Goal: Task Accomplishment & Management: Use online tool/utility

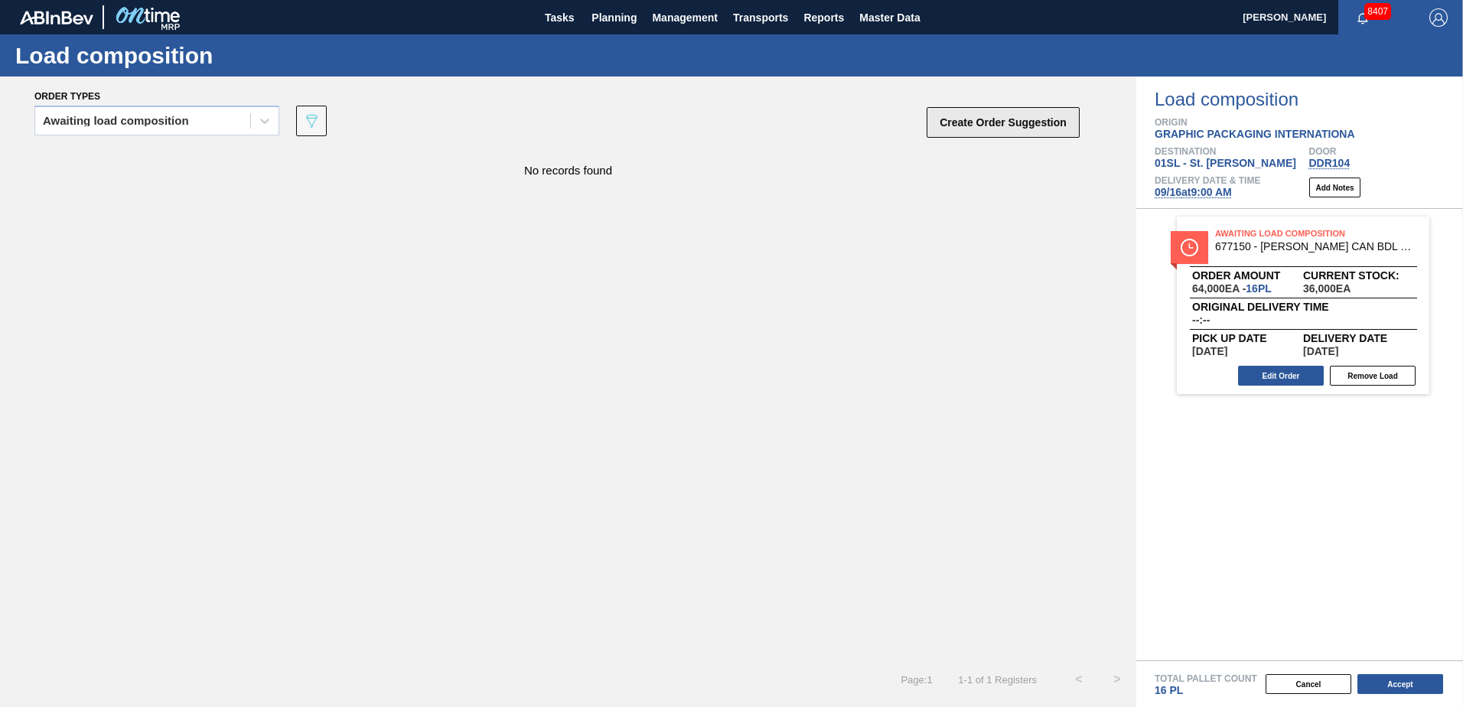
click at [959, 124] on button "Create Order Suggestion" at bounding box center [1003, 122] width 153 height 31
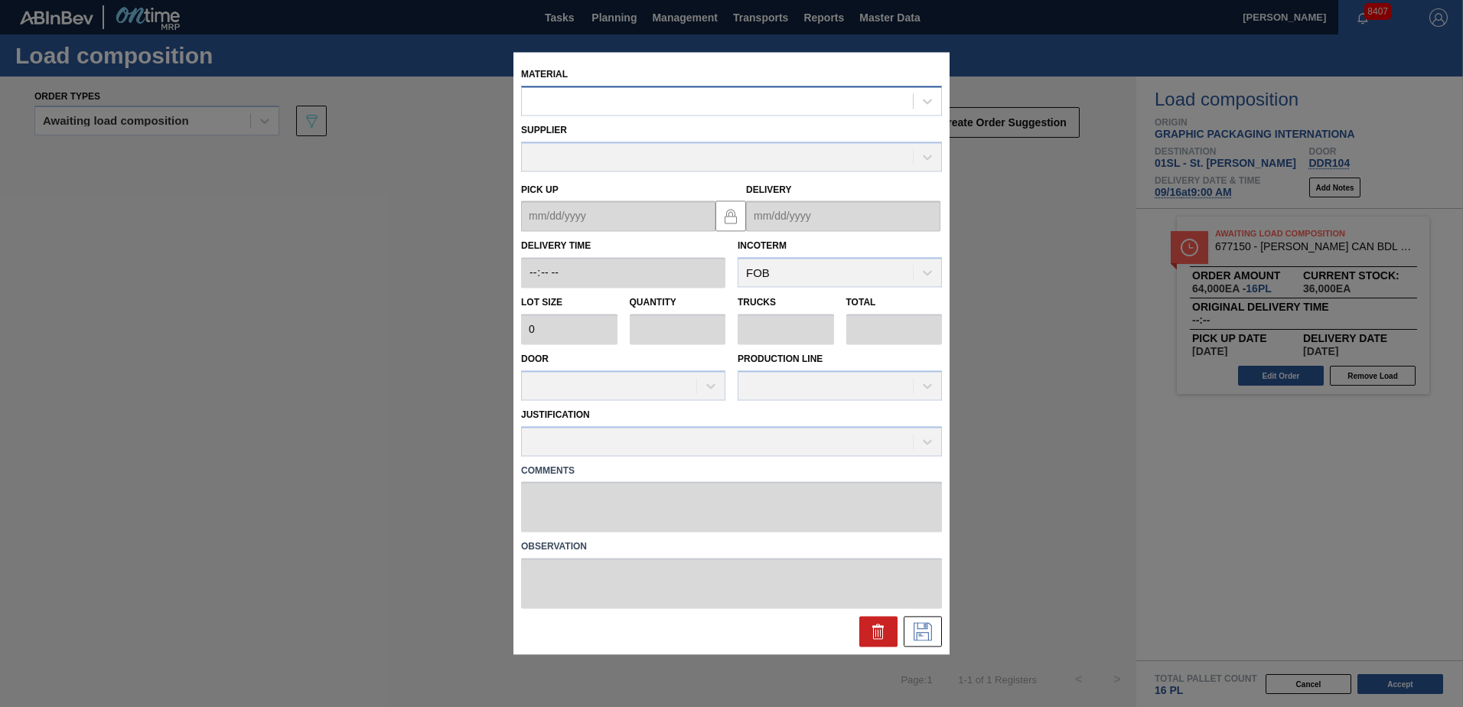
click at [562, 101] on div at bounding box center [717, 101] width 391 height 22
type input "683622"
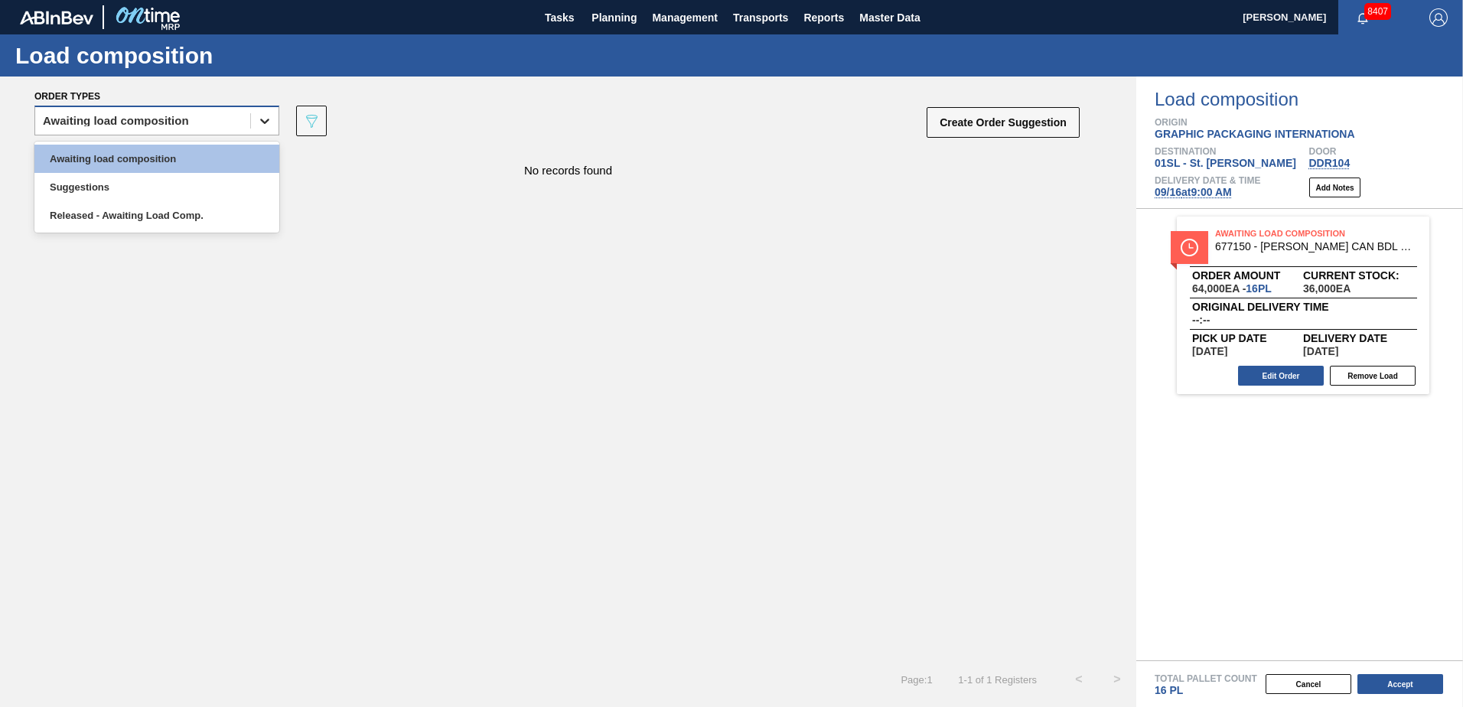
click at [277, 119] on div at bounding box center [265, 121] width 28 height 28
click at [214, 153] on div "Awaiting load composition" at bounding box center [156, 159] width 245 height 28
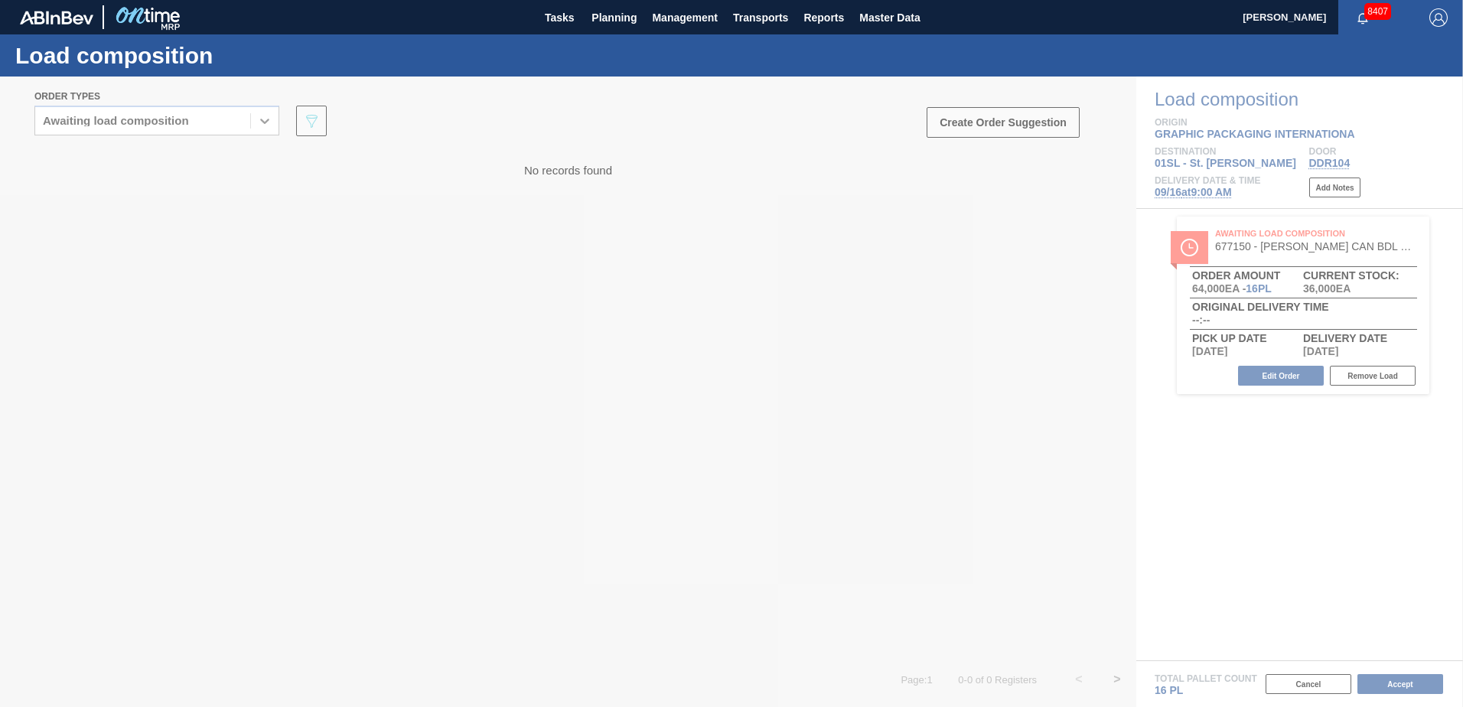
click at [961, 207] on div at bounding box center [731, 392] width 1463 height 631
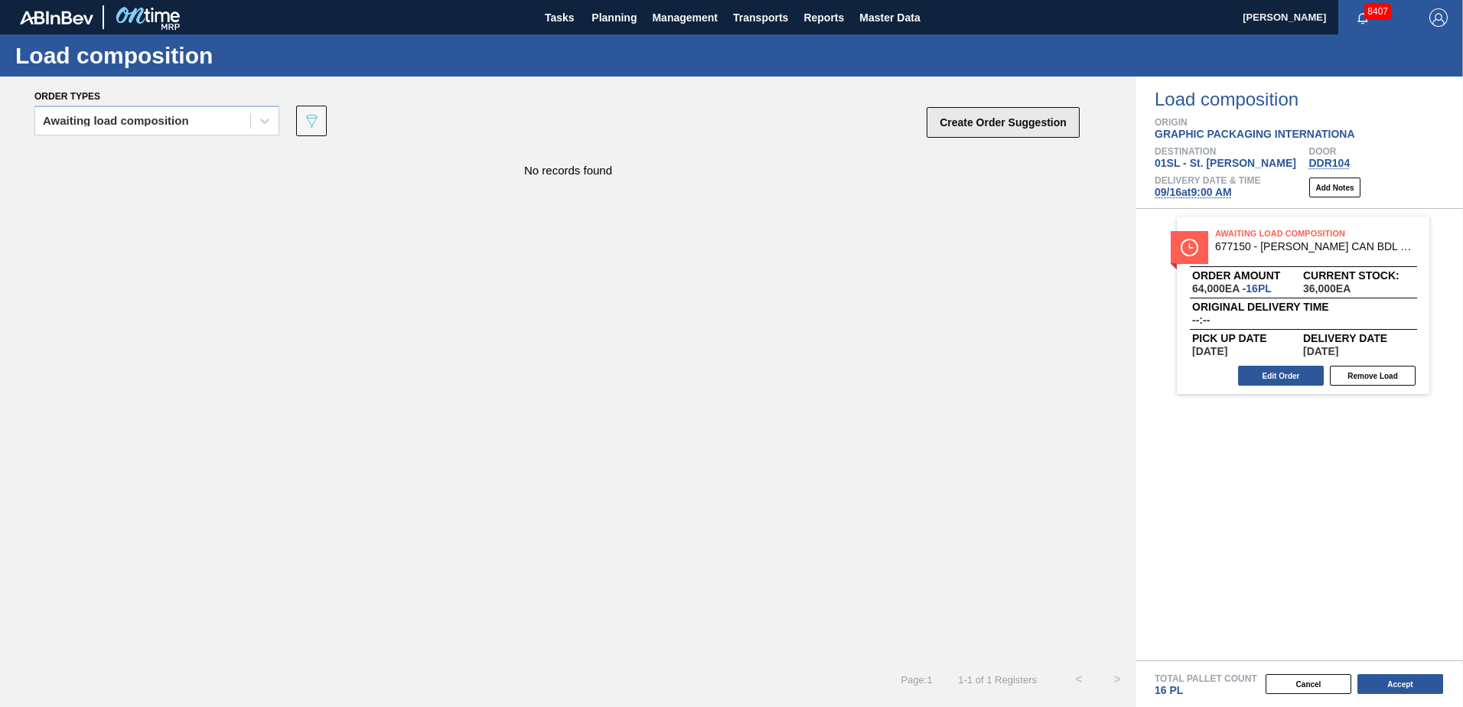
click at [1039, 120] on button "Create Order Suggestion" at bounding box center [1003, 122] width 153 height 31
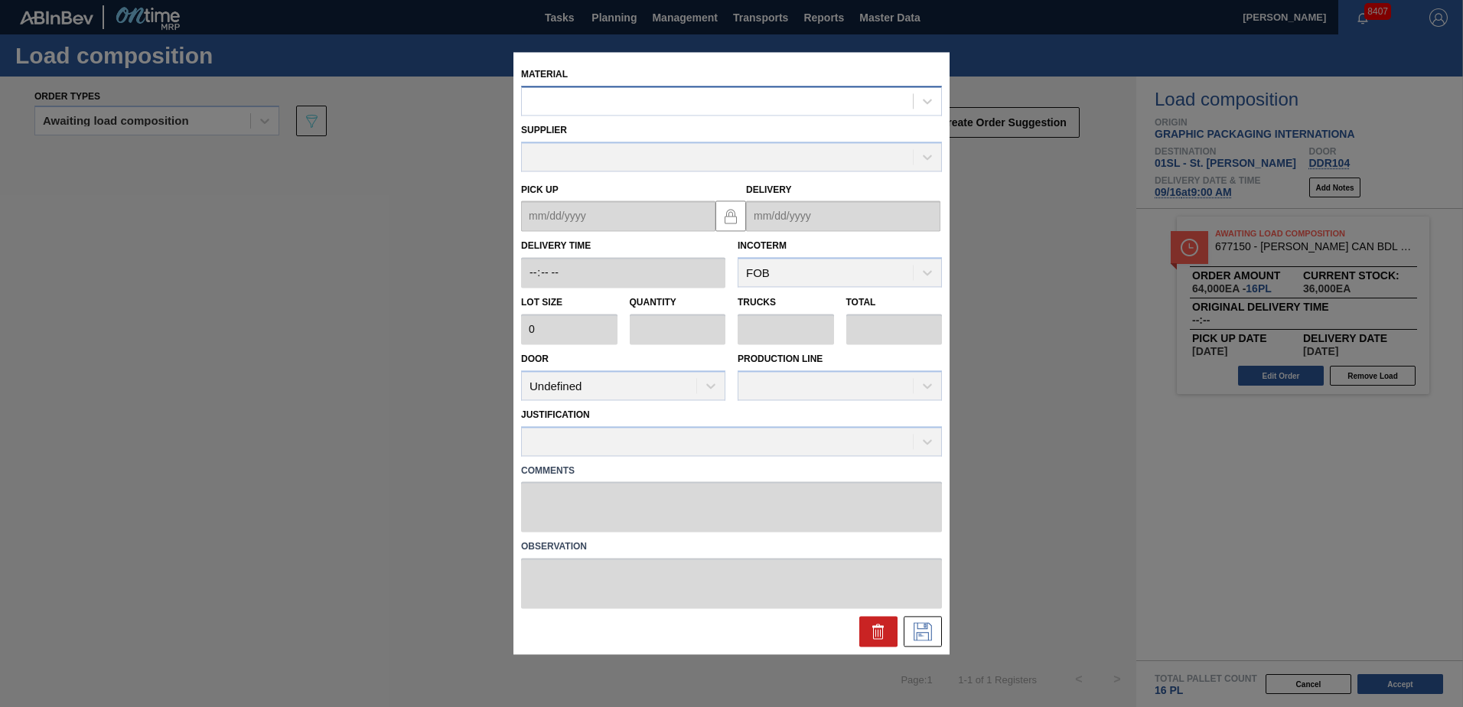
click at [700, 94] on div at bounding box center [717, 101] width 391 height 22
type input "683622"
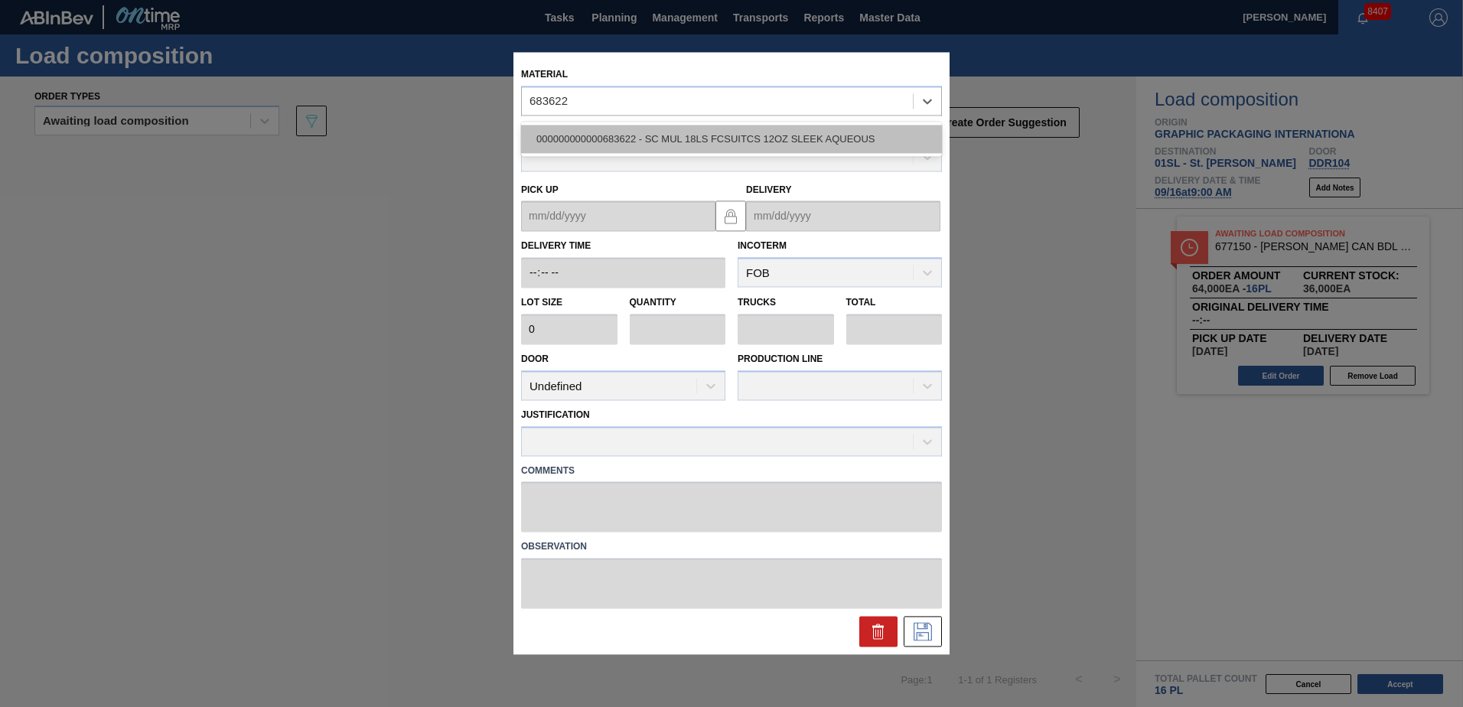
click at [731, 137] on div "000000000000683622 - SC MUL 18LS FCSUITCS 12OZ SLEEK AQUEOUS" at bounding box center [731, 139] width 421 height 28
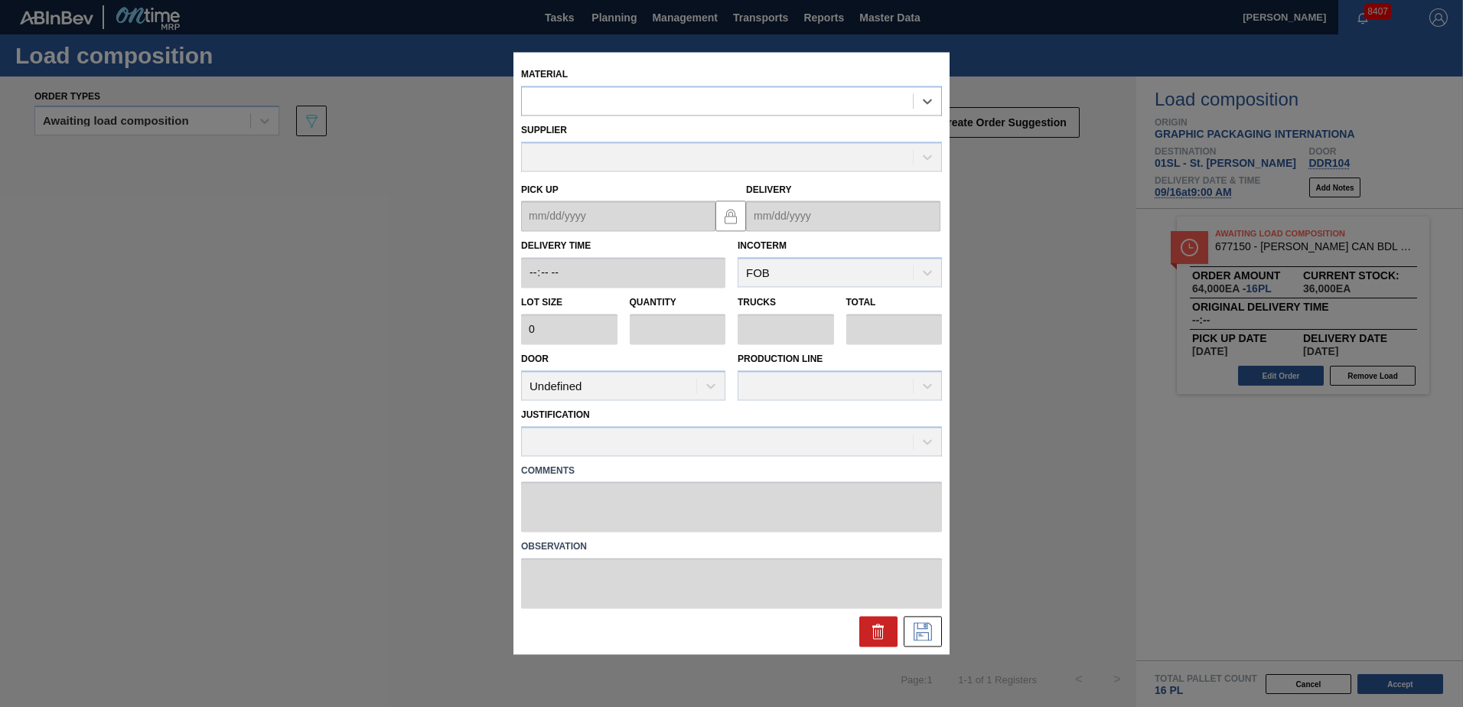
type input "3,200"
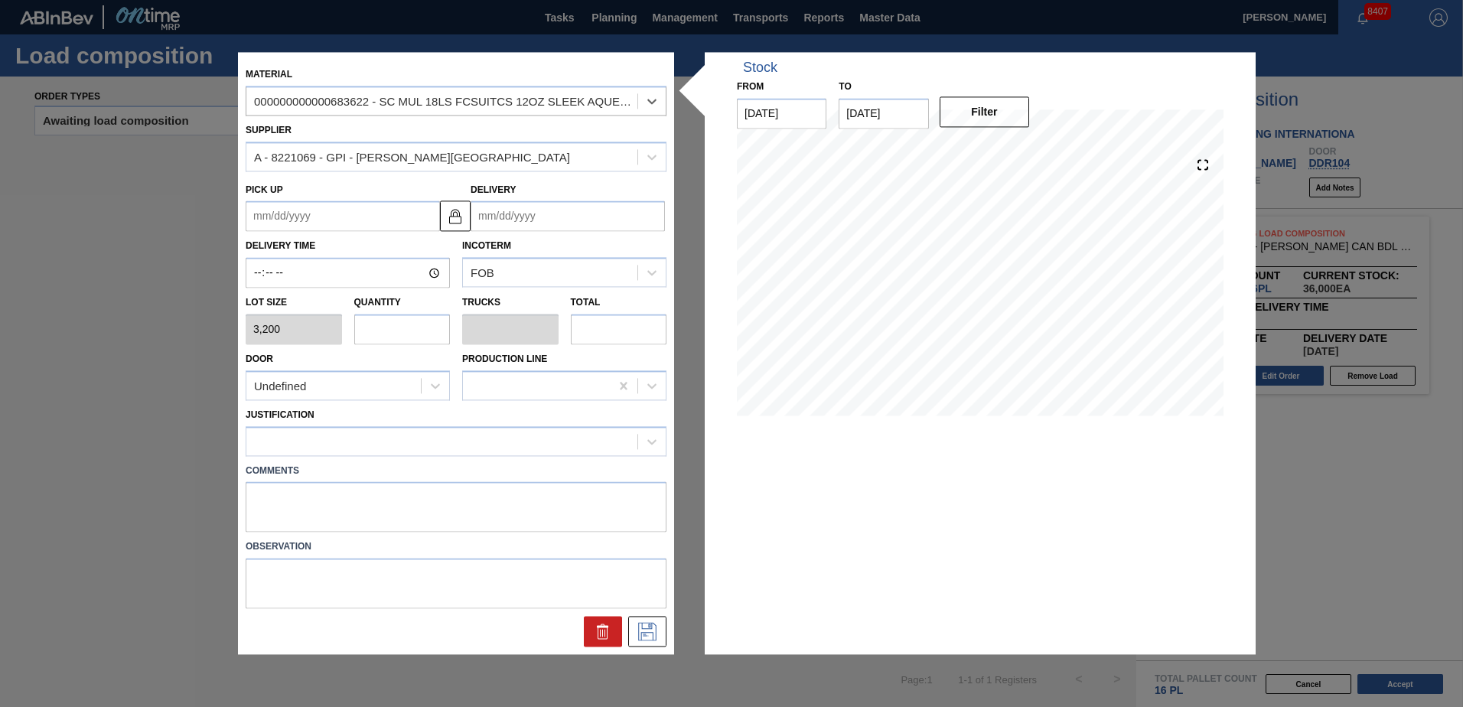
click at [516, 224] on input "Delivery" at bounding box center [568, 216] width 194 height 31
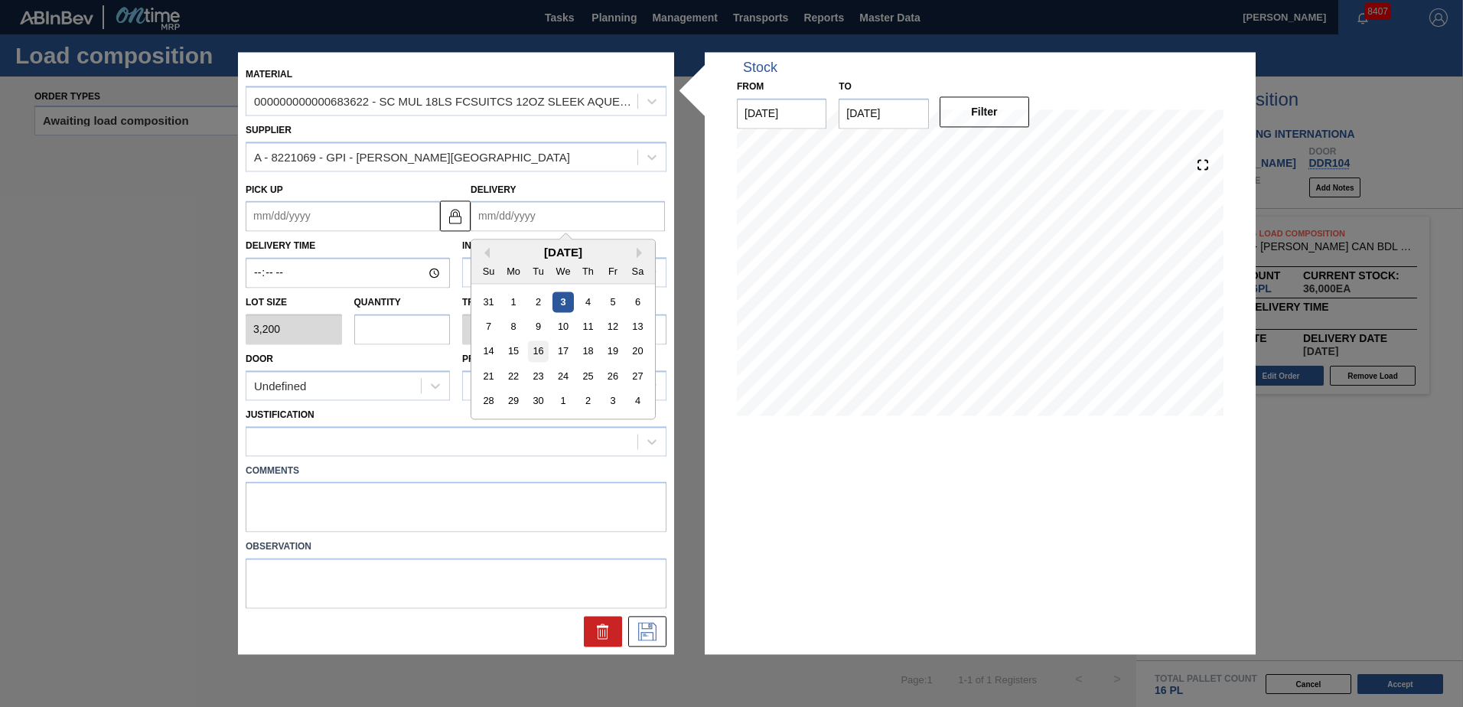
click at [539, 352] on div "16" at bounding box center [538, 351] width 21 height 21
type up "[DATE]"
type input "[DATE]"
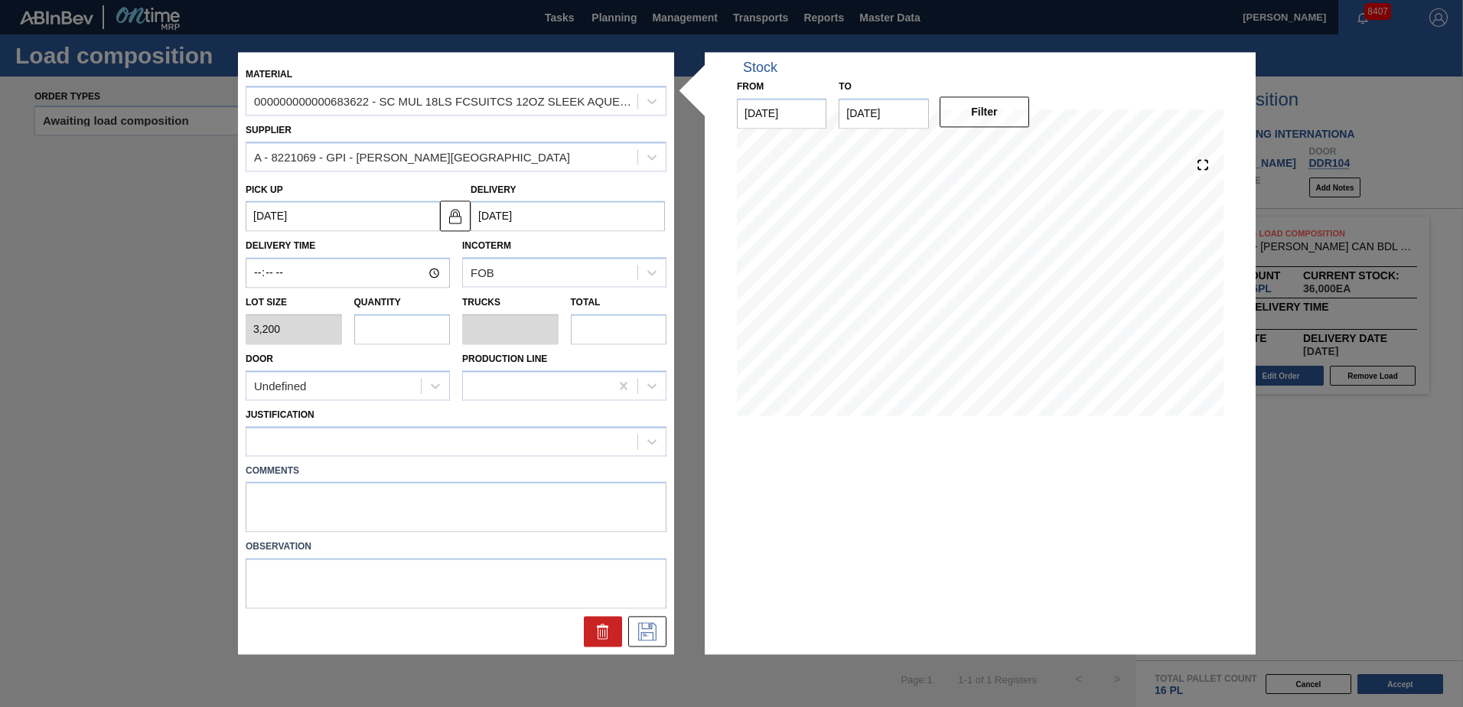
click at [406, 329] on input "text" at bounding box center [402, 329] width 96 height 31
type input "1"
type input "0.046"
type input "3,200"
type input "10"
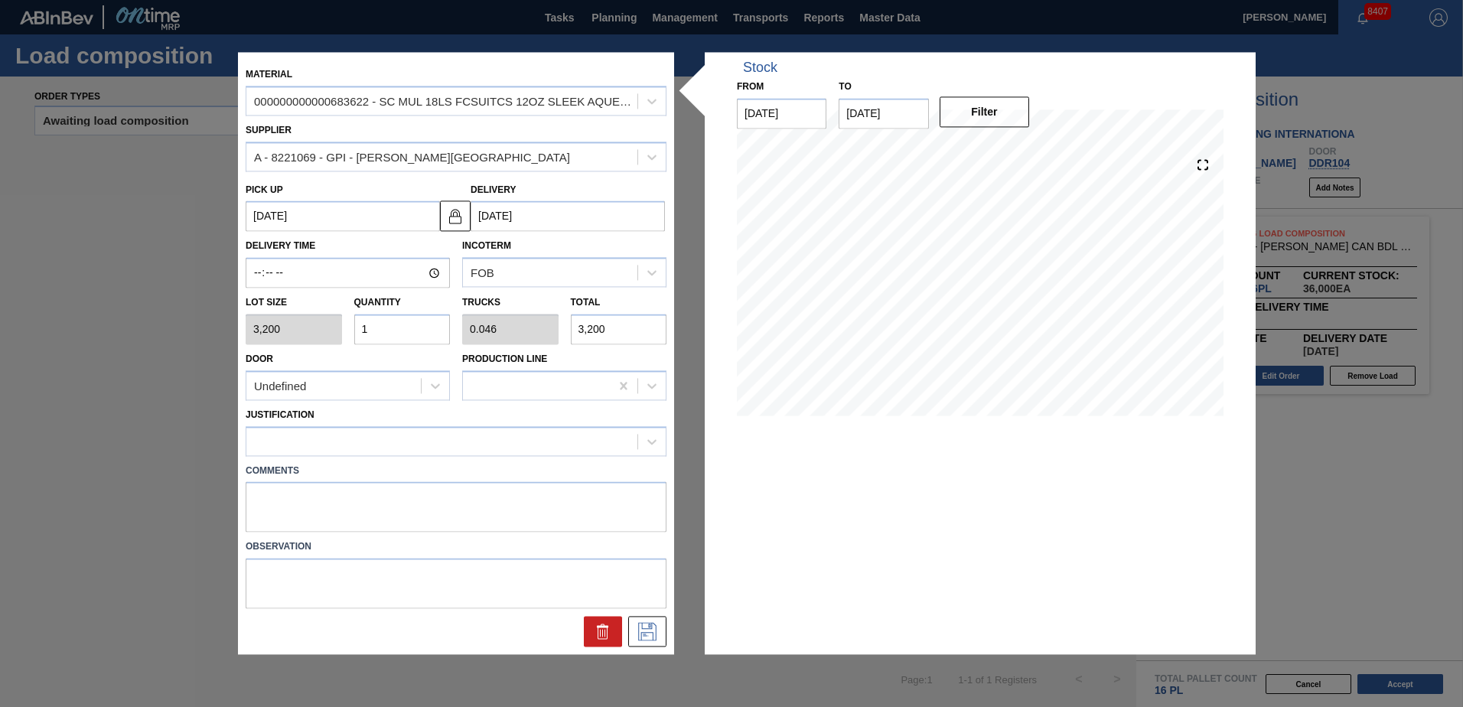
type input "0.463"
type input "32,000"
type input "10"
click at [331, 383] on div "Undefined" at bounding box center [333, 386] width 174 height 22
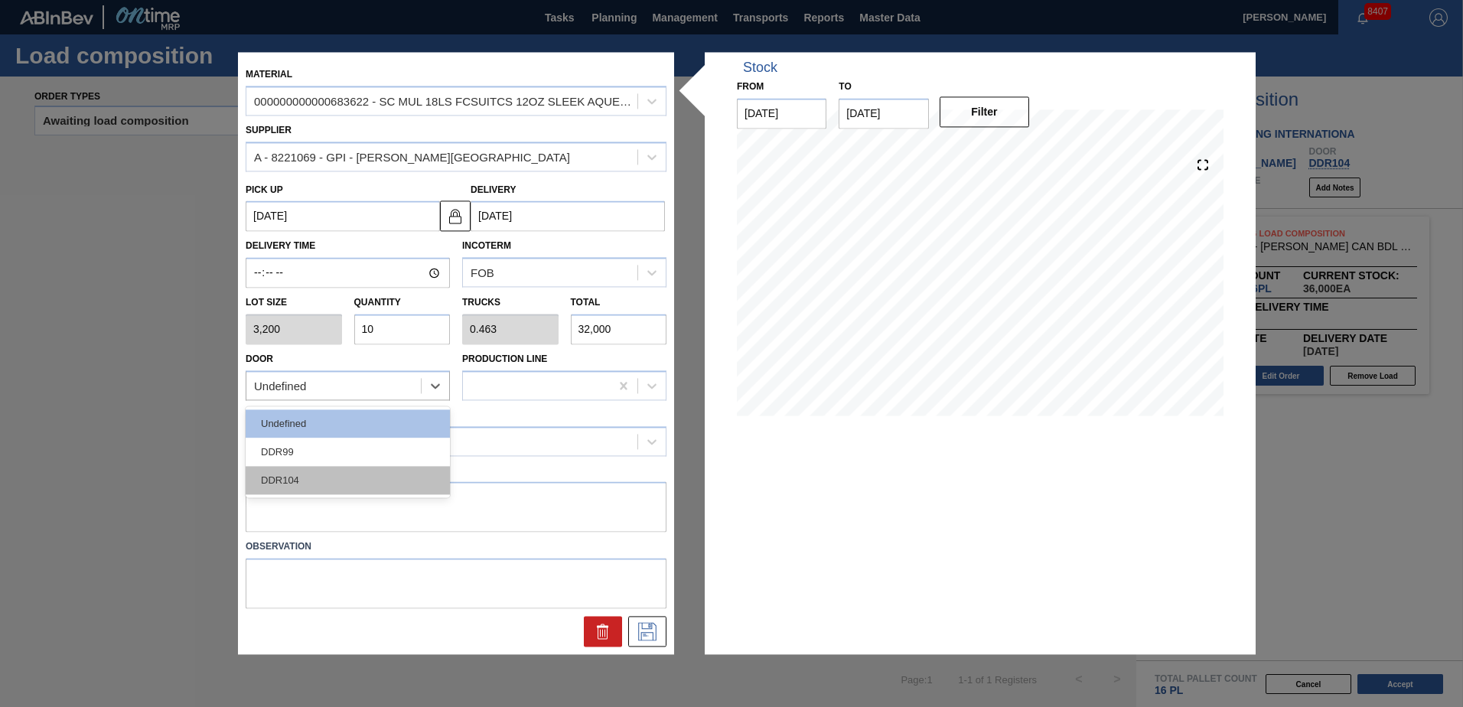
click at [306, 474] on div "DDR104" at bounding box center [348, 480] width 204 height 28
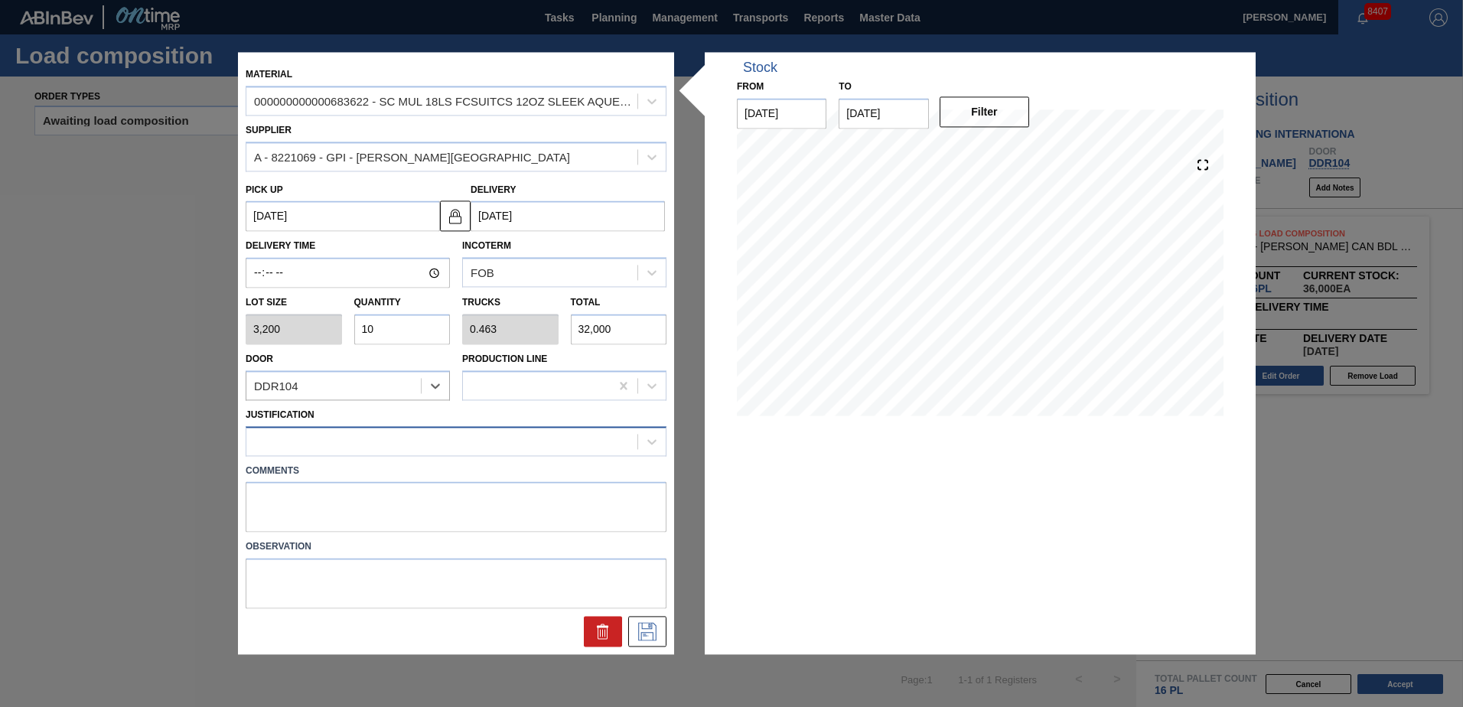
click at [367, 450] on div at bounding box center [441, 441] width 391 height 22
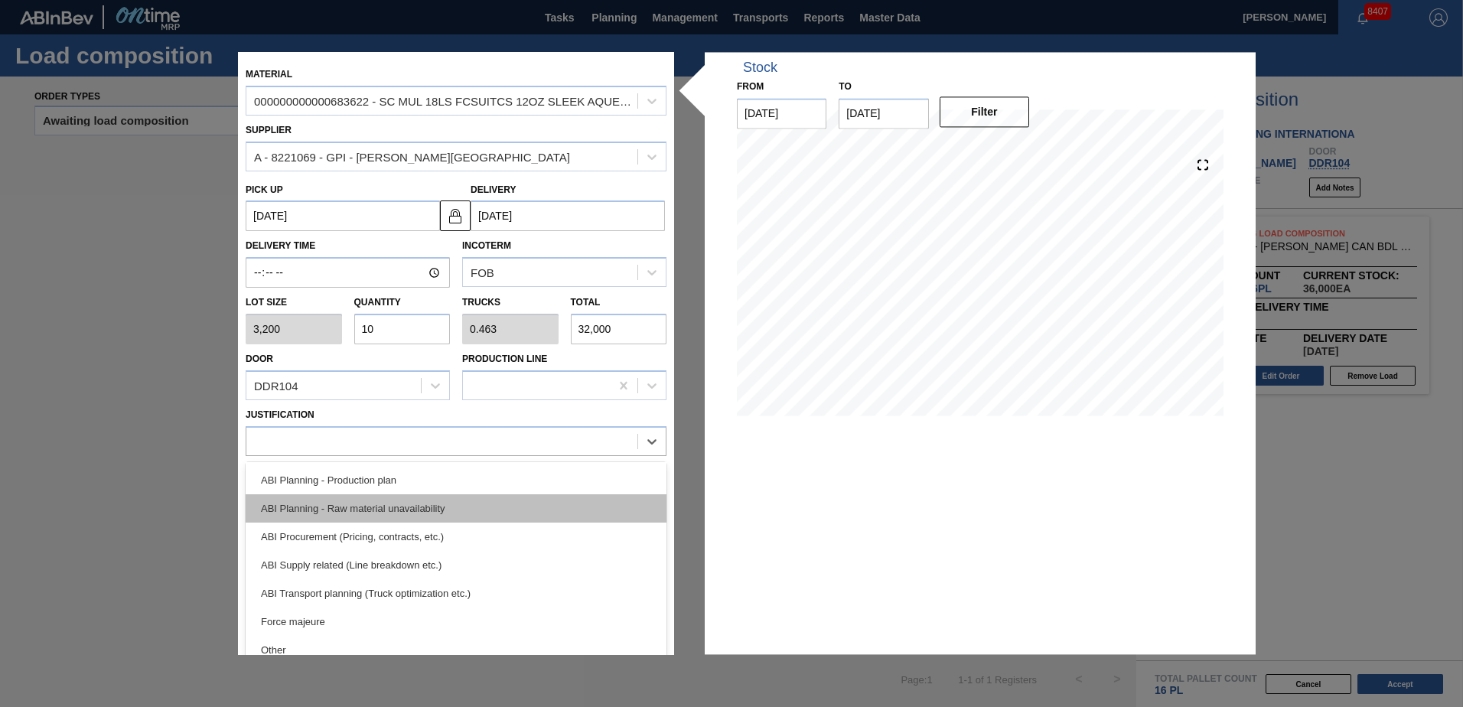
scroll to position [153, 0]
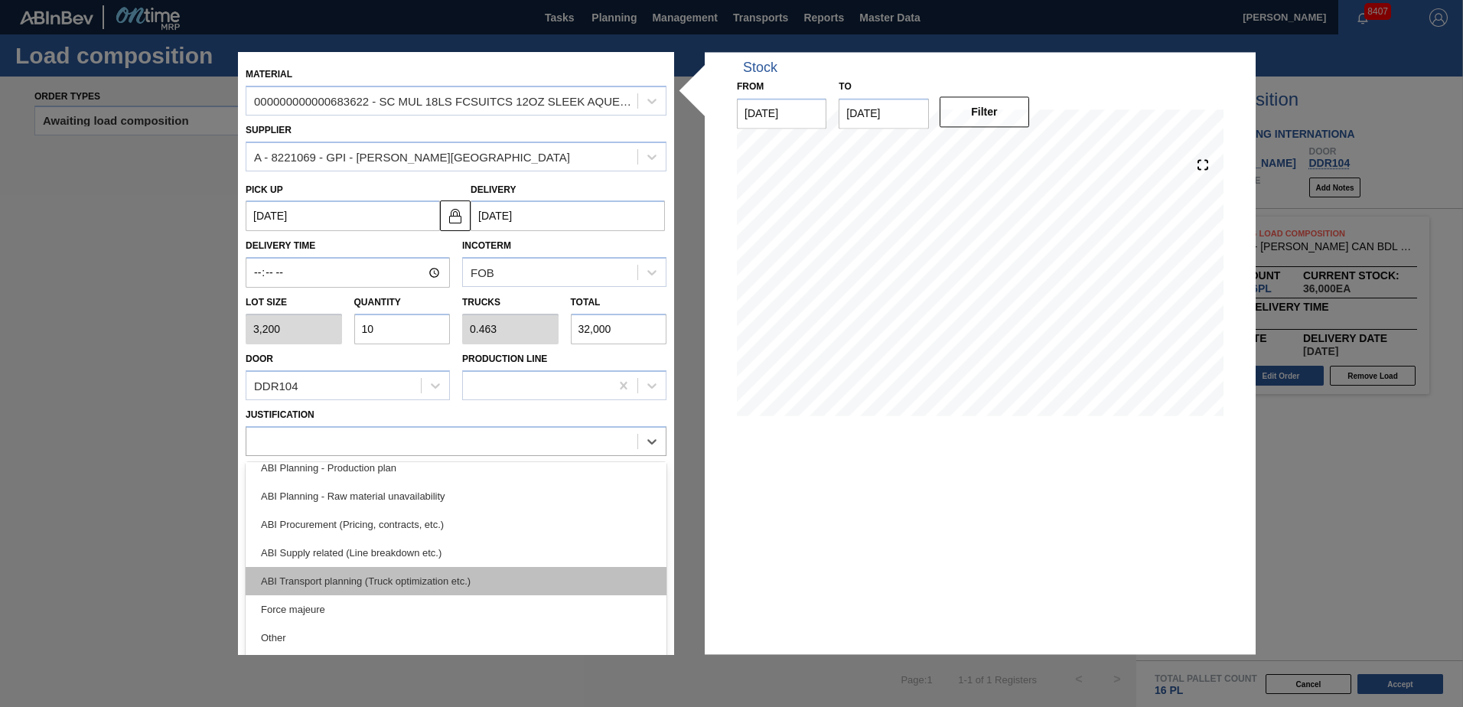
click at [361, 582] on div "ABI Transport planning (Truck optimization etc.)" at bounding box center [456, 581] width 421 height 28
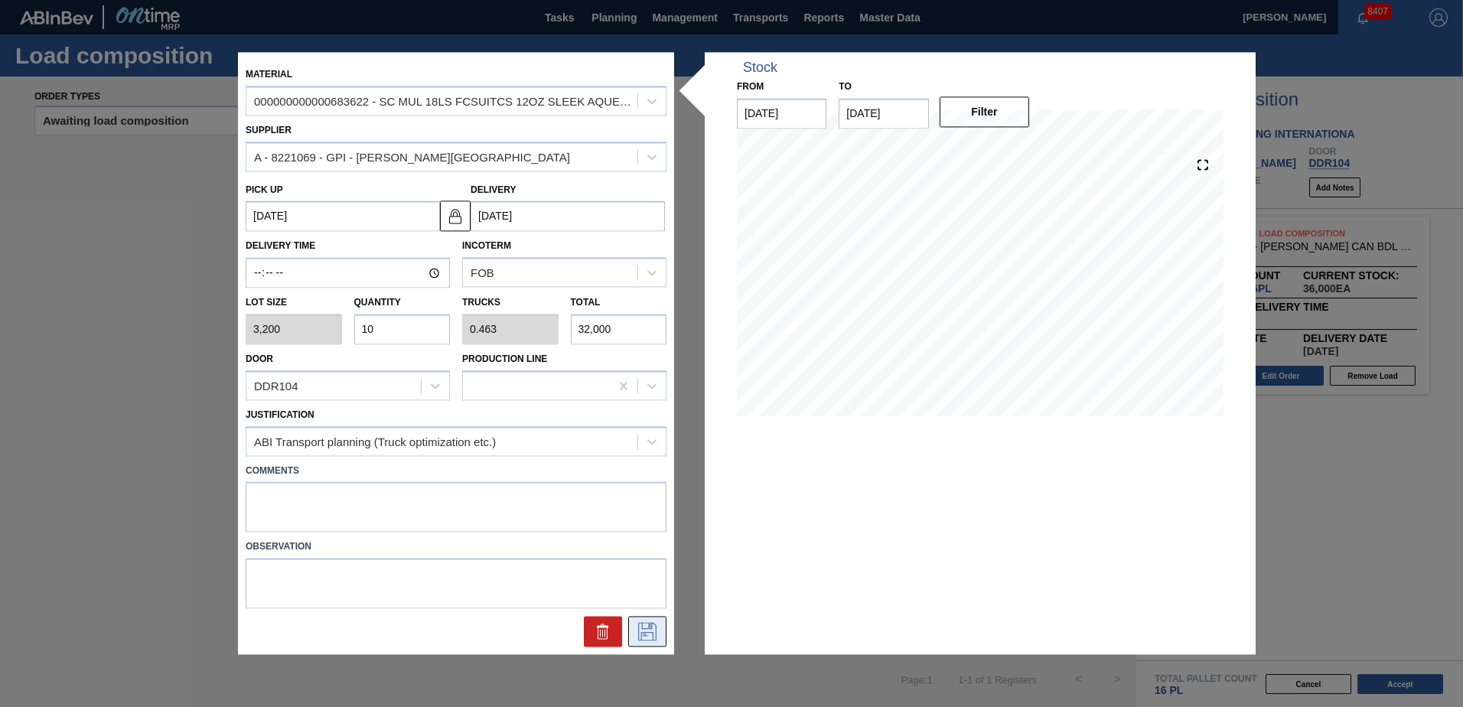
click at [655, 631] on icon at bounding box center [647, 632] width 24 height 18
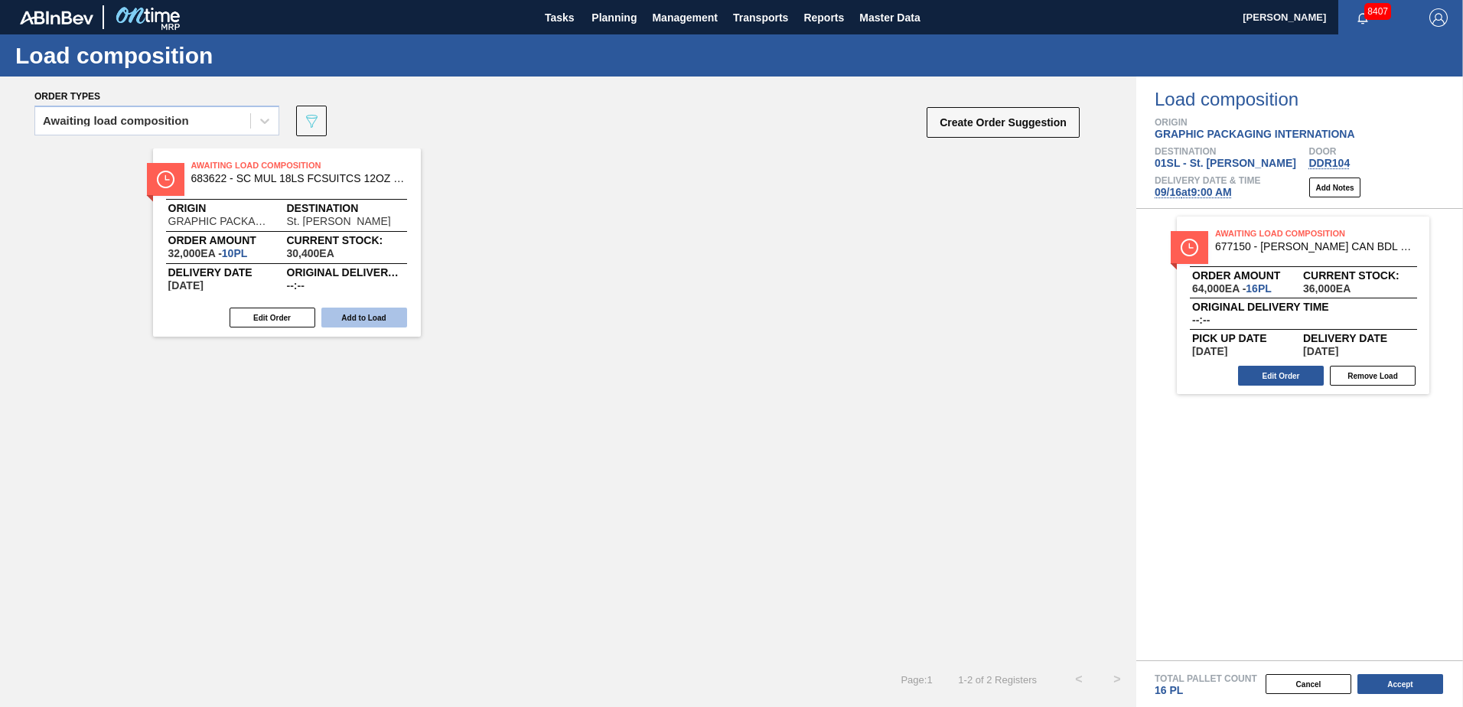
click at [375, 316] on button "Add to Load" at bounding box center [364, 318] width 86 height 20
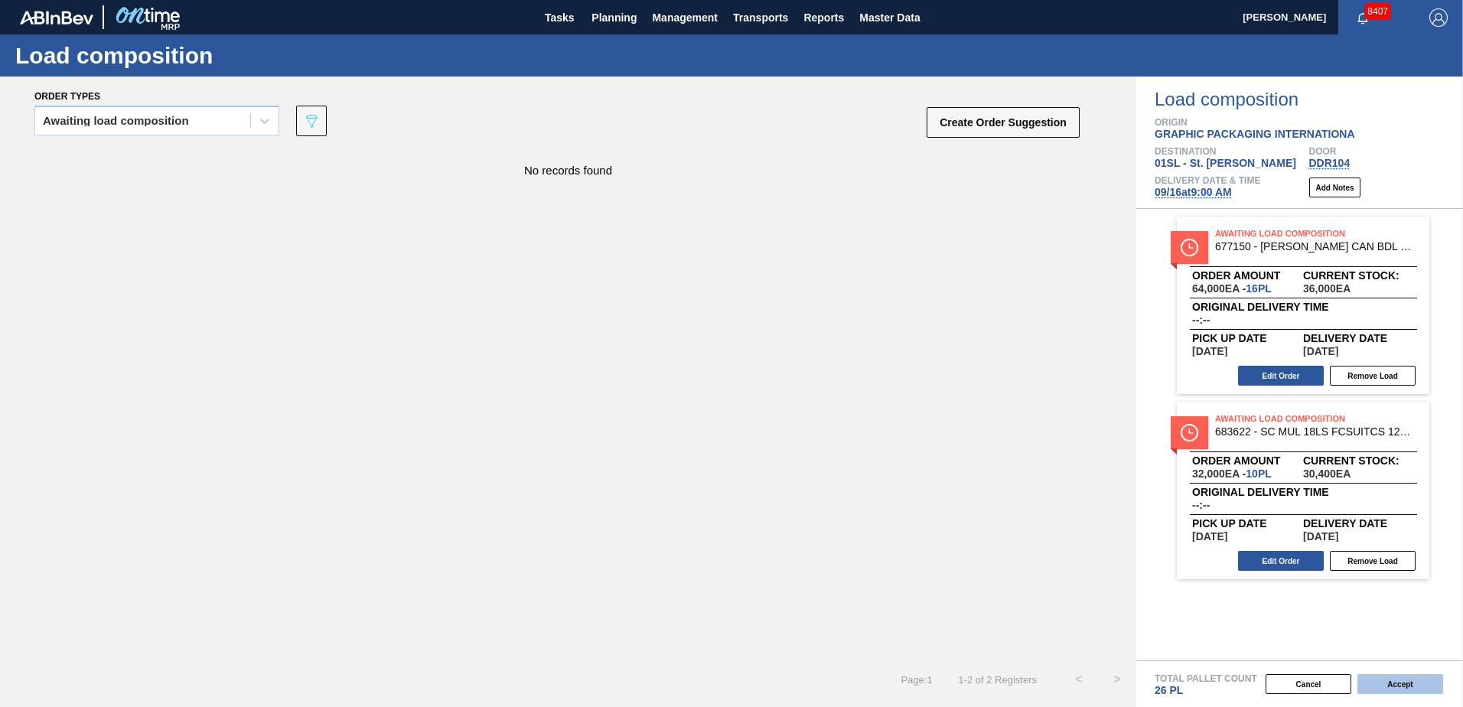
click at [1390, 686] on button "Accept" at bounding box center [1401, 684] width 86 height 20
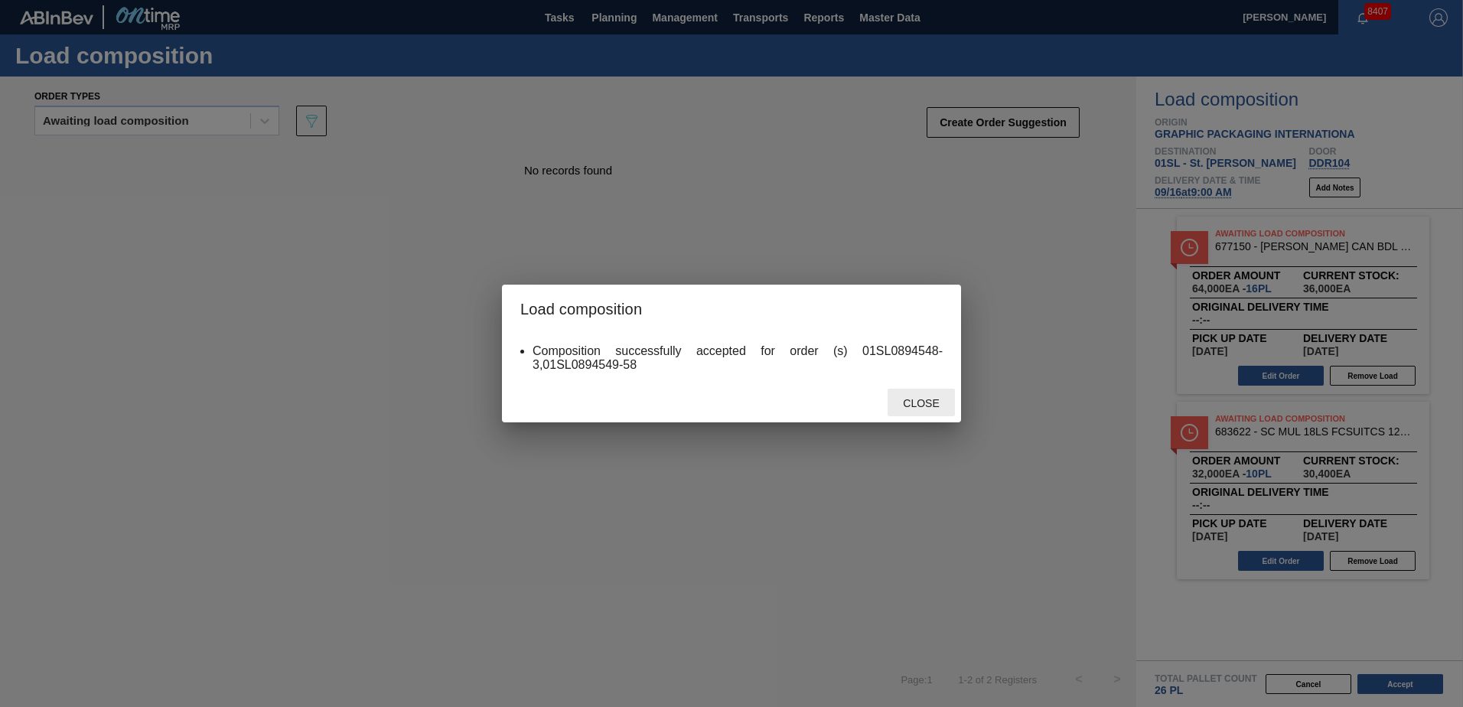
click at [909, 402] on span "Close" at bounding box center [921, 403] width 60 height 12
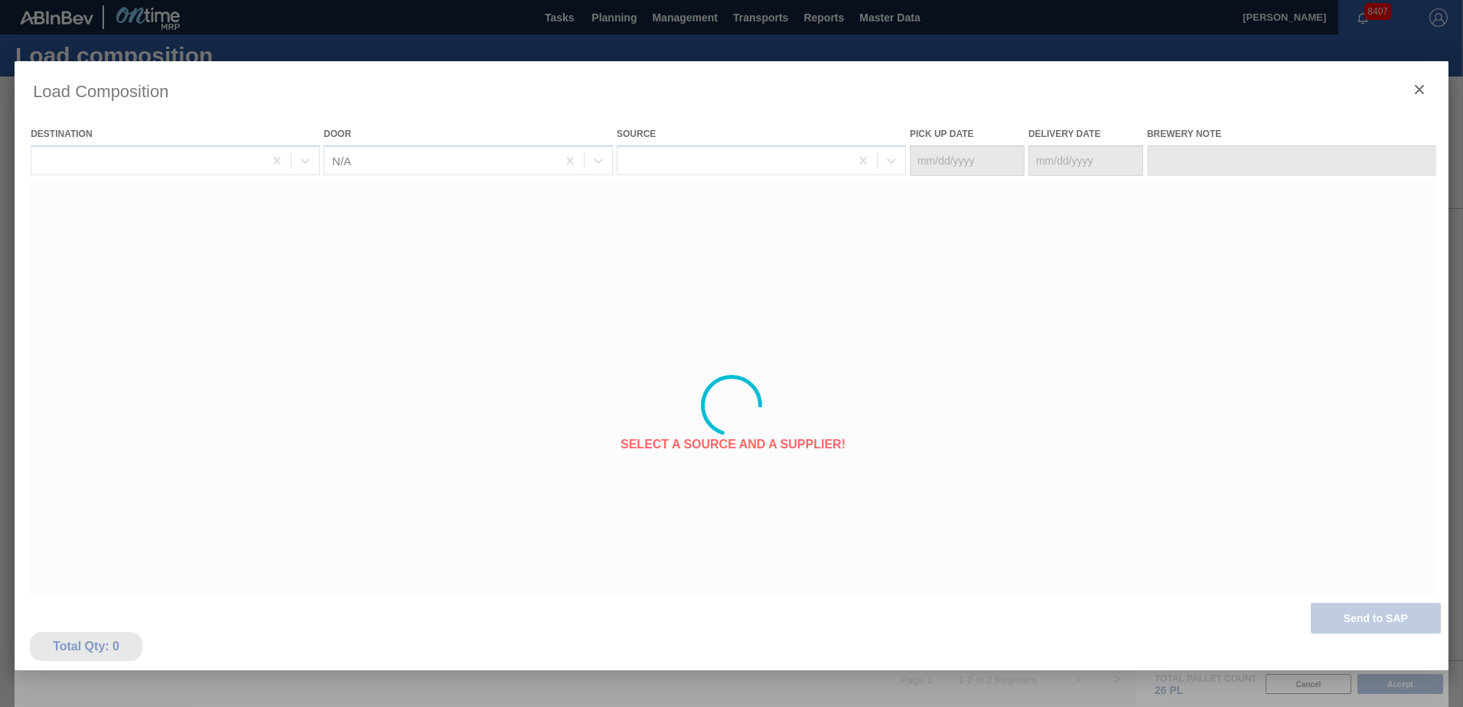
type Date "[DATE]"
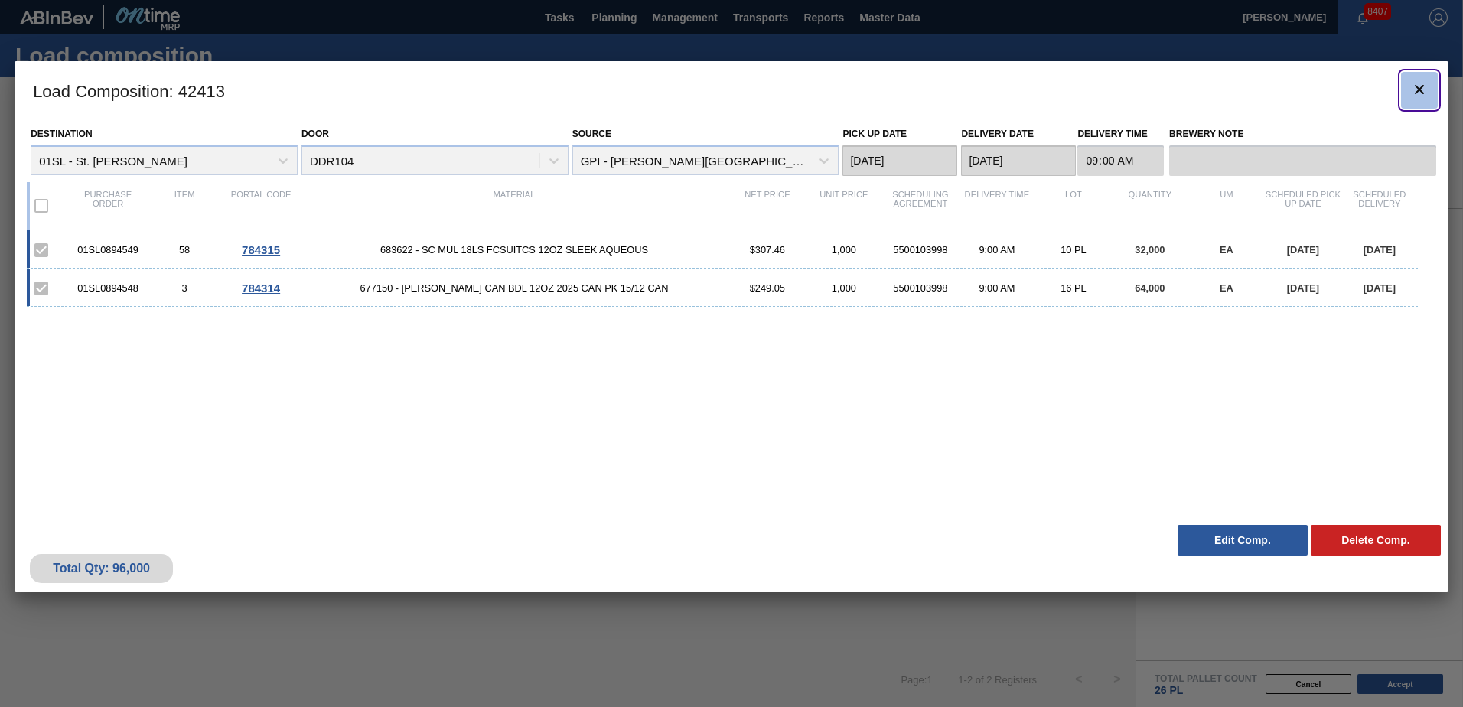
click at [1429, 86] on button "botão de ícone" at bounding box center [1419, 90] width 37 height 37
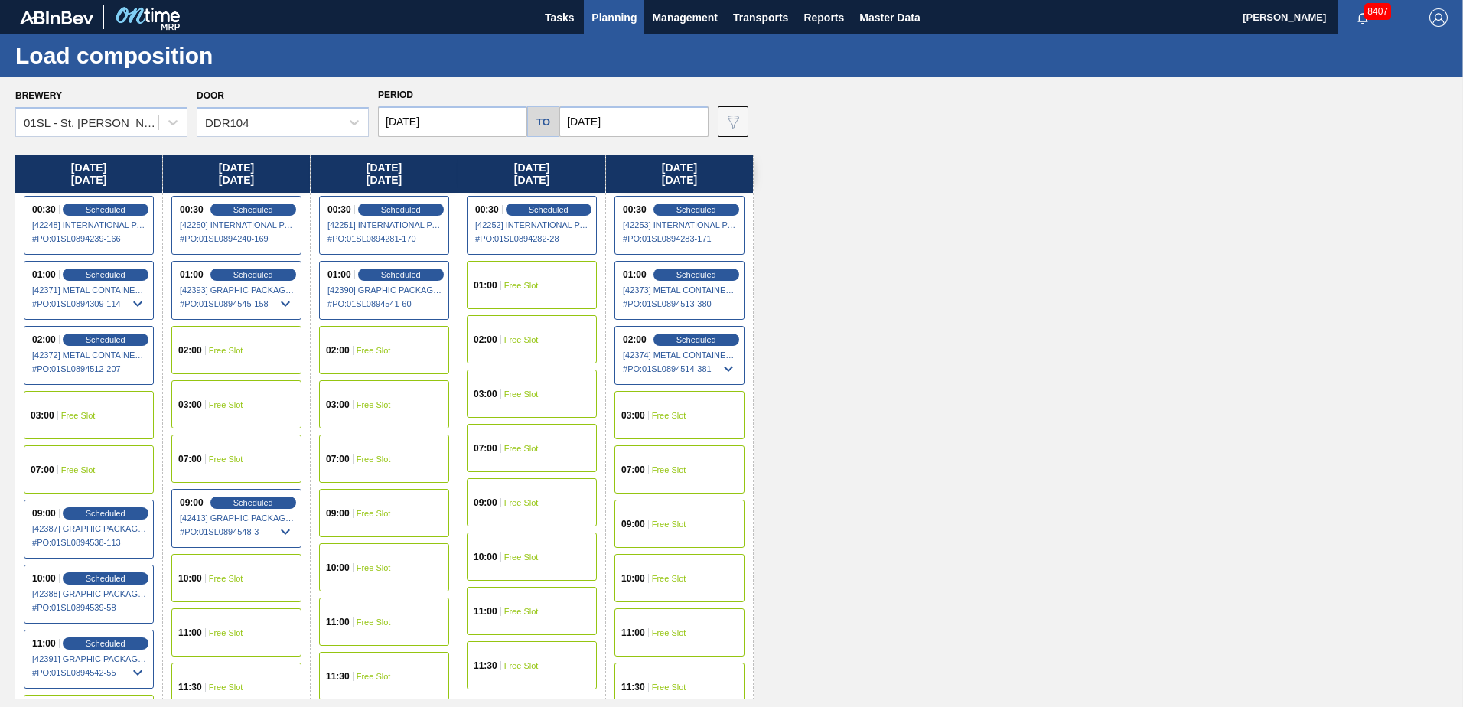
click at [618, 16] on span "Planning" at bounding box center [614, 17] width 45 height 18
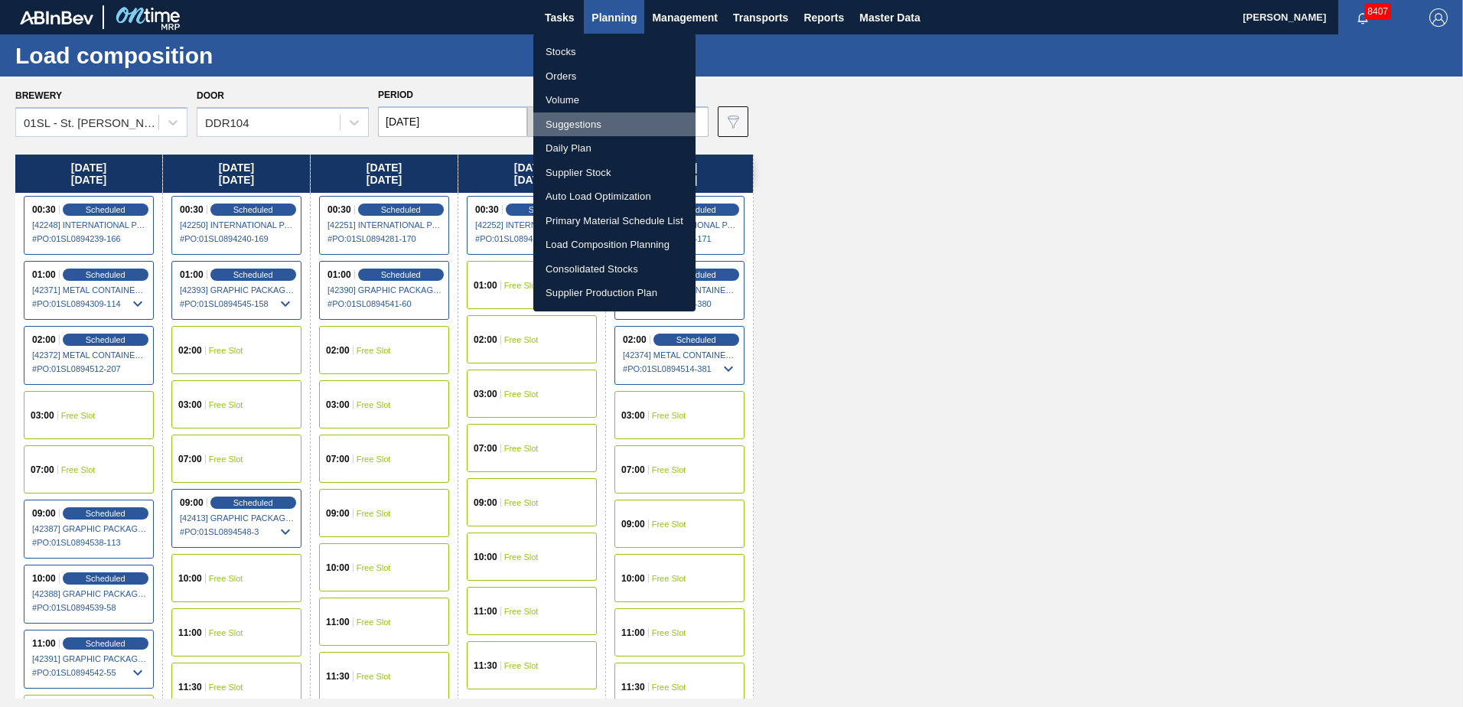
click at [571, 127] on li "Suggestions" at bounding box center [614, 124] width 162 height 24
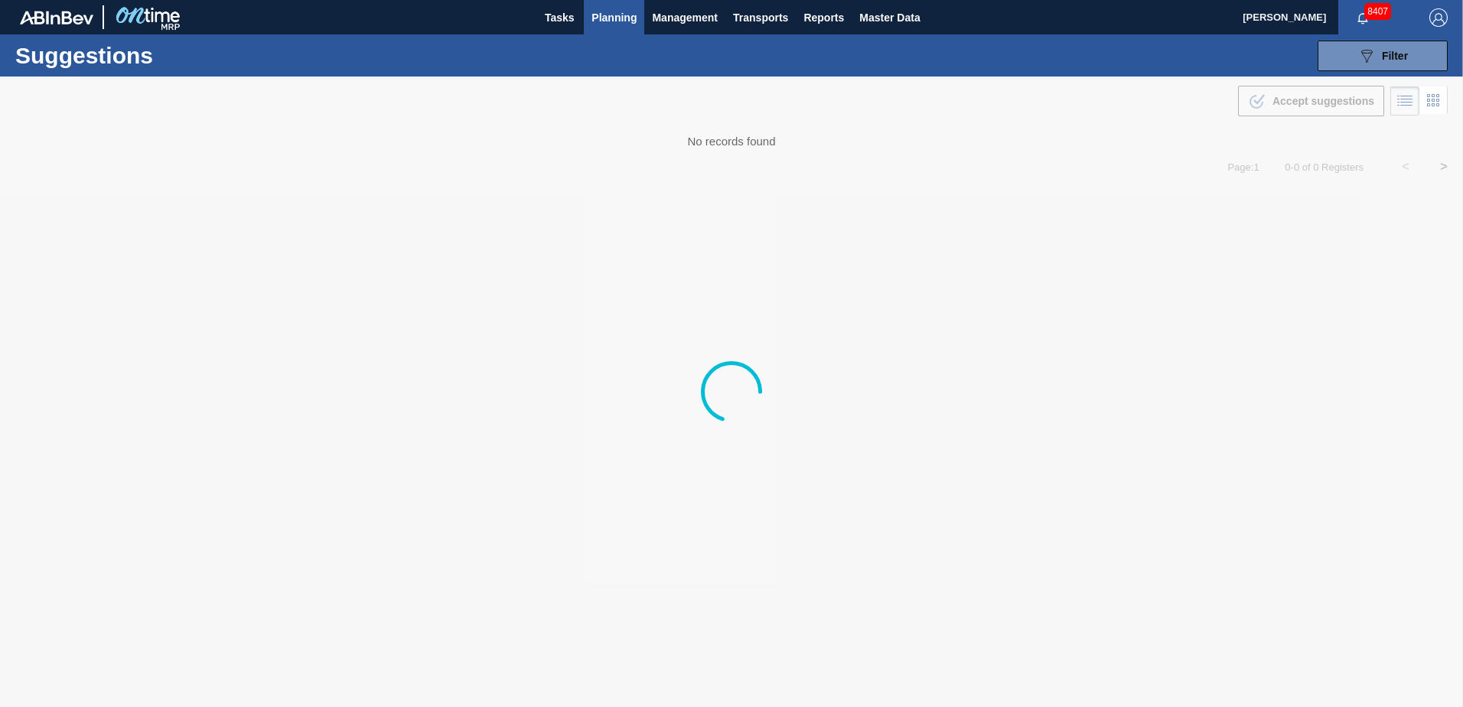
type from "[DATE]"
type to "[DATE]"
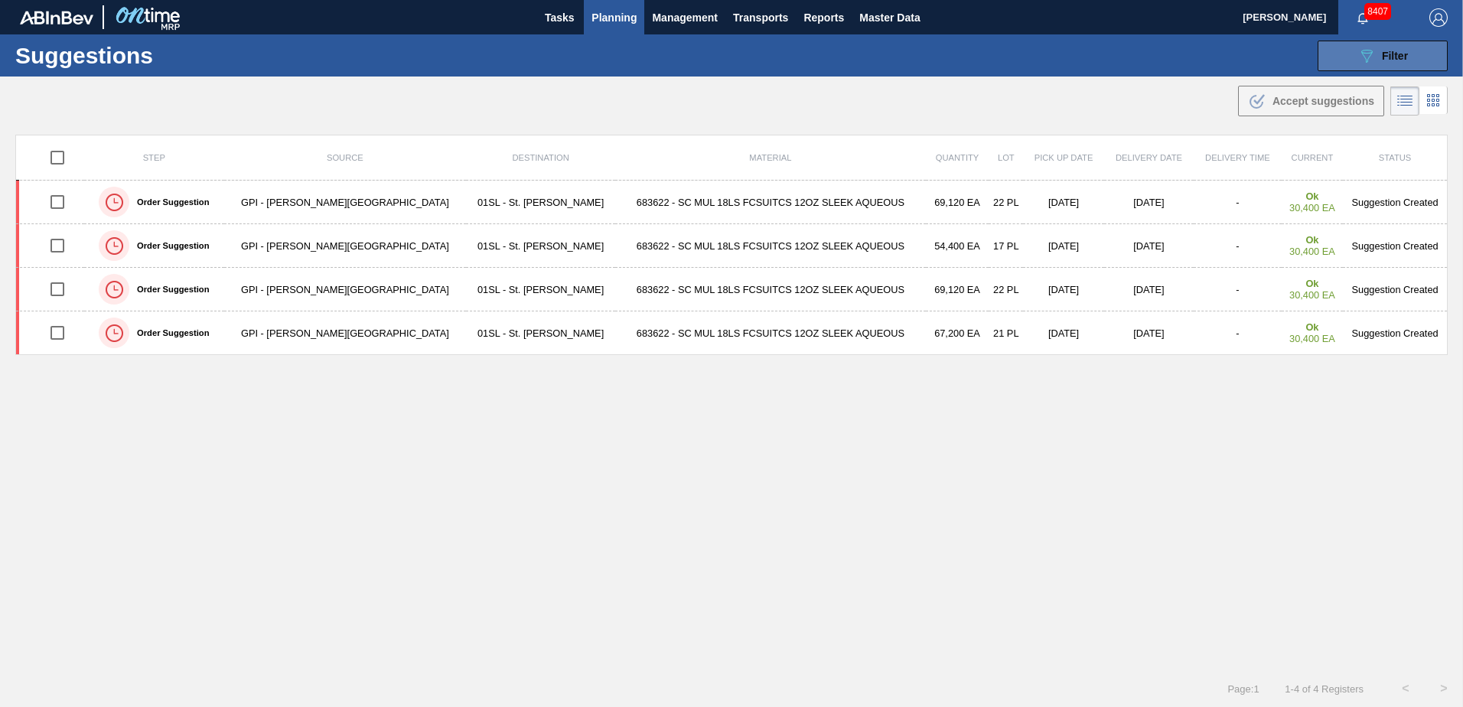
click at [1385, 56] on span "Filter" at bounding box center [1395, 56] width 26 height 12
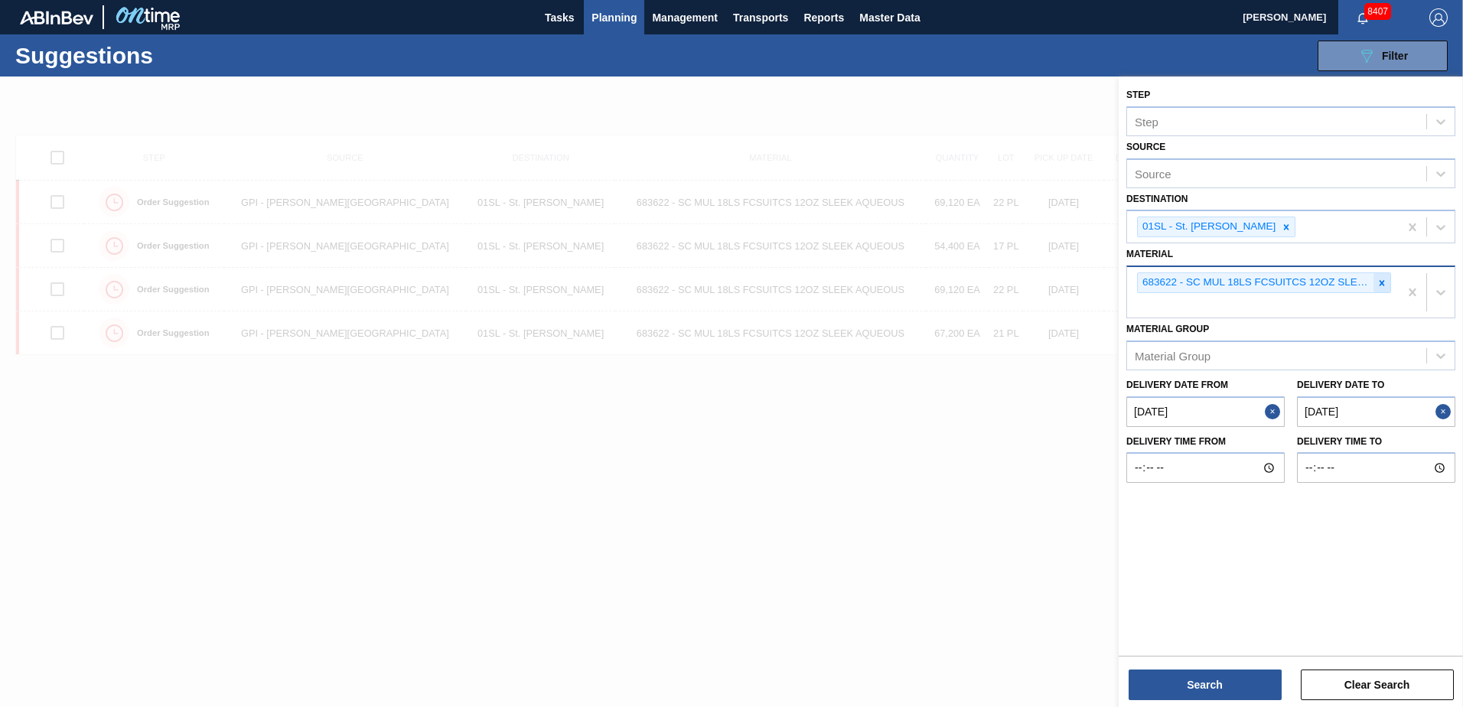
click at [1384, 281] on icon at bounding box center [1382, 282] width 5 height 5
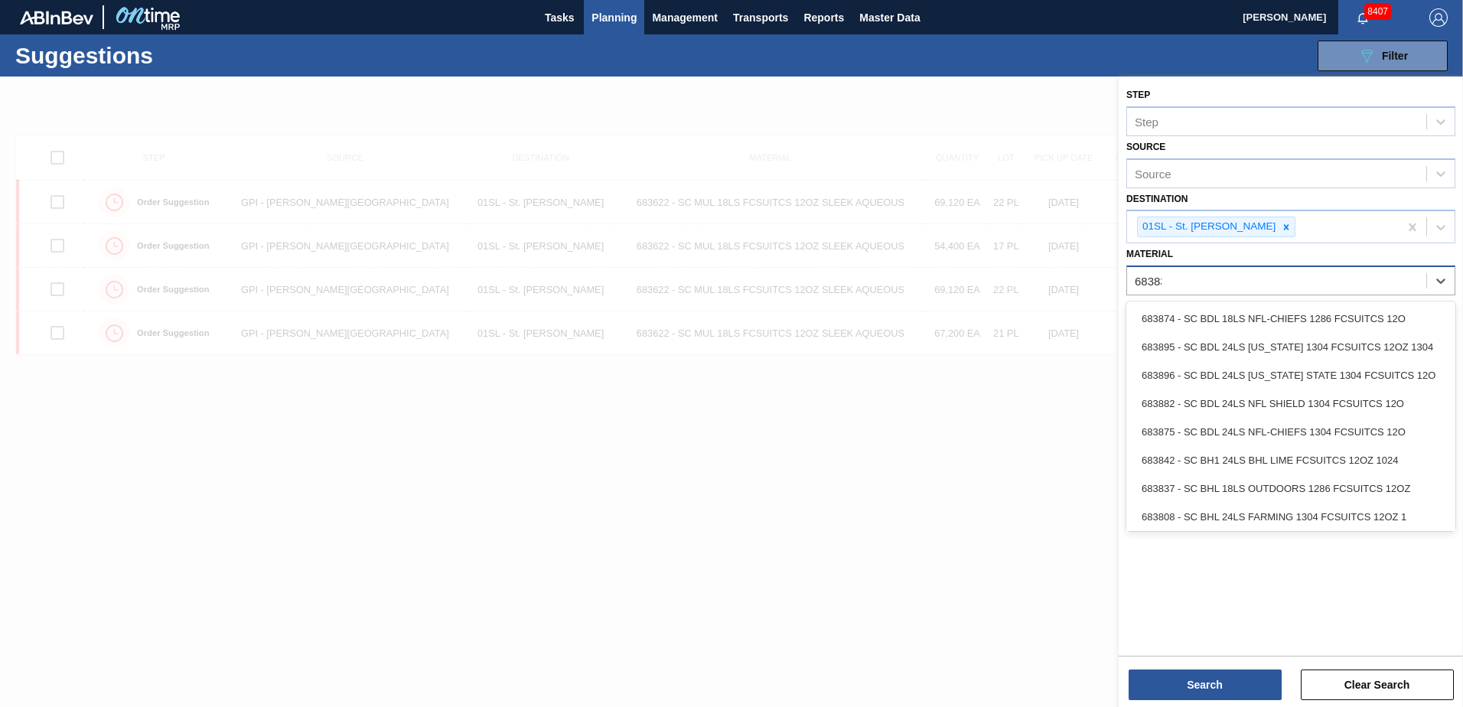
type input "683837"
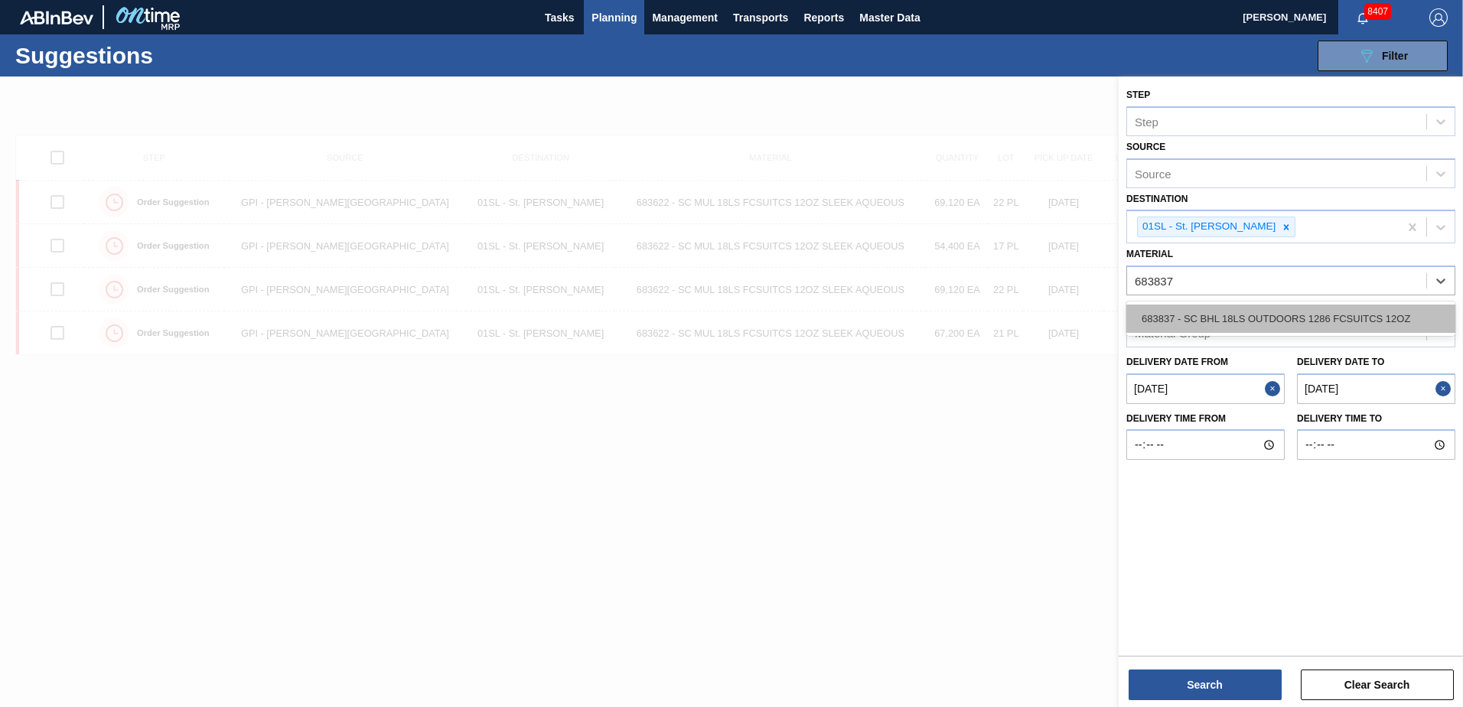
click at [1337, 306] on div "683837 - SC BHL 18LS OUTDOORS 1286 FCSUITCS 12OZ" at bounding box center [1290, 319] width 329 height 28
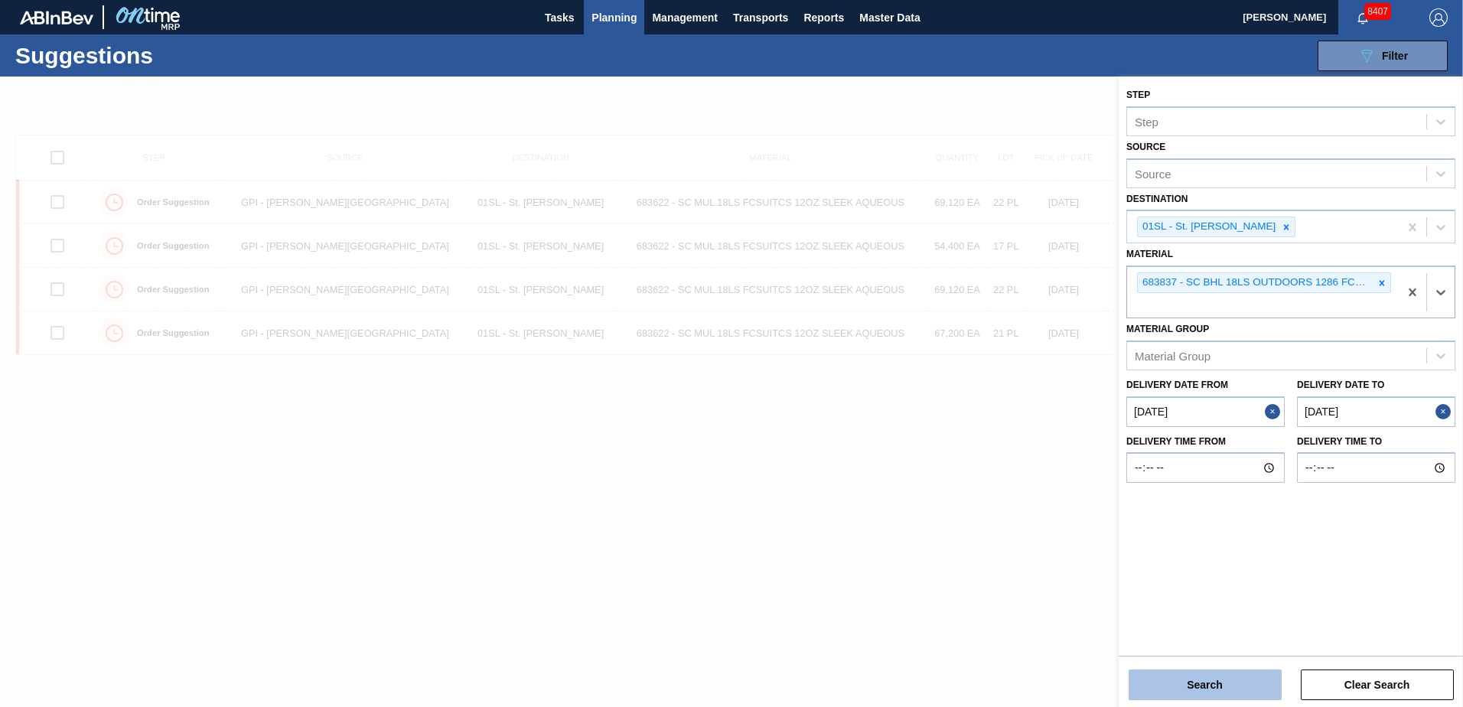
click at [1204, 686] on button "Search" at bounding box center [1205, 685] width 153 height 31
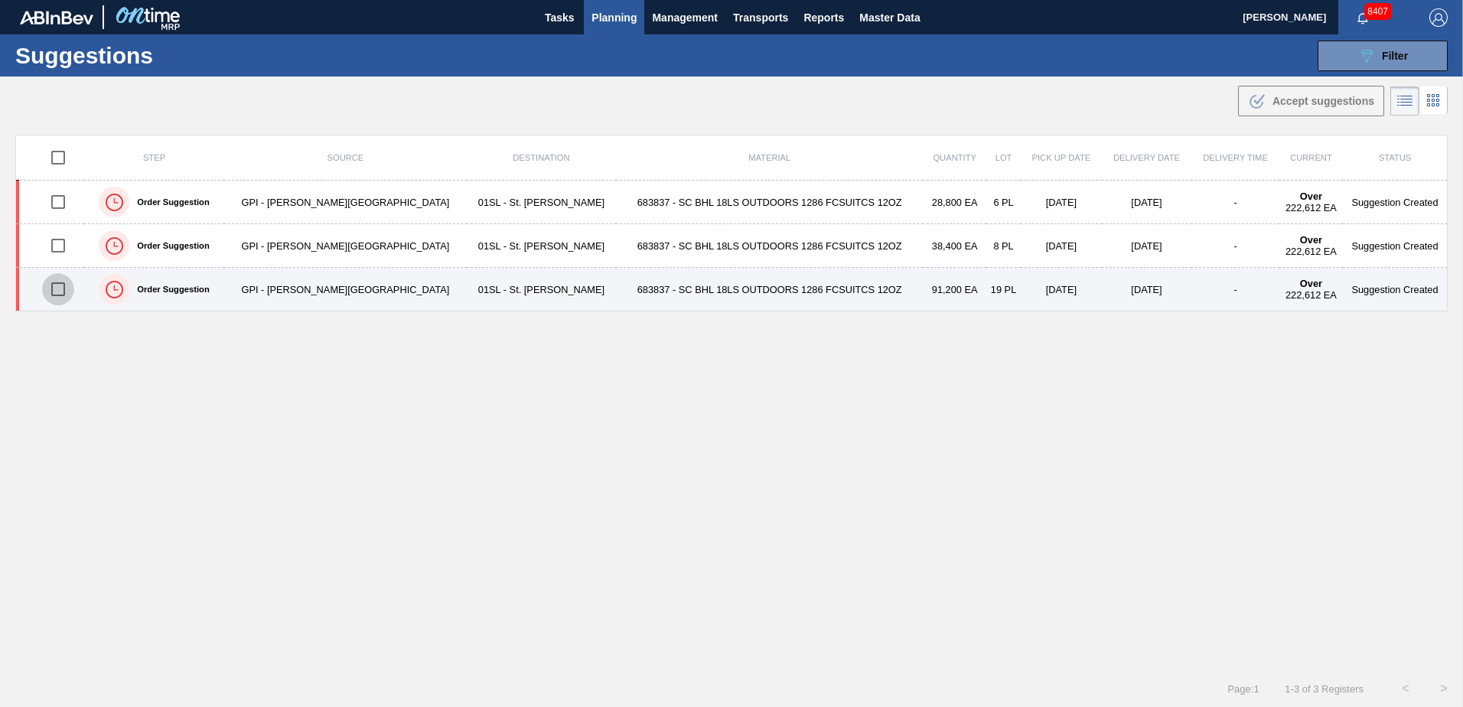
click at [56, 294] on input "checkbox" at bounding box center [58, 289] width 32 height 32
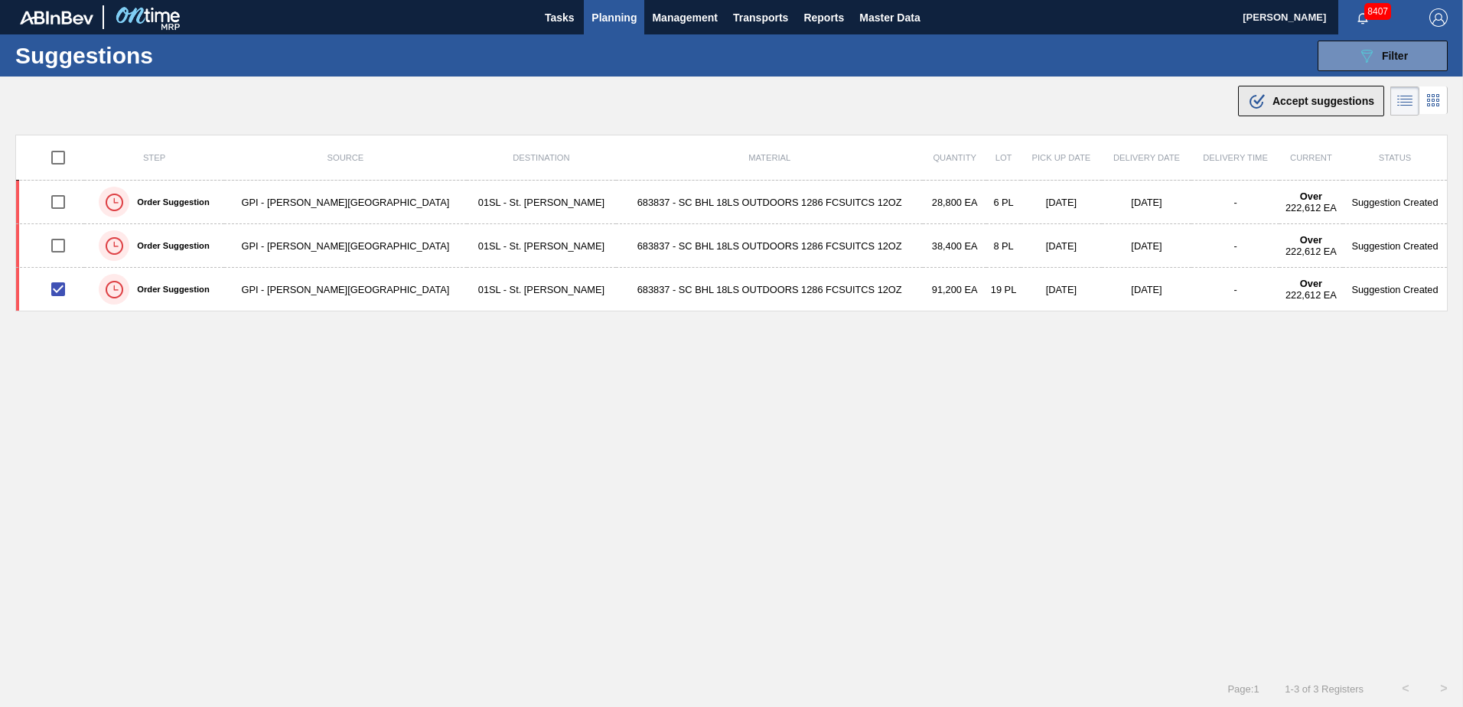
click at [1289, 96] on span "Accept suggestions" at bounding box center [1324, 101] width 102 height 12
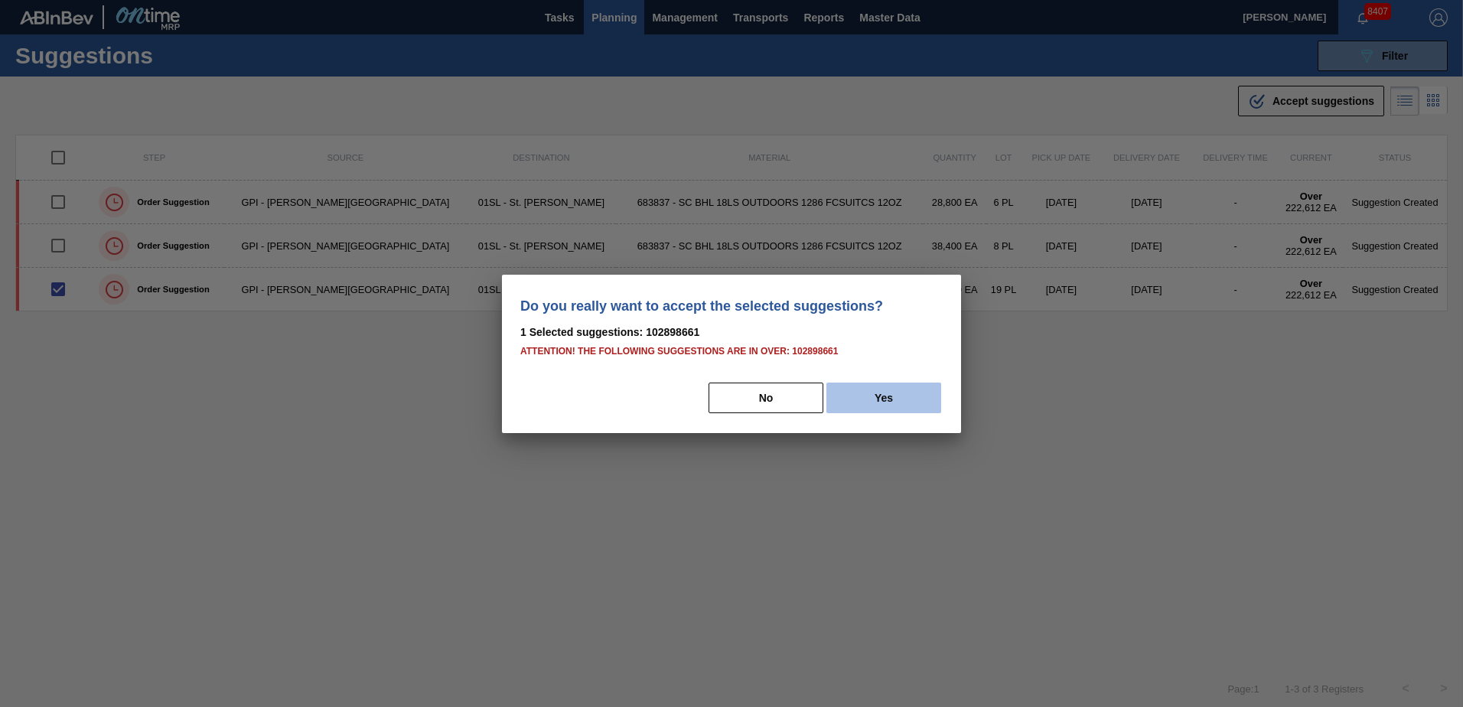
click at [911, 399] on button "Yes" at bounding box center [883, 398] width 115 height 31
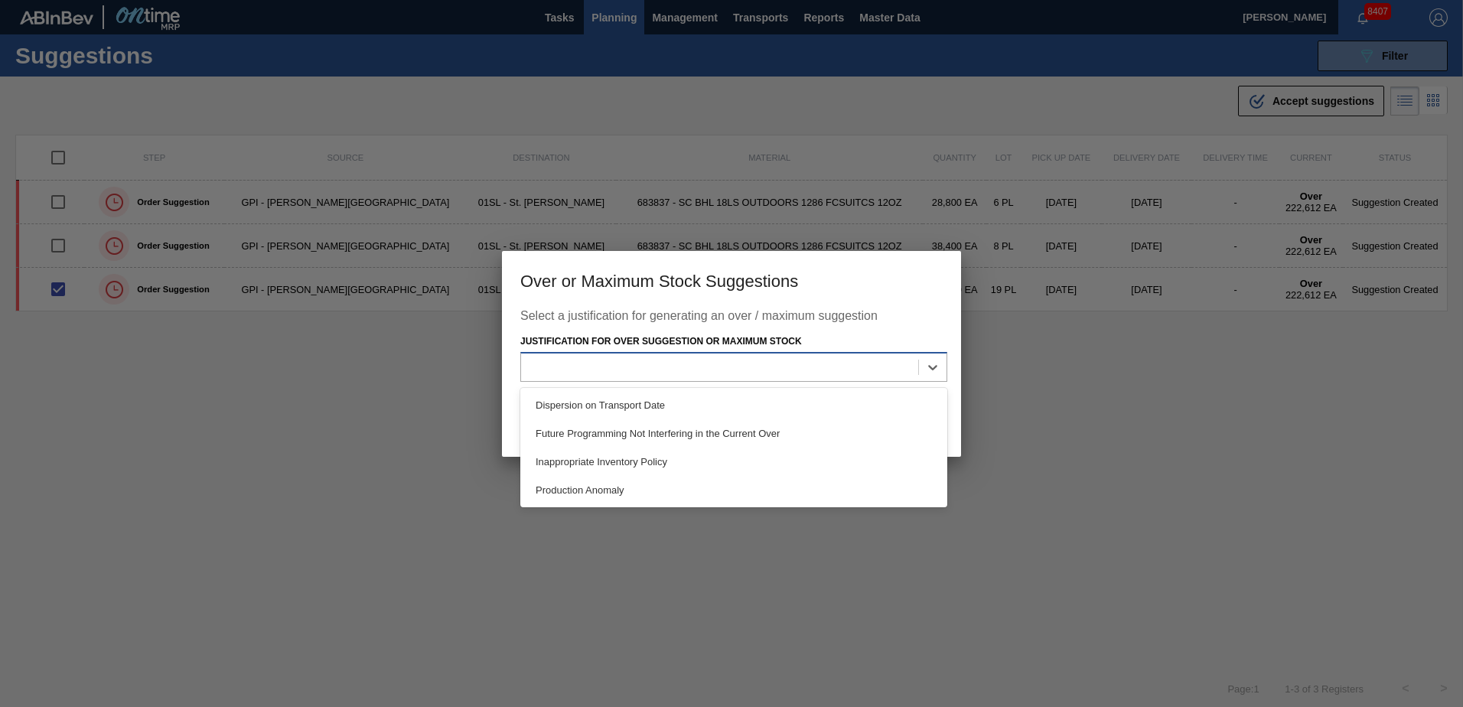
click at [858, 368] on div at bounding box center [719, 368] width 397 height 22
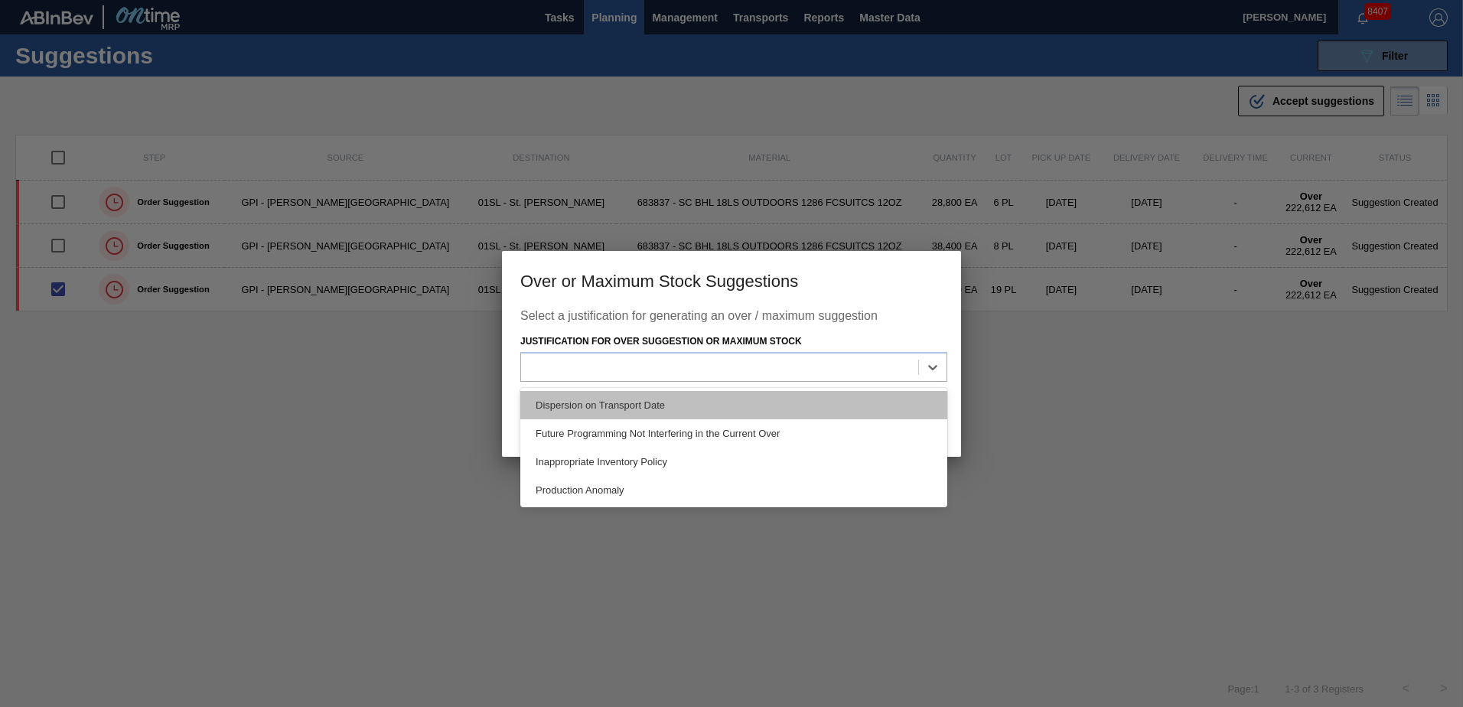
click at [738, 396] on div "Dispersion on Transport Date" at bounding box center [733, 405] width 427 height 28
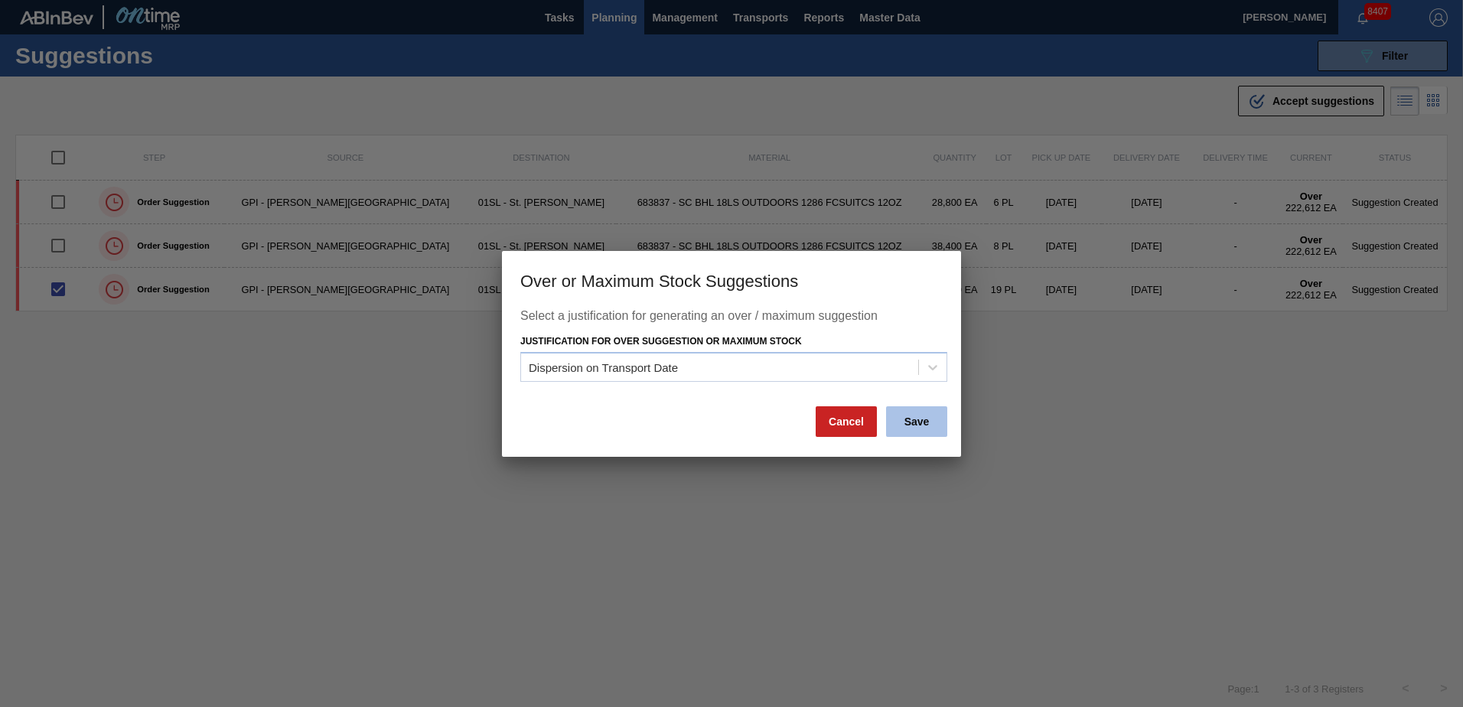
click at [914, 426] on button "Save" at bounding box center [916, 421] width 61 height 31
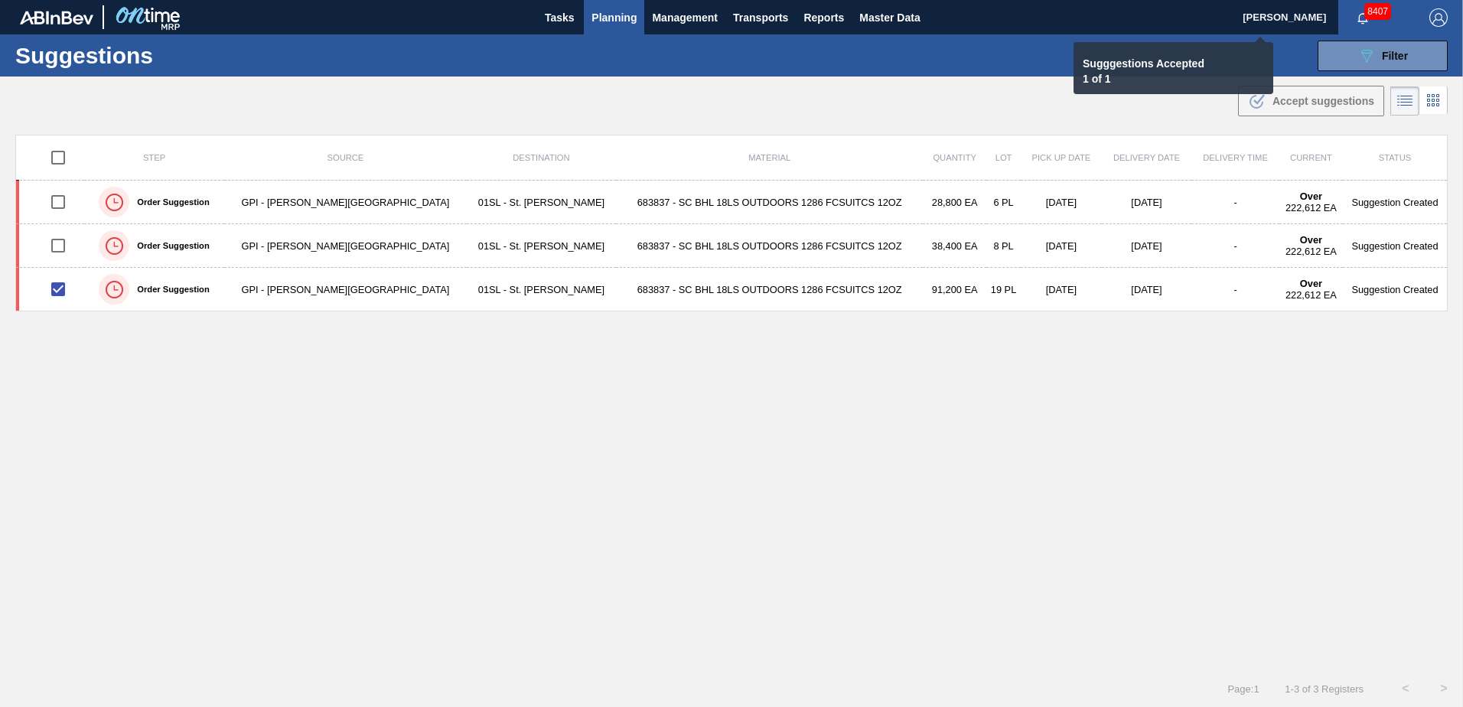
checkbox input "false"
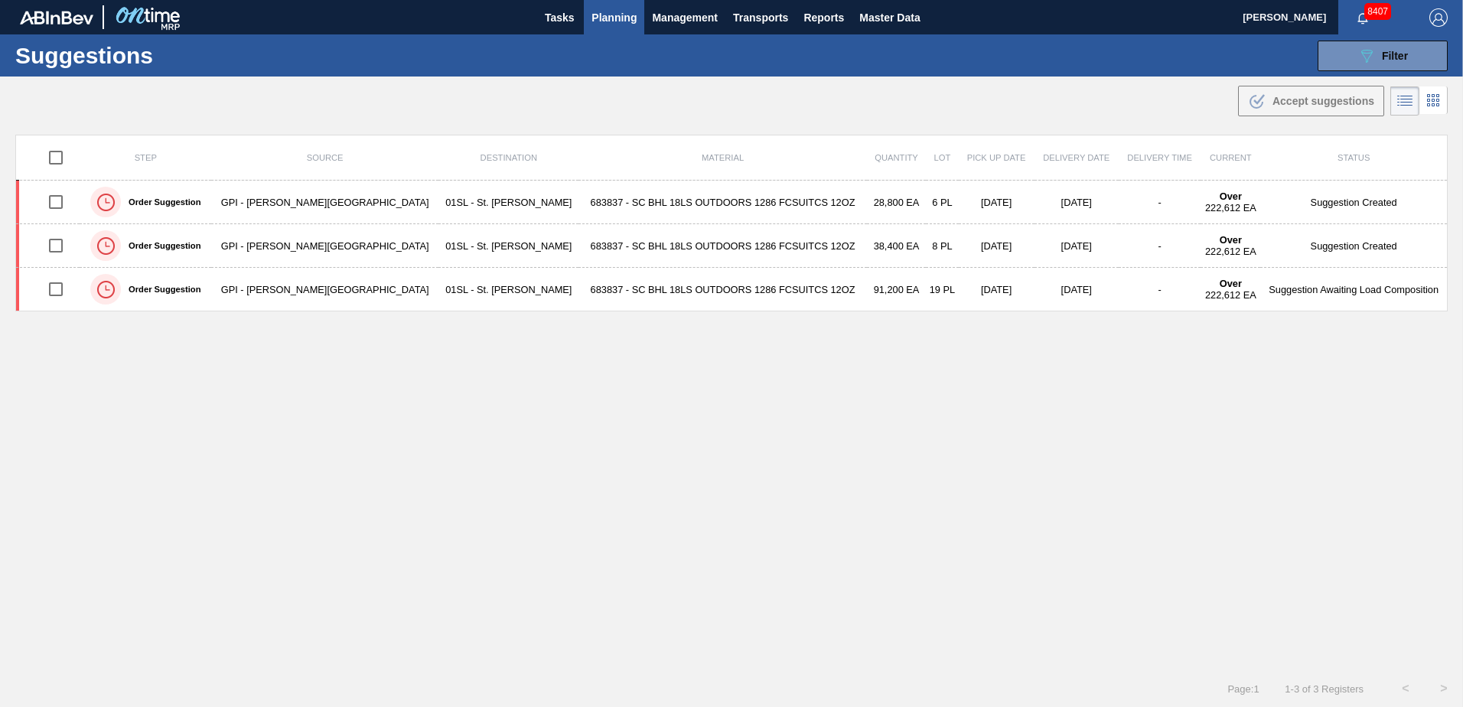
click at [620, 21] on span "Planning" at bounding box center [614, 17] width 45 height 18
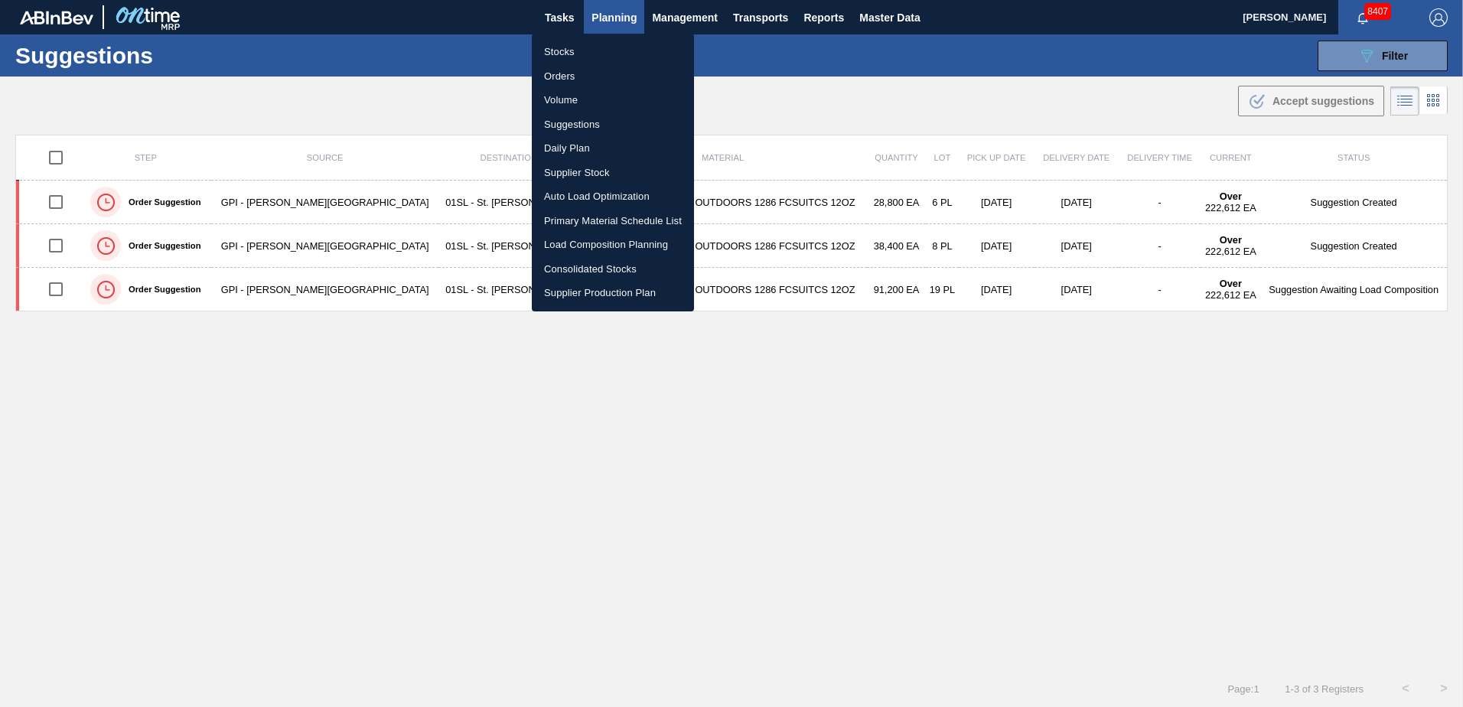
click at [588, 240] on li "Load Composition Planning" at bounding box center [613, 245] width 162 height 24
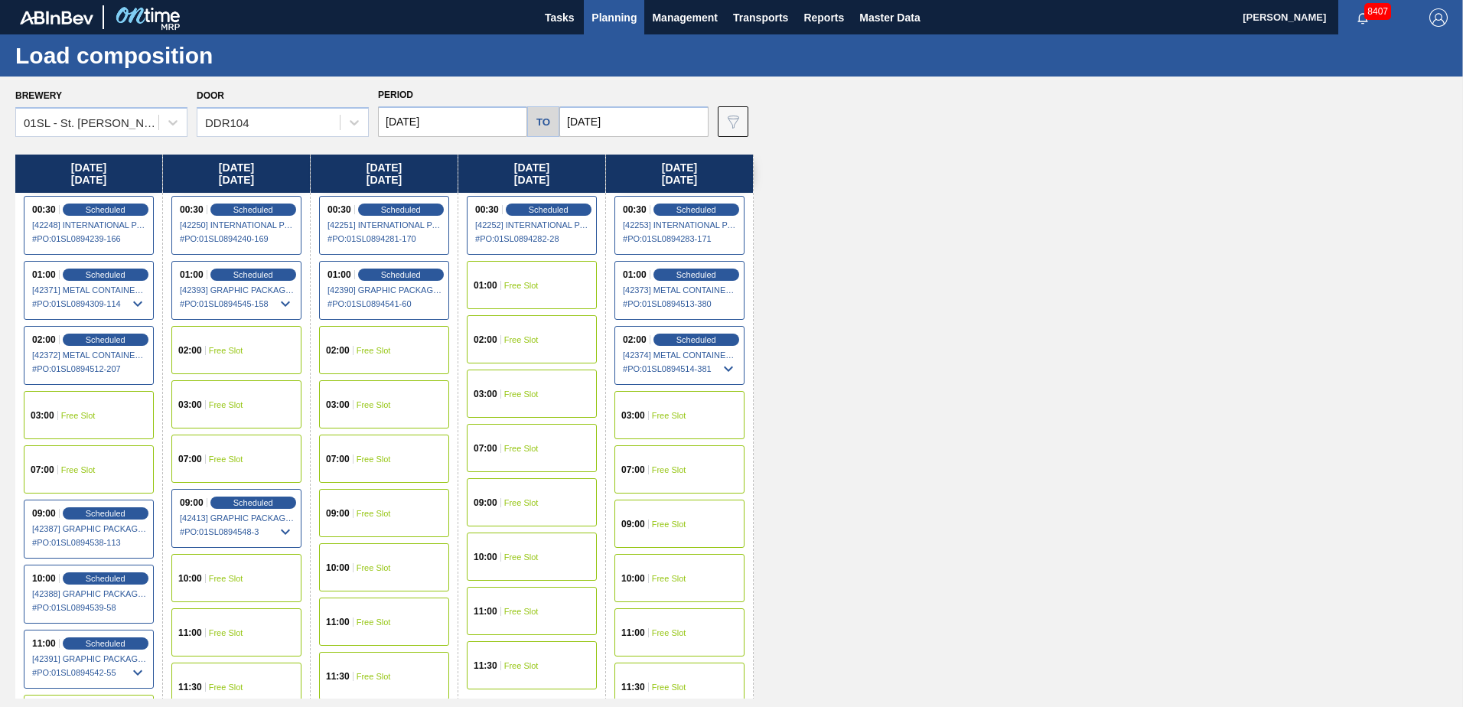
click at [378, 519] on div "09:00 Free Slot" at bounding box center [384, 513] width 130 height 48
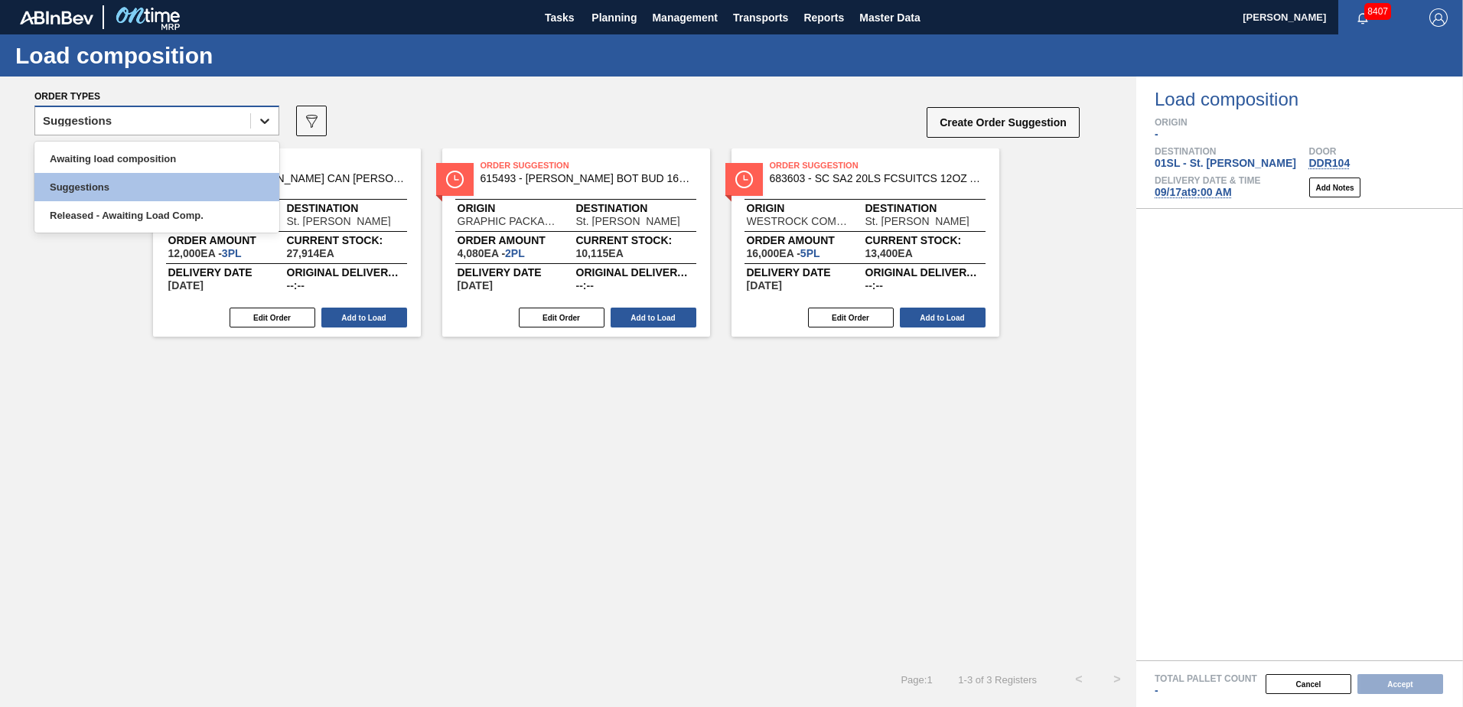
click at [262, 125] on icon at bounding box center [264, 120] width 15 height 15
click at [207, 152] on div "Awaiting load composition" at bounding box center [156, 159] width 245 height 28
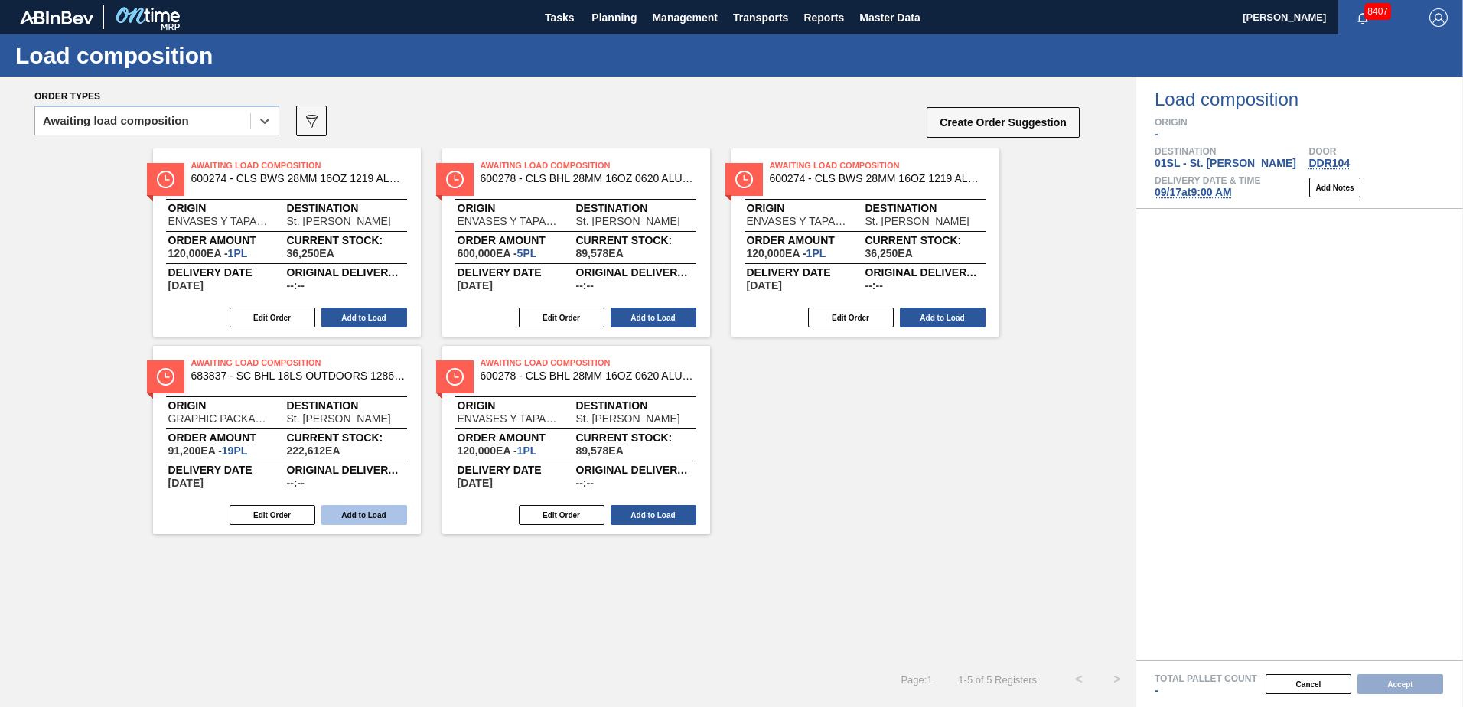
click at [337, 518] on button "Add to Load" at bounding box center [364, 515] width 86 height 20
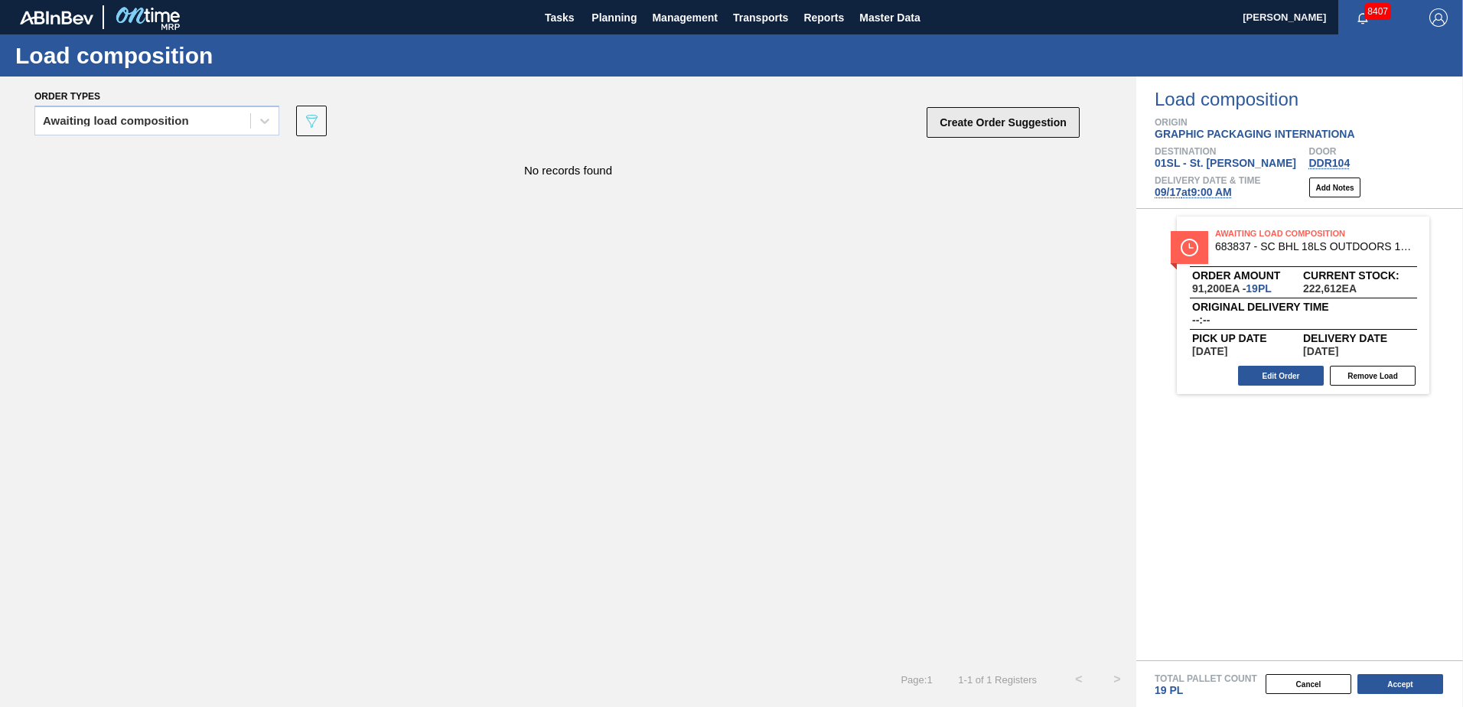
click at [1007, 123] on button "Create Order Suggestion" at bounding box center [1003, 122] width 153 height 31
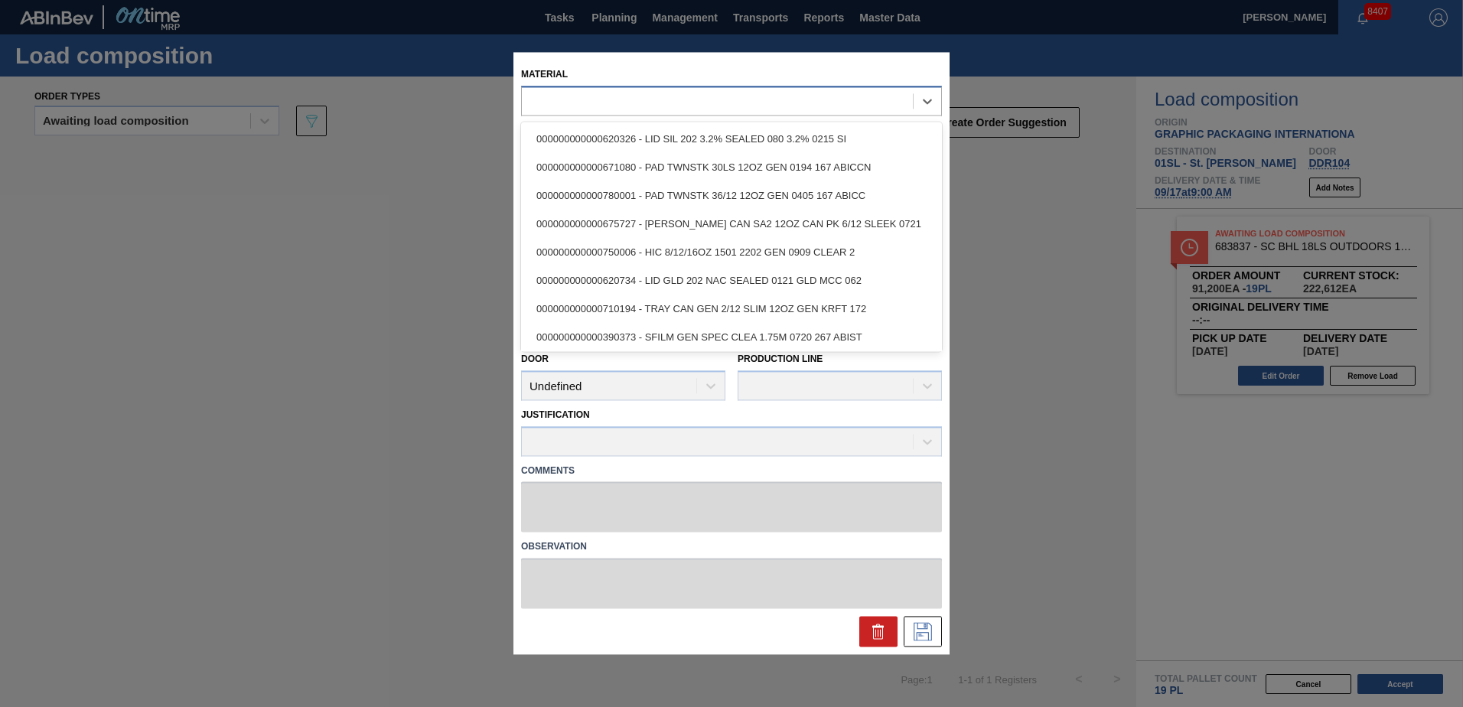
click at [748, 106] on div at bounding box center [717, 101] width 391 height 22
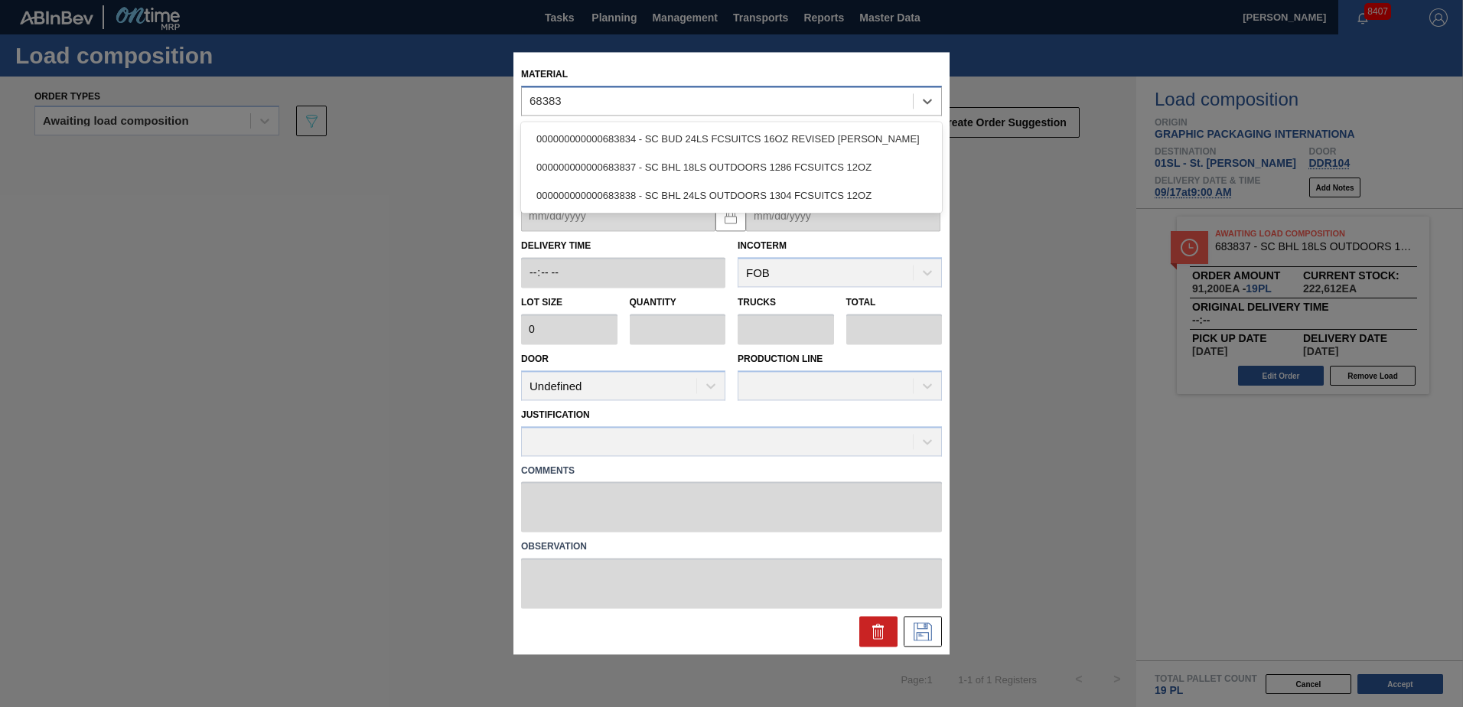
type input "683837"
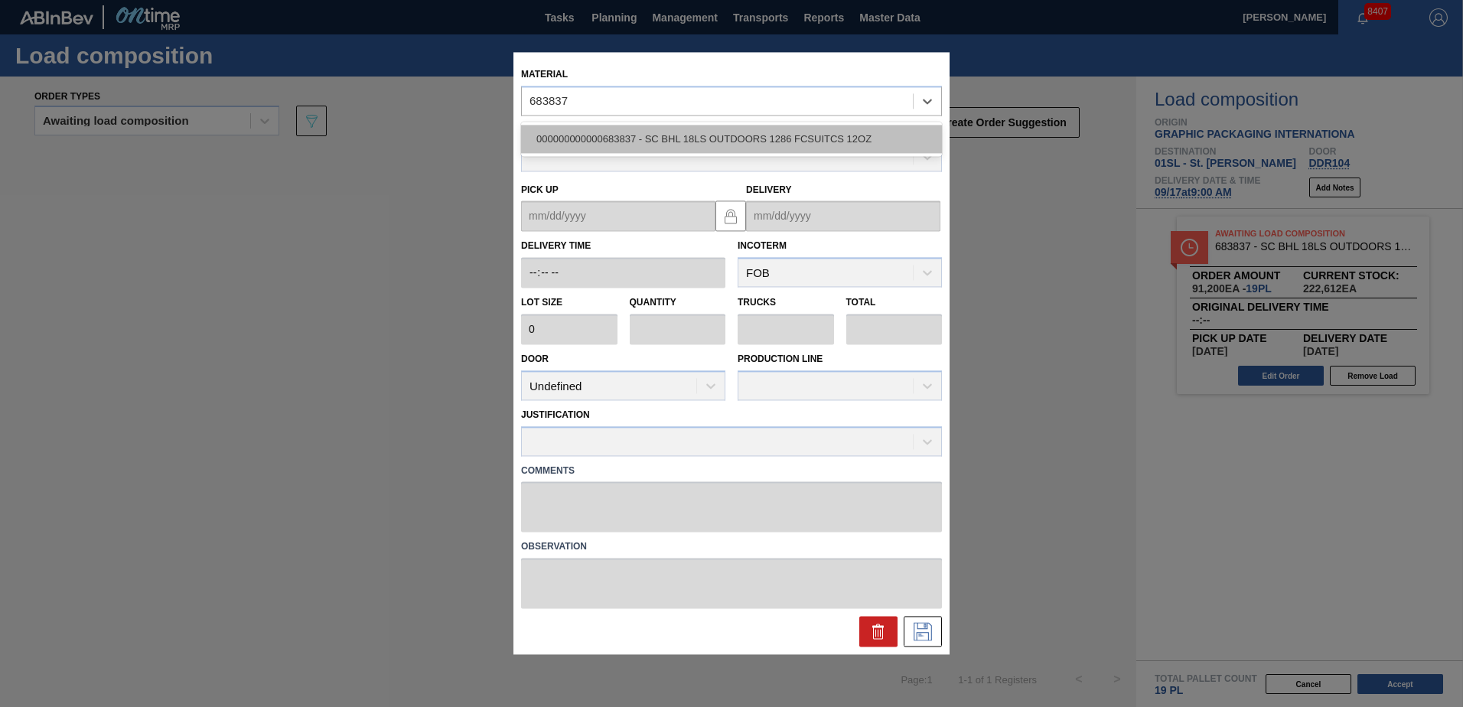
click at [748, 134] on div "000000000000683837 - SC BHL 18LS OUTDOORS 1286 FCSUITCS 12OZ" at bounding box center [731, 139] width 421 height 28
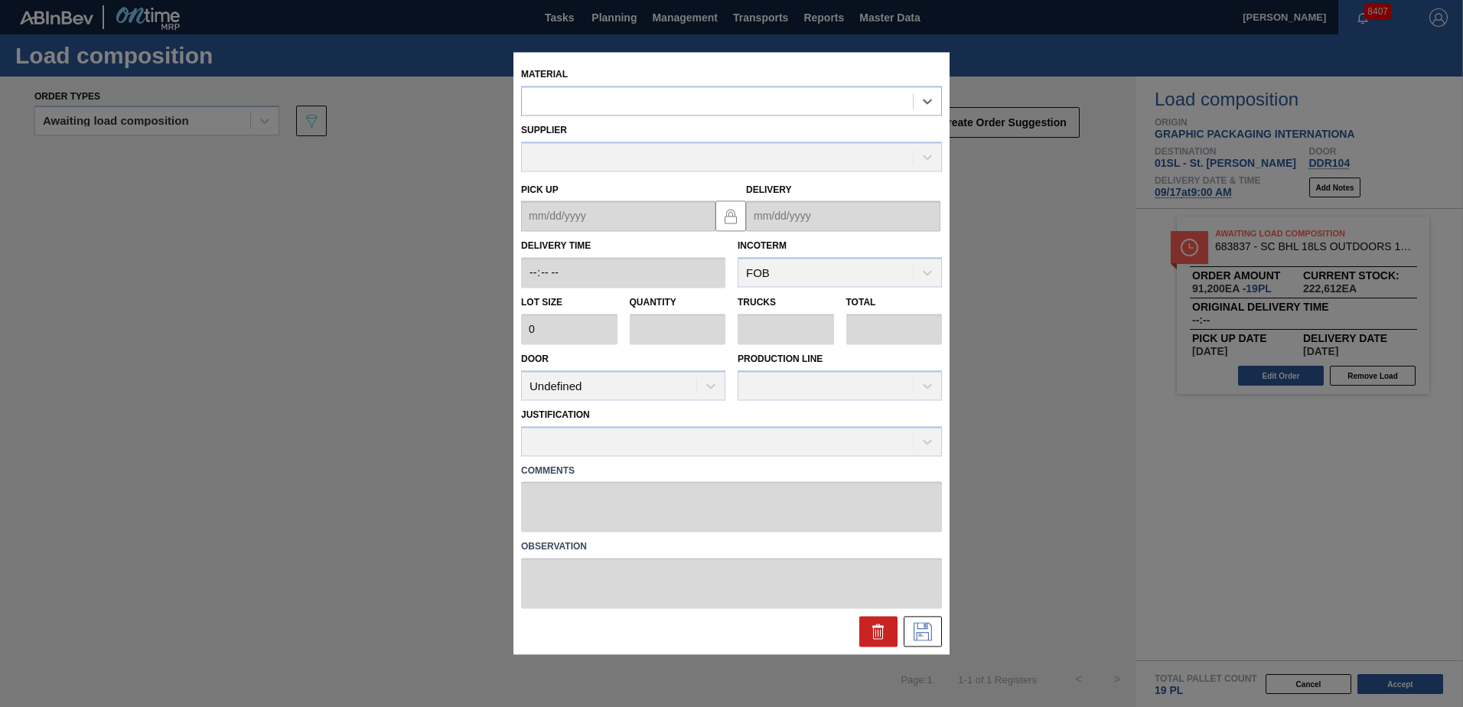
type input "4,800"
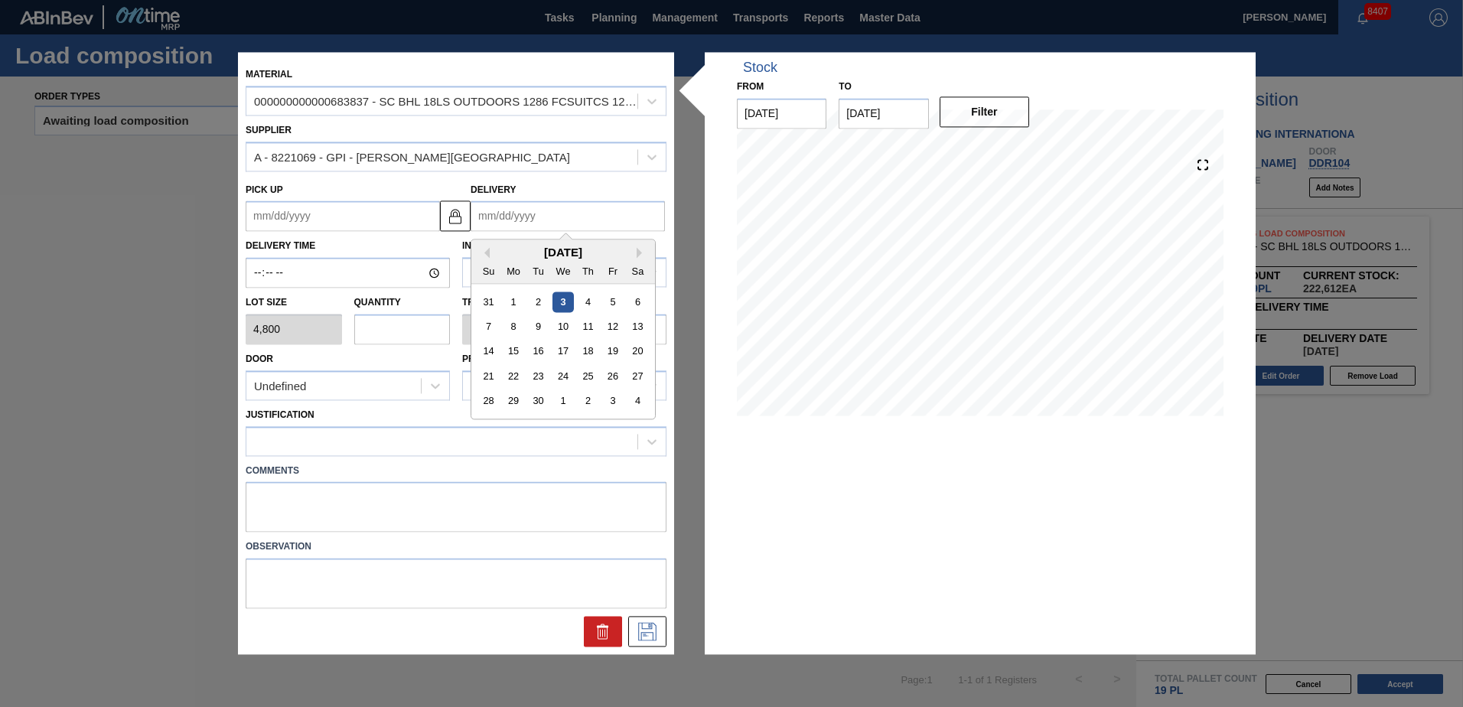
click at [573, 215] on input "Delivery" at bounding box center [568, 216] width 194 height 31
click at [569, 353] on div "17" at bounding box center [563, 351] width 21 height 21
type up "[DATE]"
type input "[DATE]"
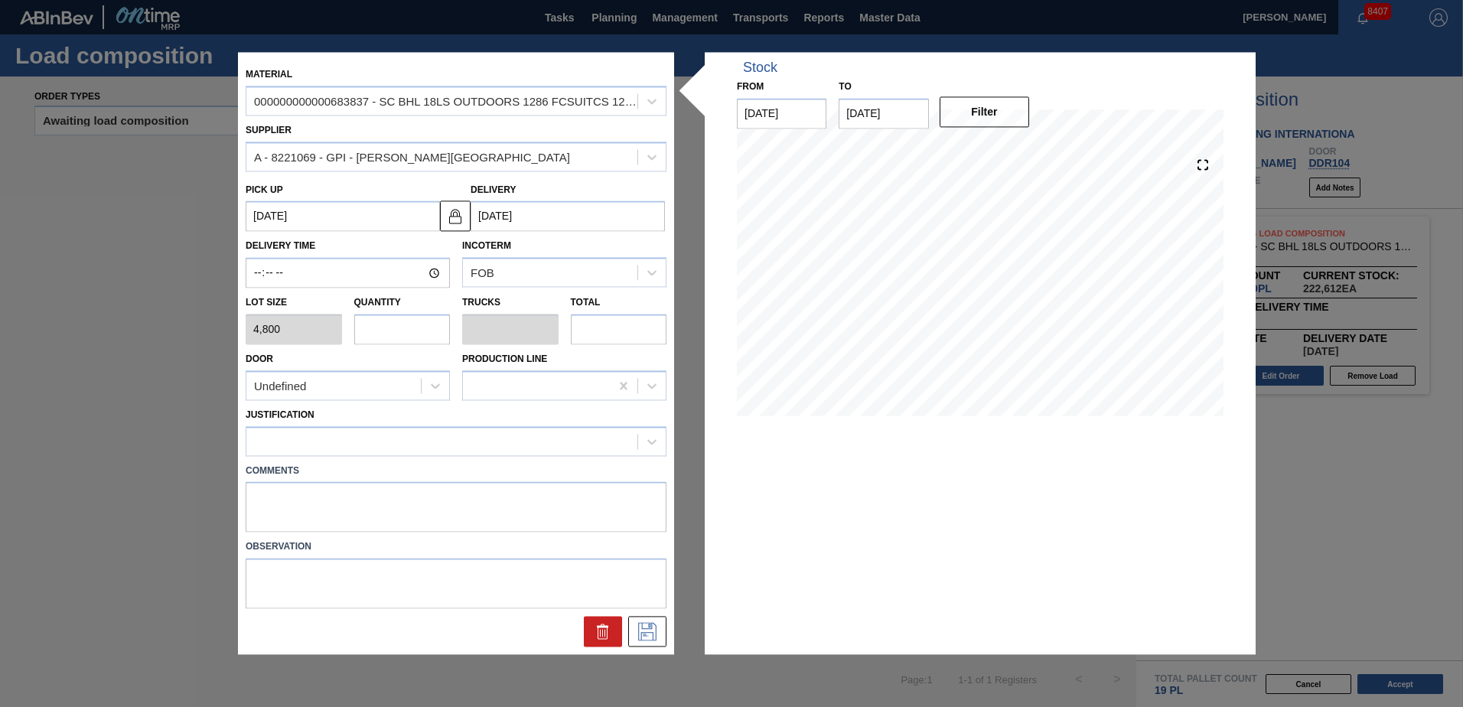
click at [421, 334] on input "text" at bounding box center [402, 329] width 96 height 31
type input "3"
type input "0.136"
type input "14,400"
type input "0"
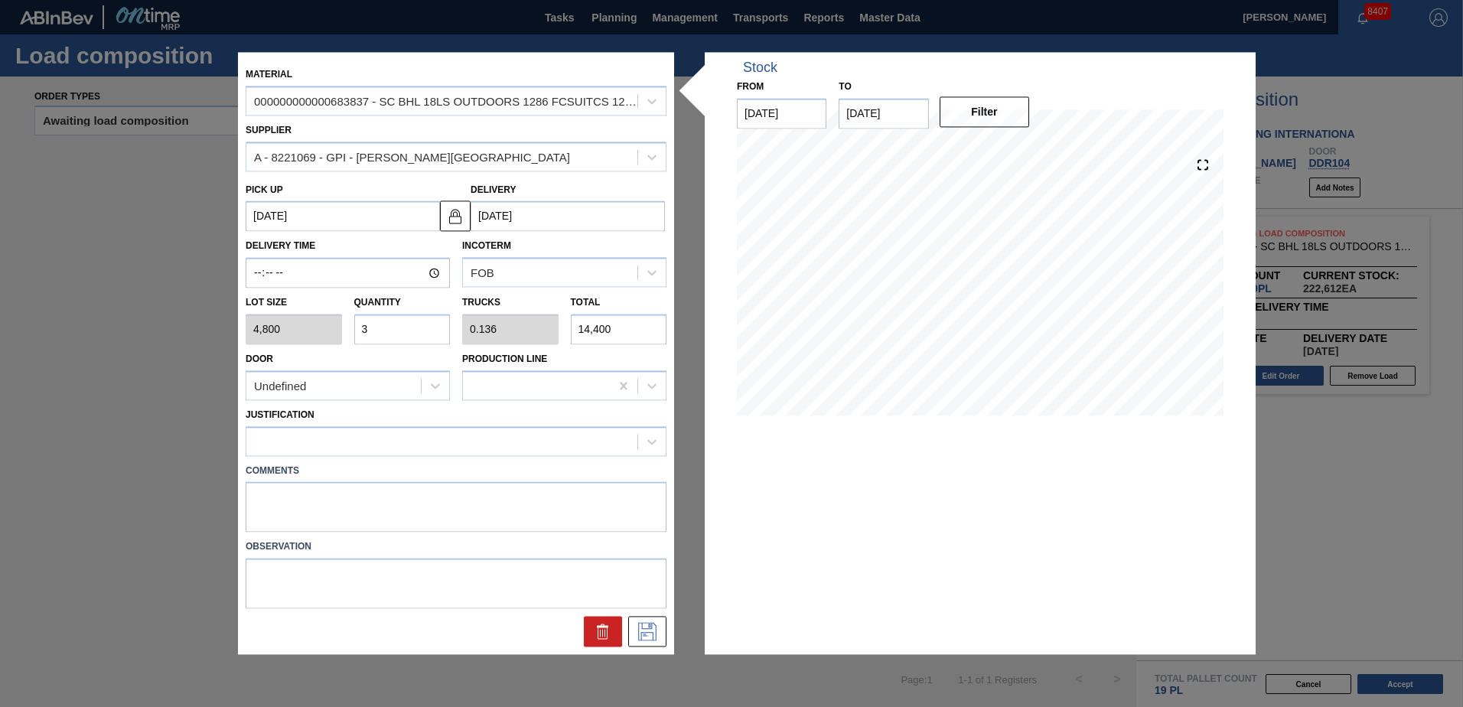
type input "0"
type input "4"
type input "0.182"
type input "19,200"
type input "4"
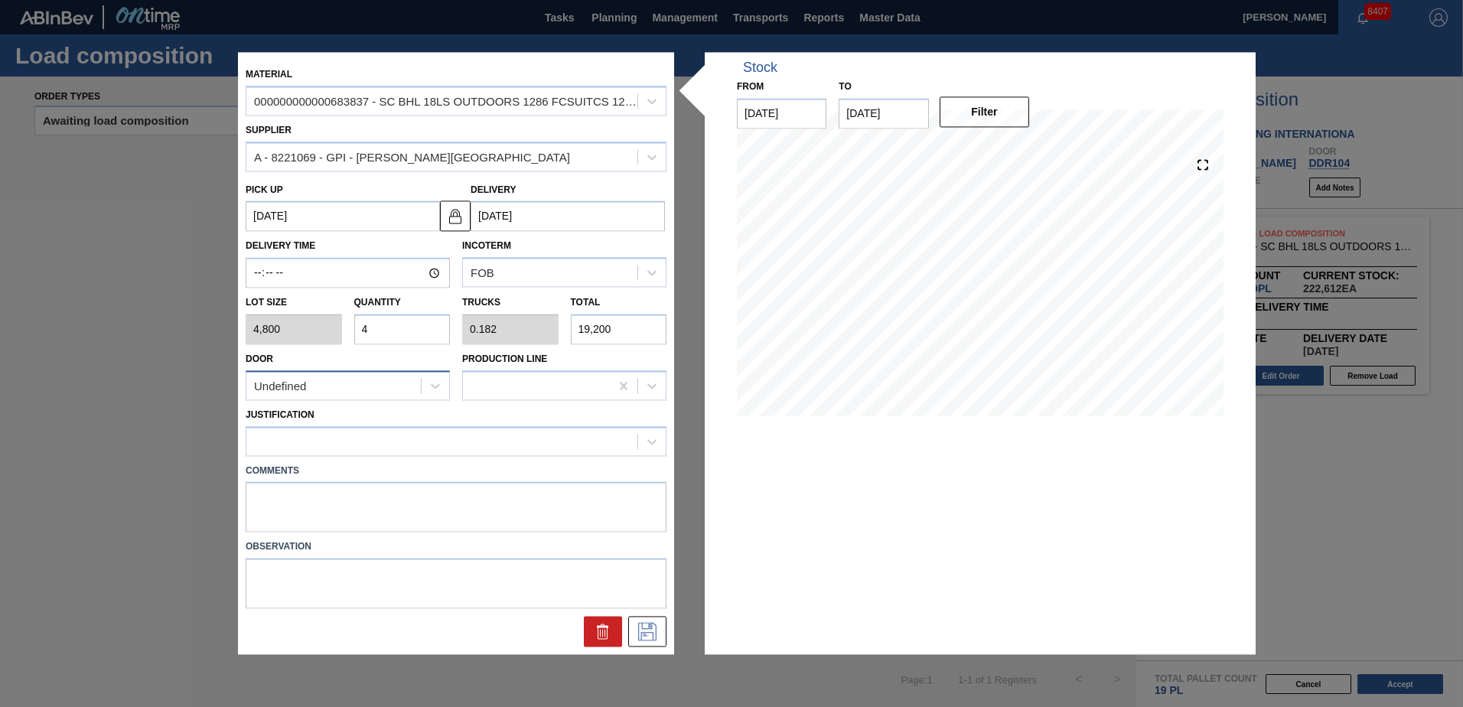
click at [390, 383] on div "Undefined" at bounding box center [333, 386] width 174 height 22
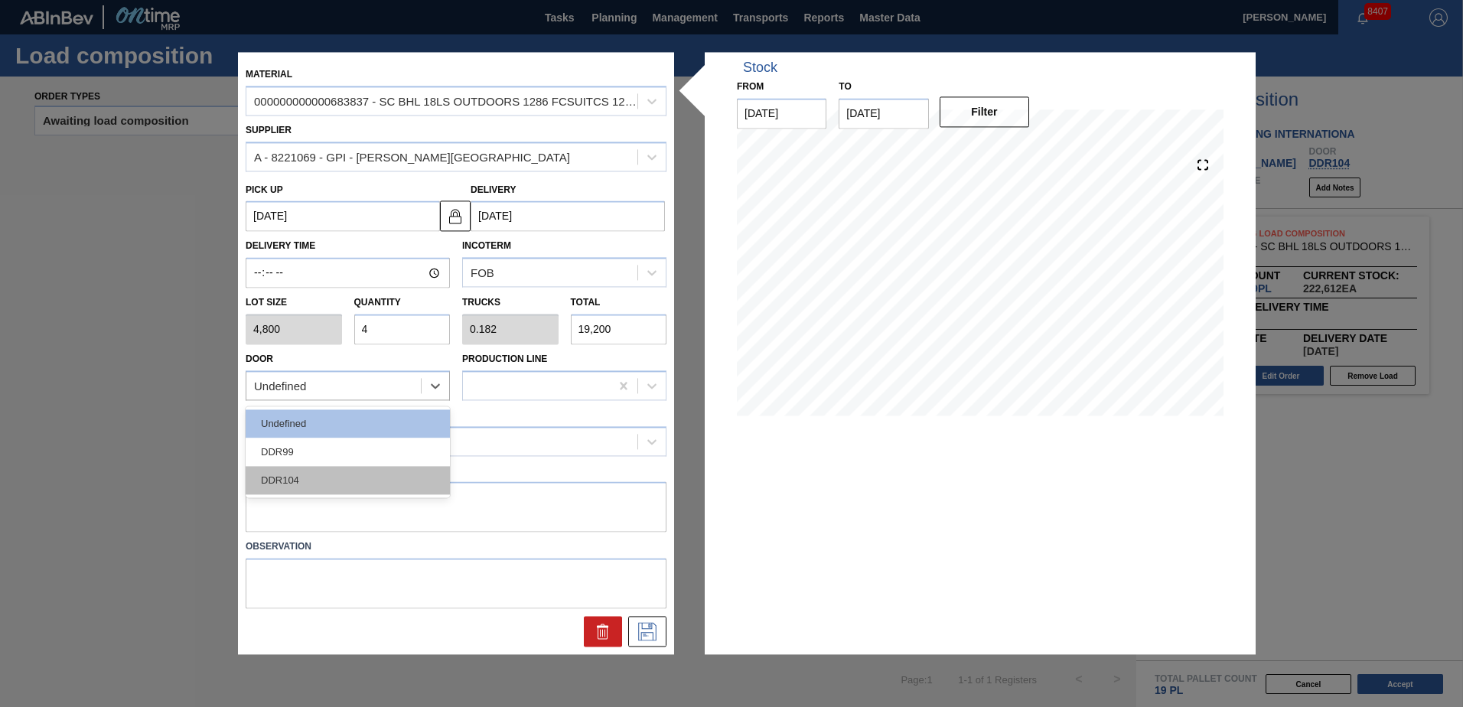
click at [341, 469] on div "DDR104" at bounding box center [348, 480] width 204 height 28
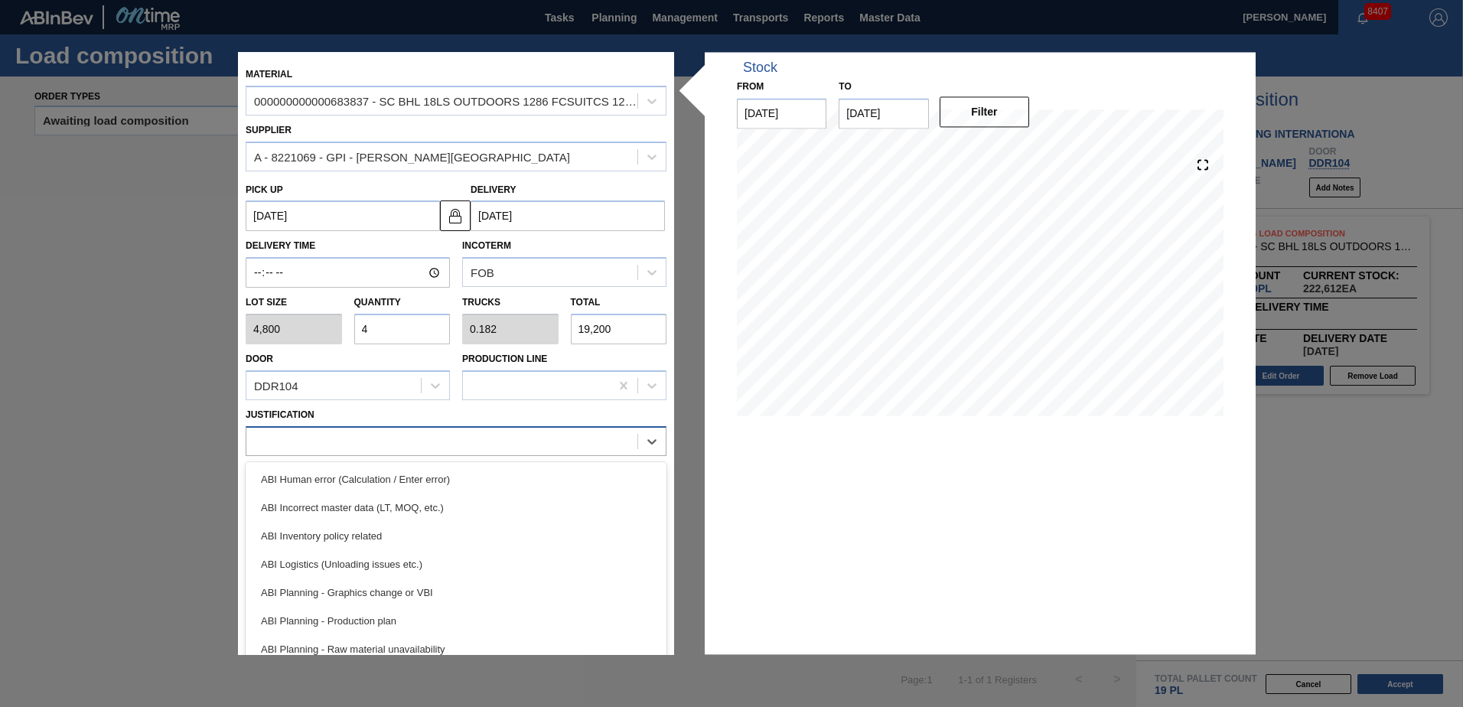
click at [344, 432] on div at bounding box center [441, 441] width 391 height 22
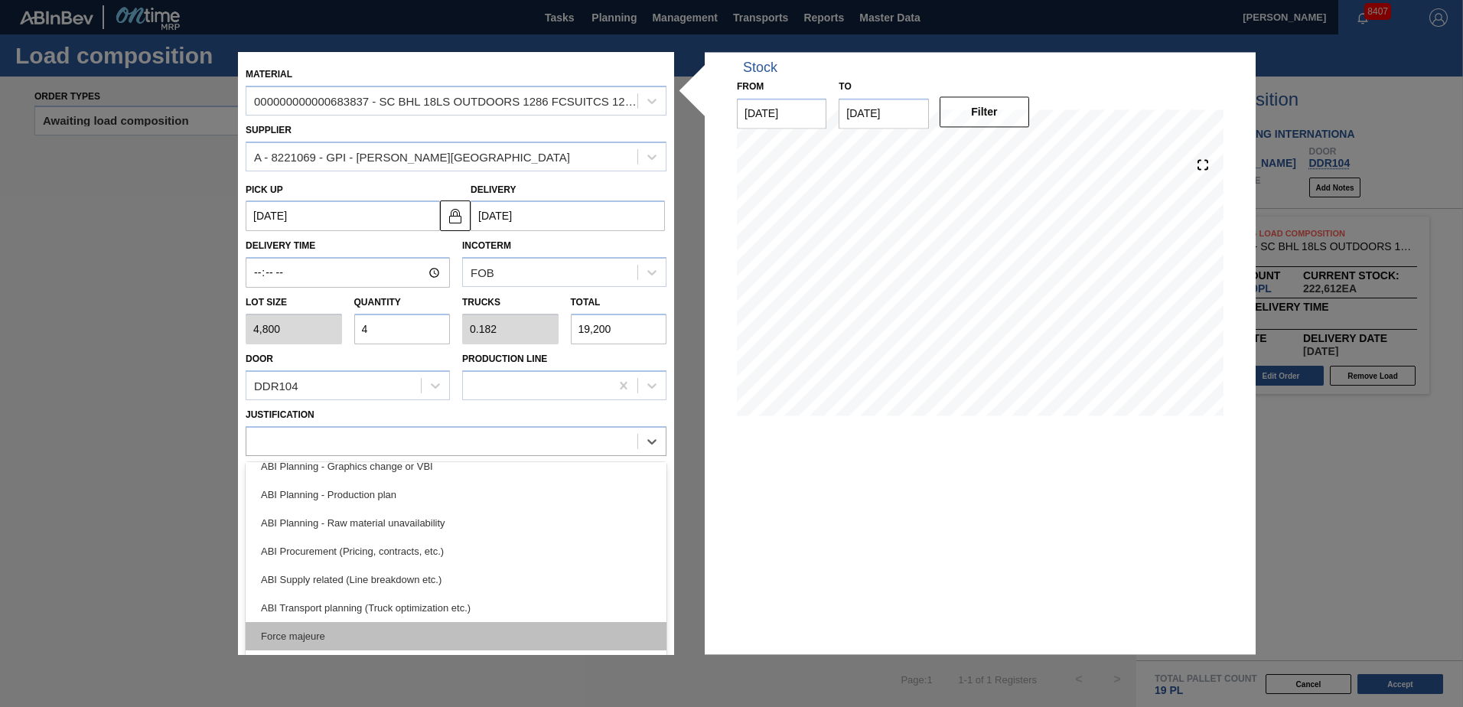
scroll to position [153, 0]
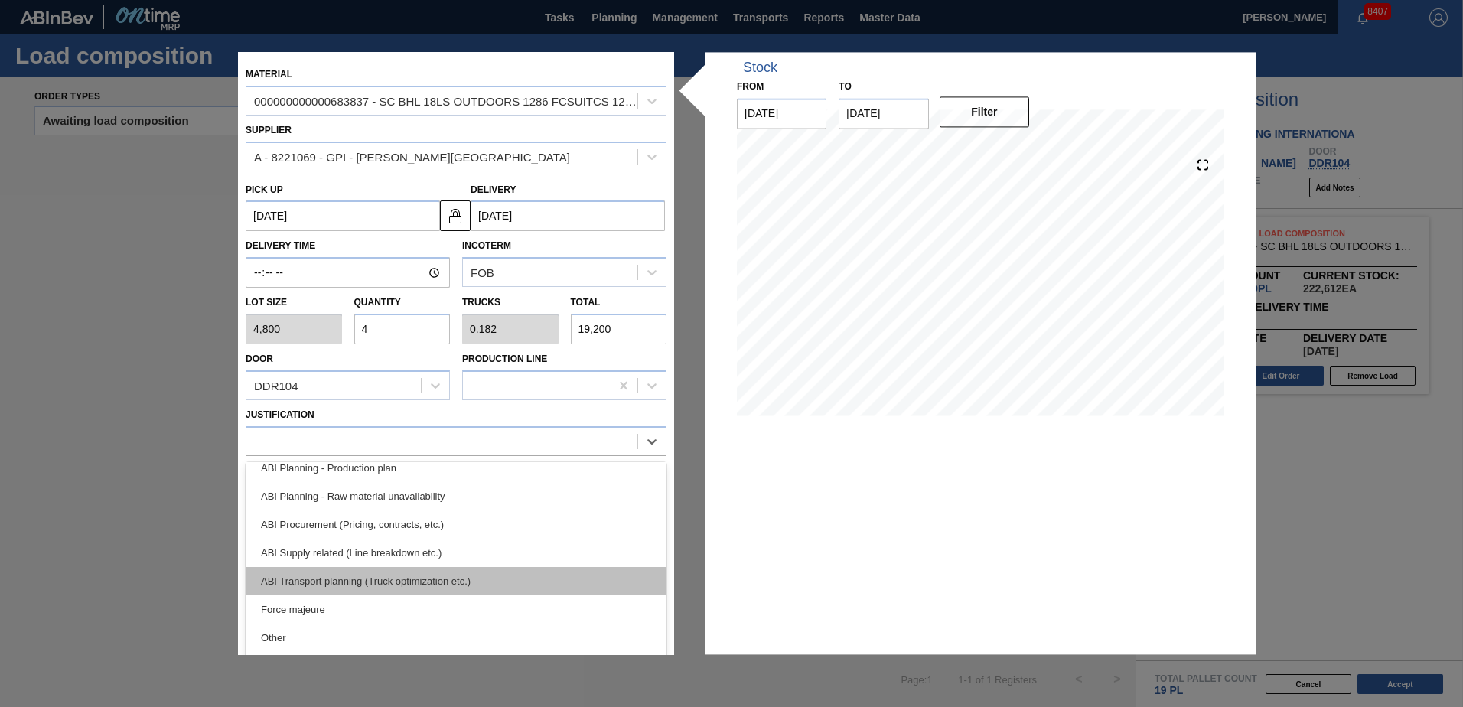
click at [412, 581] on div "ABI Transport planning (Truck optimization etc.)" at bounding box center [456, 581] width 421 height 28
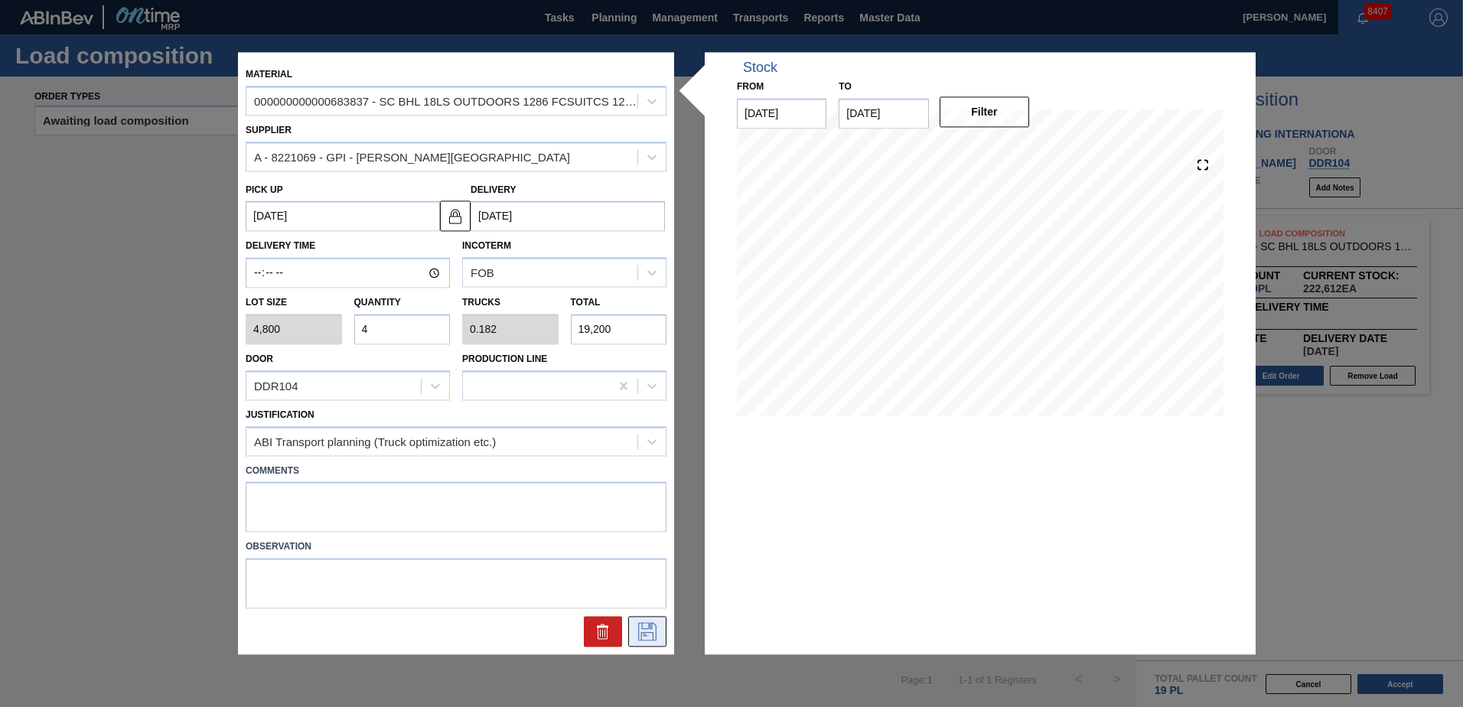
click at [651, 627] on icon at bounding box center [647, 632] width 24 height 18
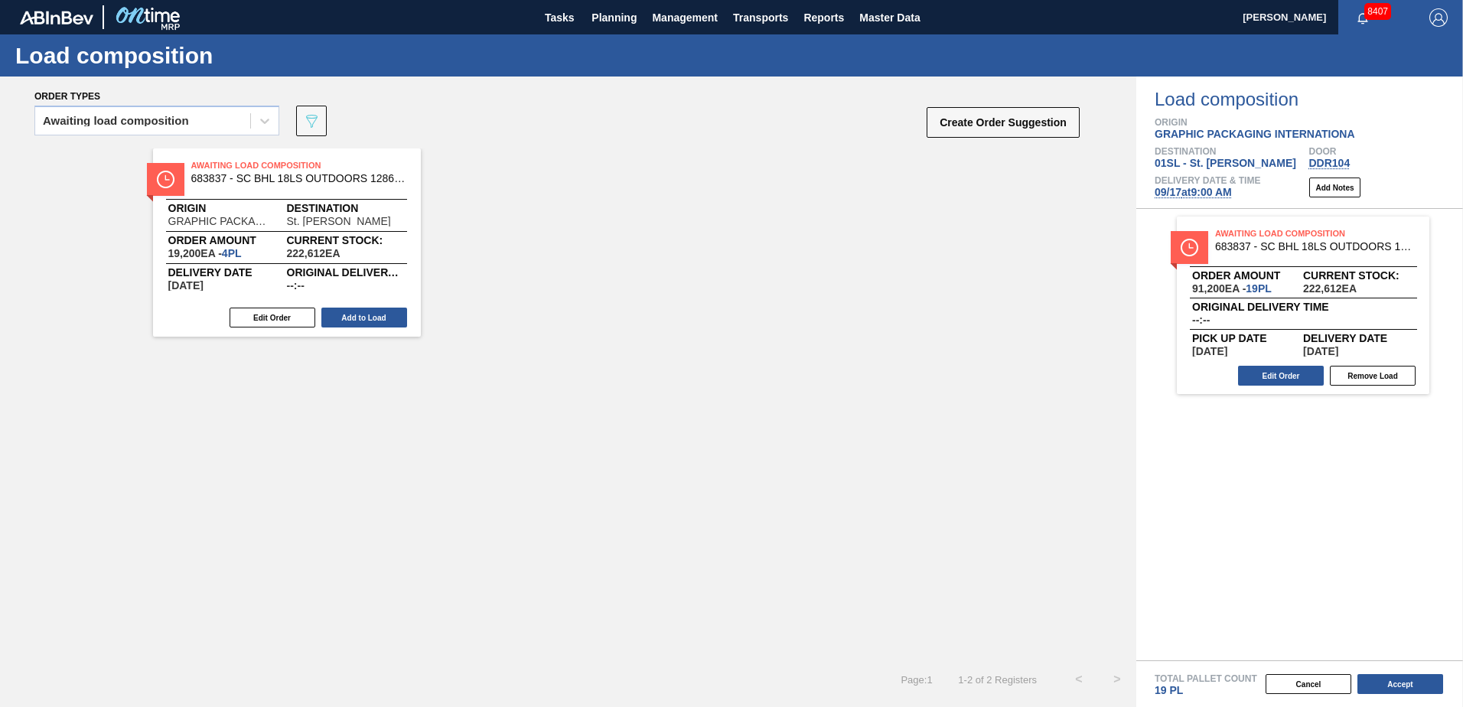
click at [364, 315] on button "Add to Load" at bounding box center [364, 318] width 86 height 20
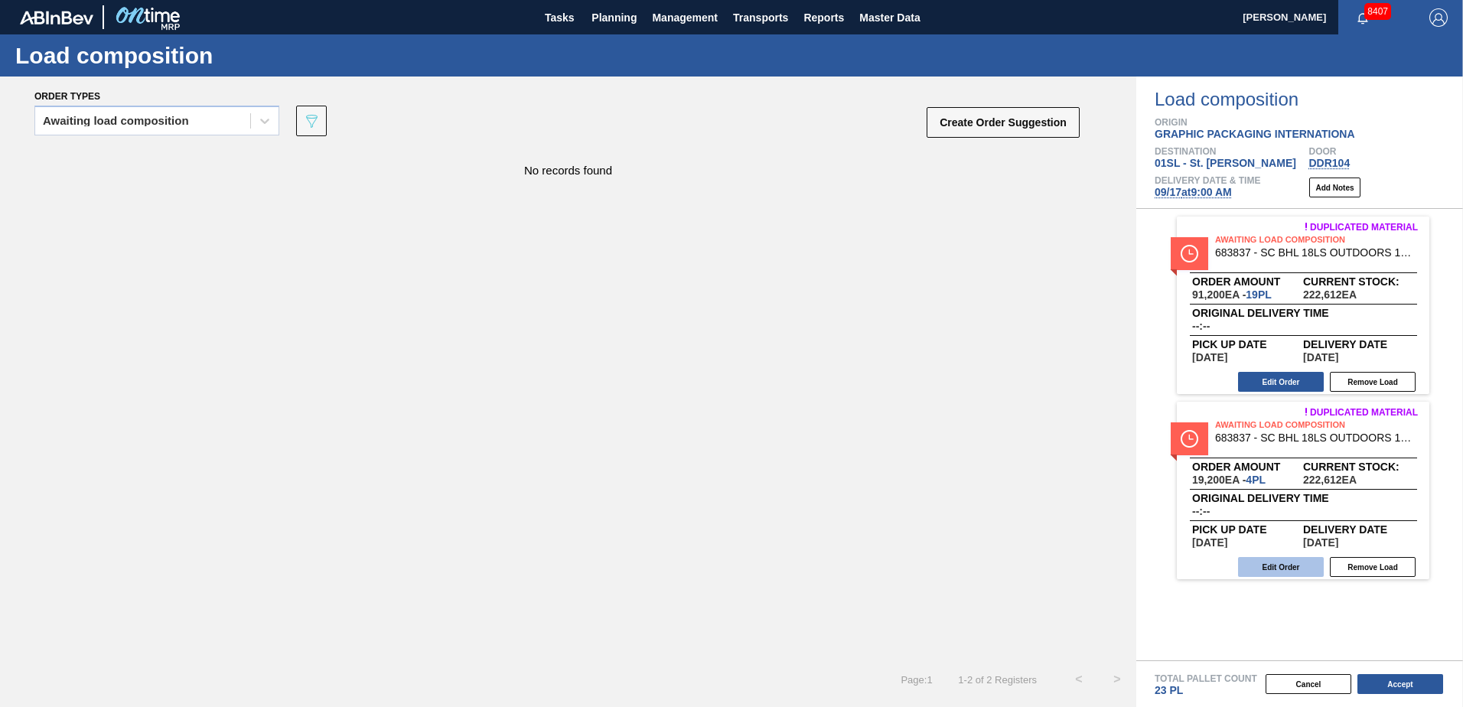
click at [1299, 571] on button "Edit Order" at bounding box center [1281, 567] width 86 height 20
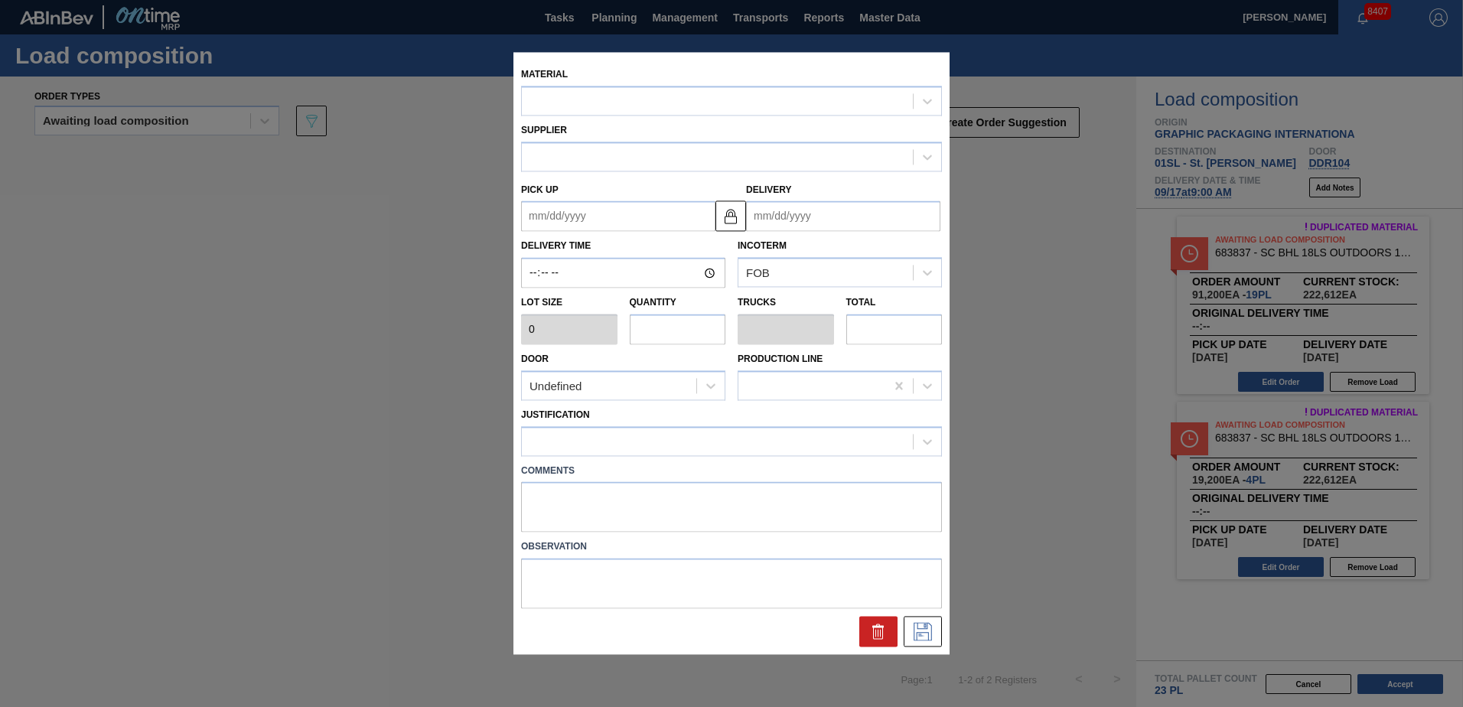
type input "4,800"
type input "4"
type input "0.182"
type input "19,200"
type up "[DATE]"
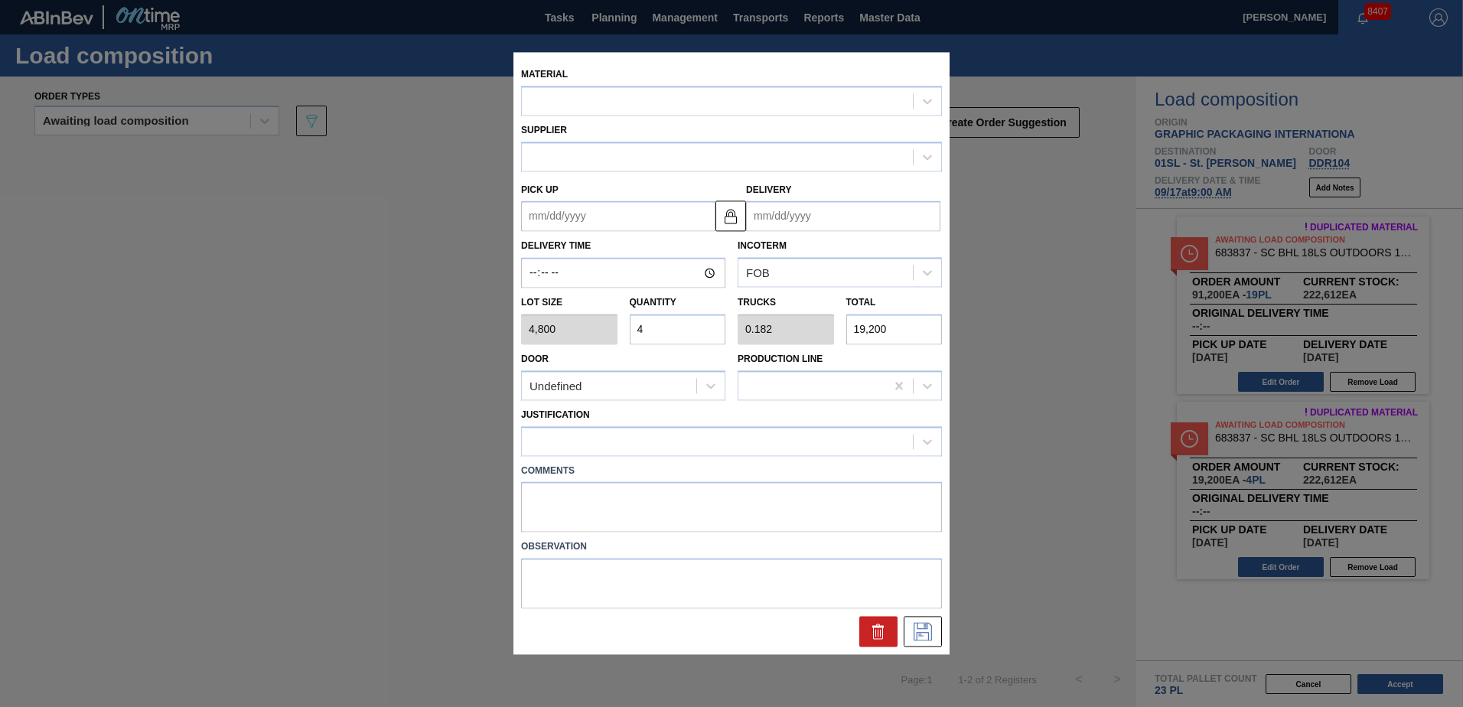
type input "[DATE]"
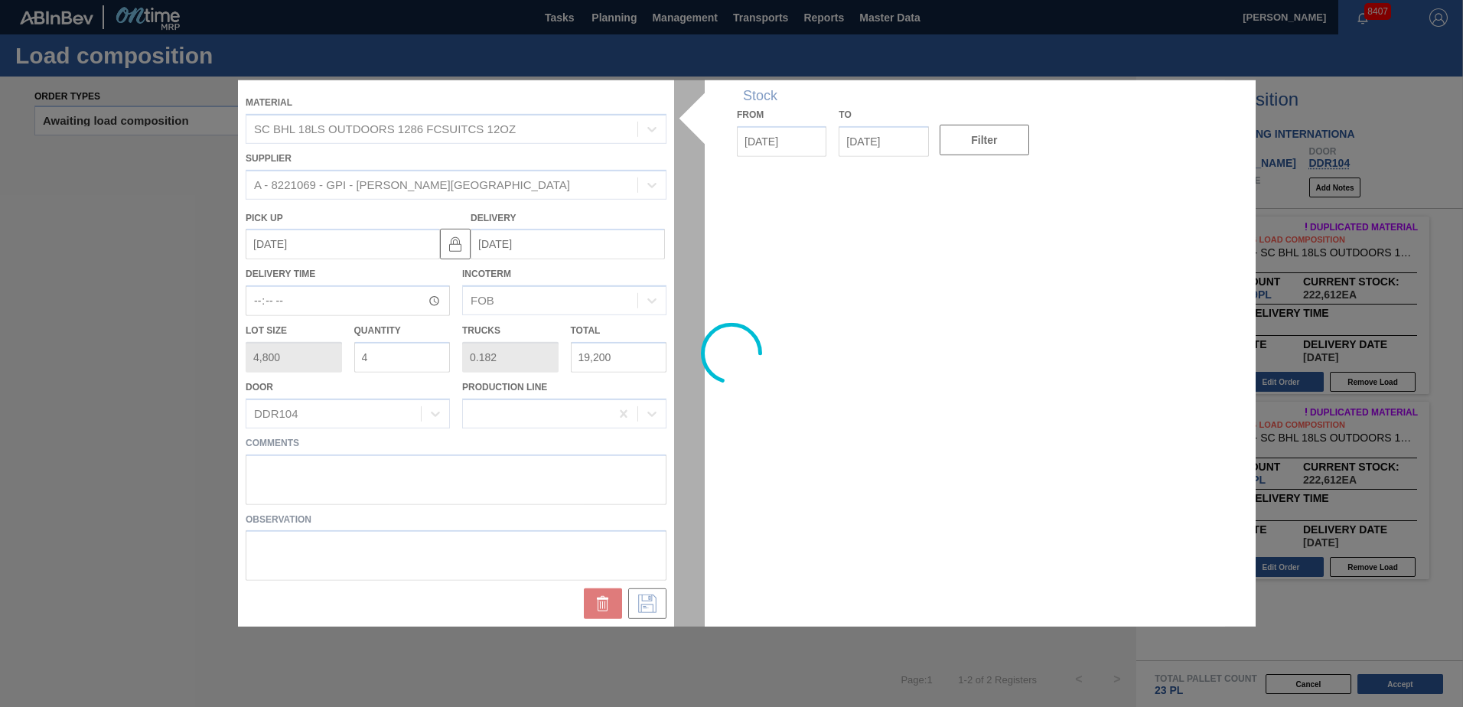
click at [412, 358] on div at bounding box center [731, 353] width 987 height 546
click at [381, 353] on div at bounding box center [731, 353] width 987 height 546
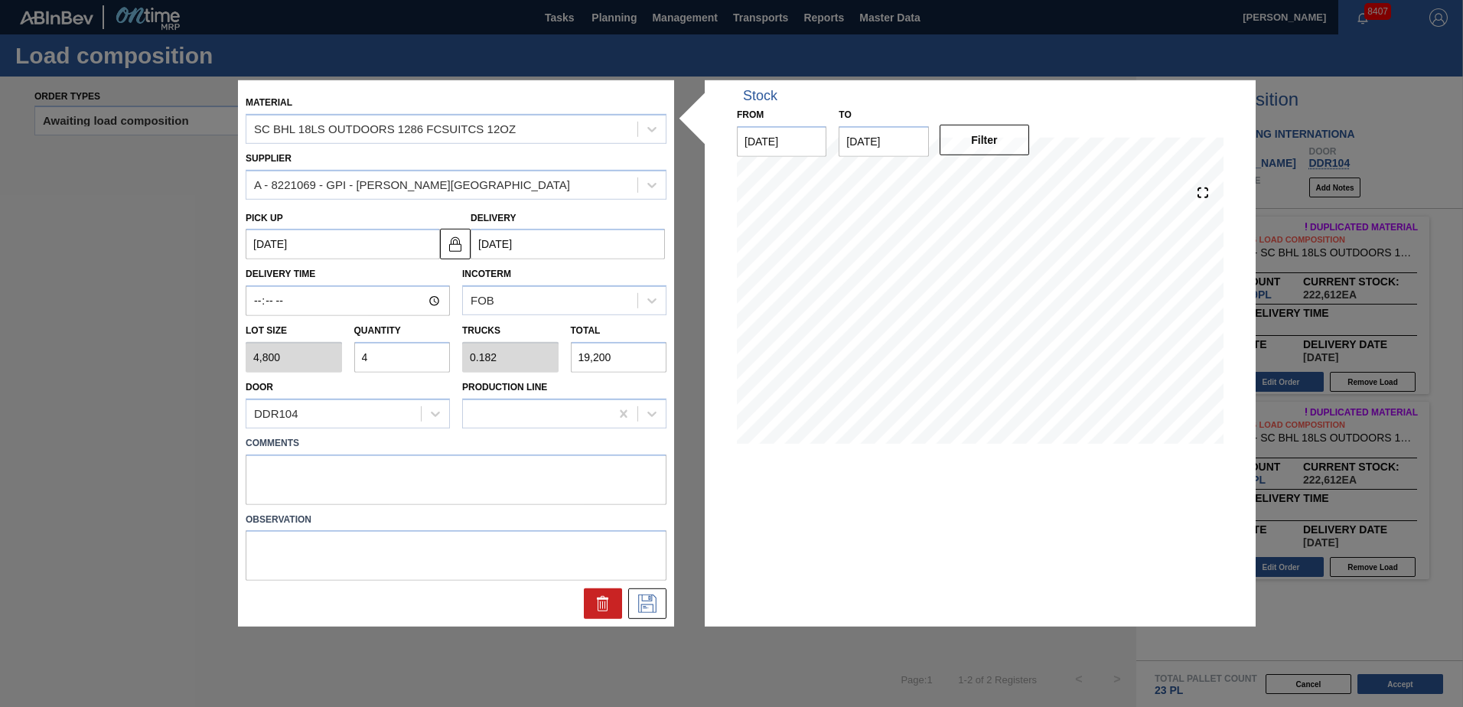
click at [393, 356] on input "4" at bounding box center [402, 357] width 96 height 31
type input "0"
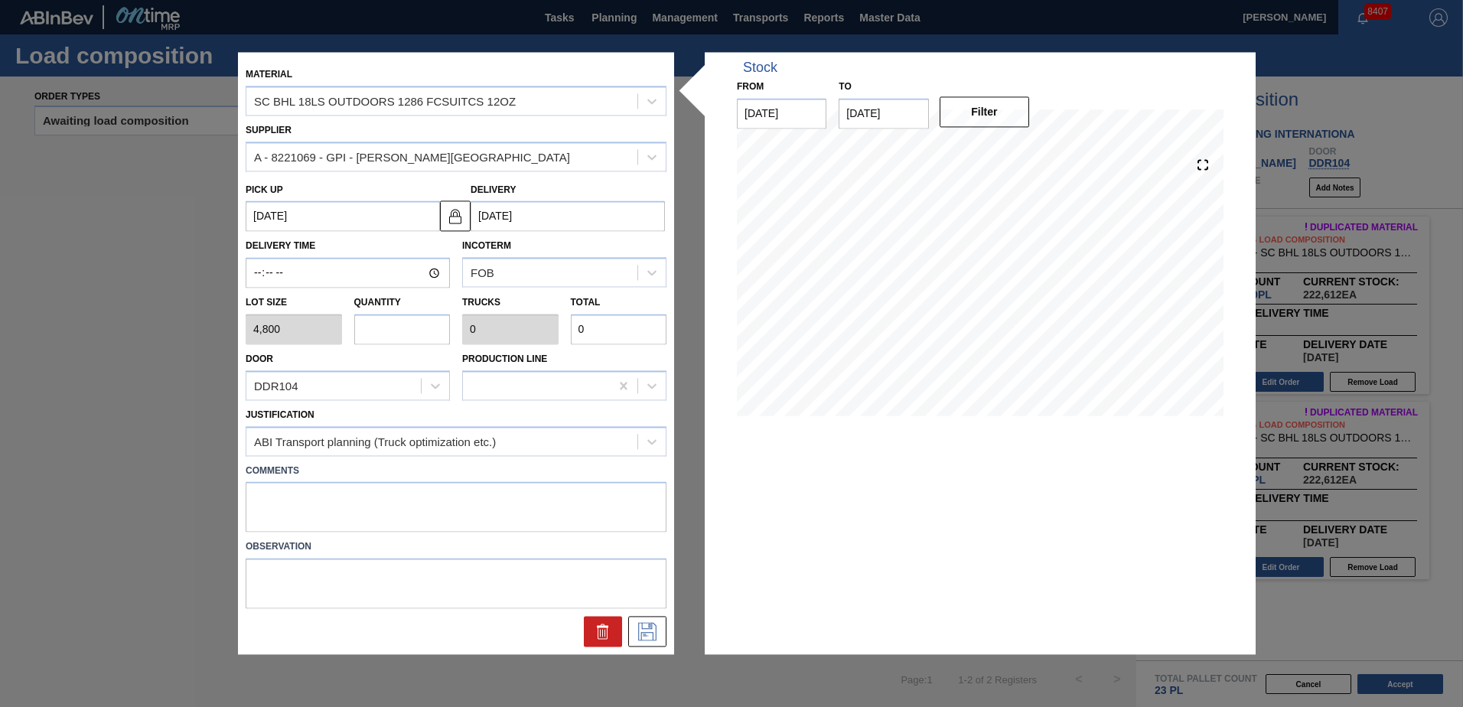
type input "4"
type input "0.182"
type input "19,200"
type input "0"
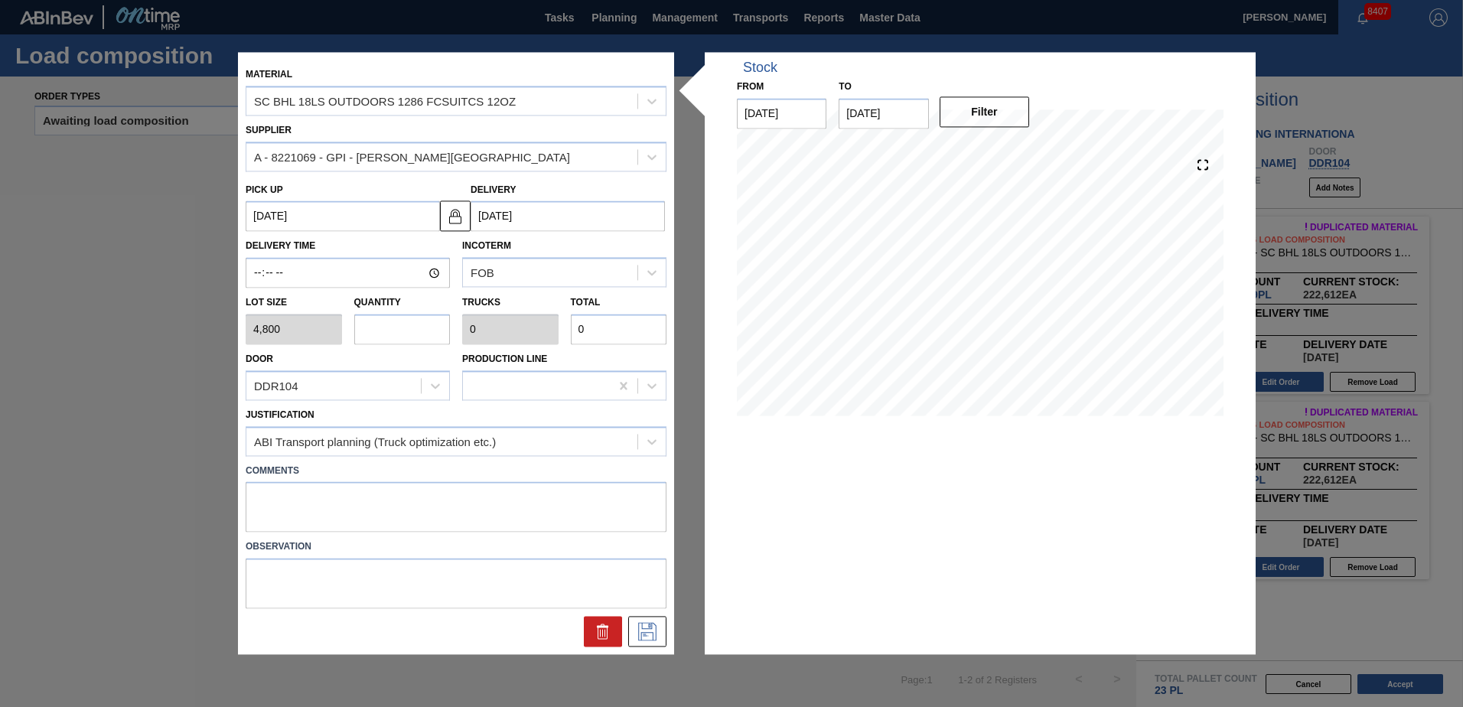
type input "3"
type input "0.136"
type input "14,400"
type input "3"
click at [647, 642] on button at bounding box center [647, 632] width 38 height 31
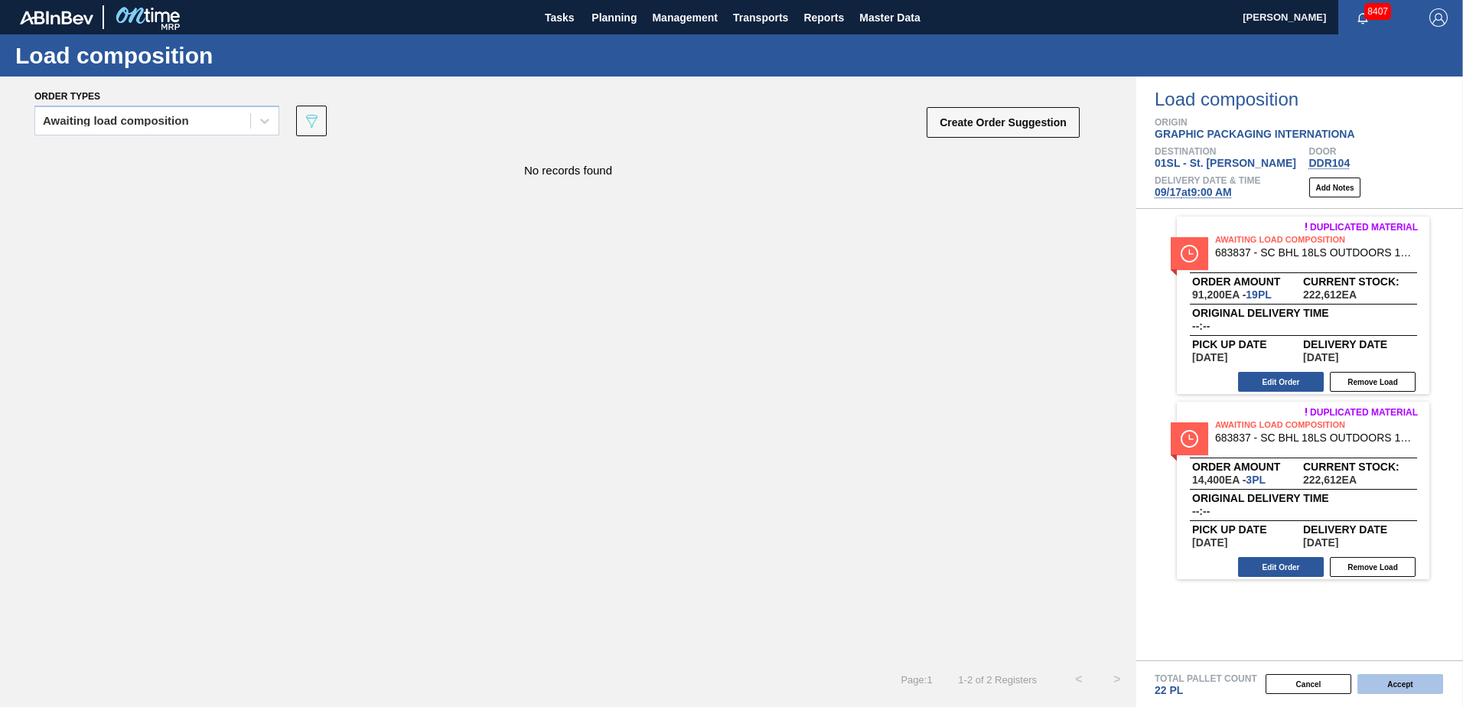
click at [1401, 682] on button "Accept" at bounding box center [1401, 684] width 86 height 20
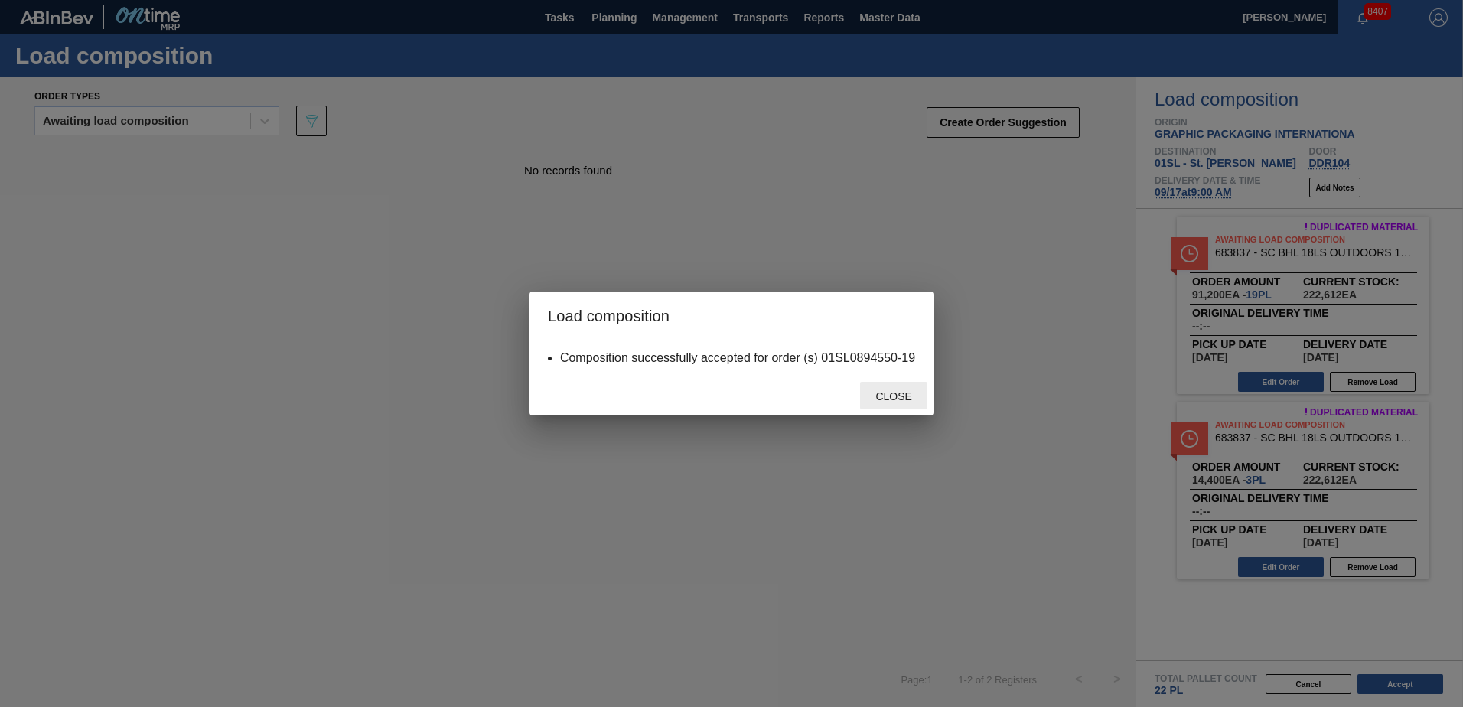
click at [881, 399] on span "Close" at bounding box center [893, 396] width 60 height 12
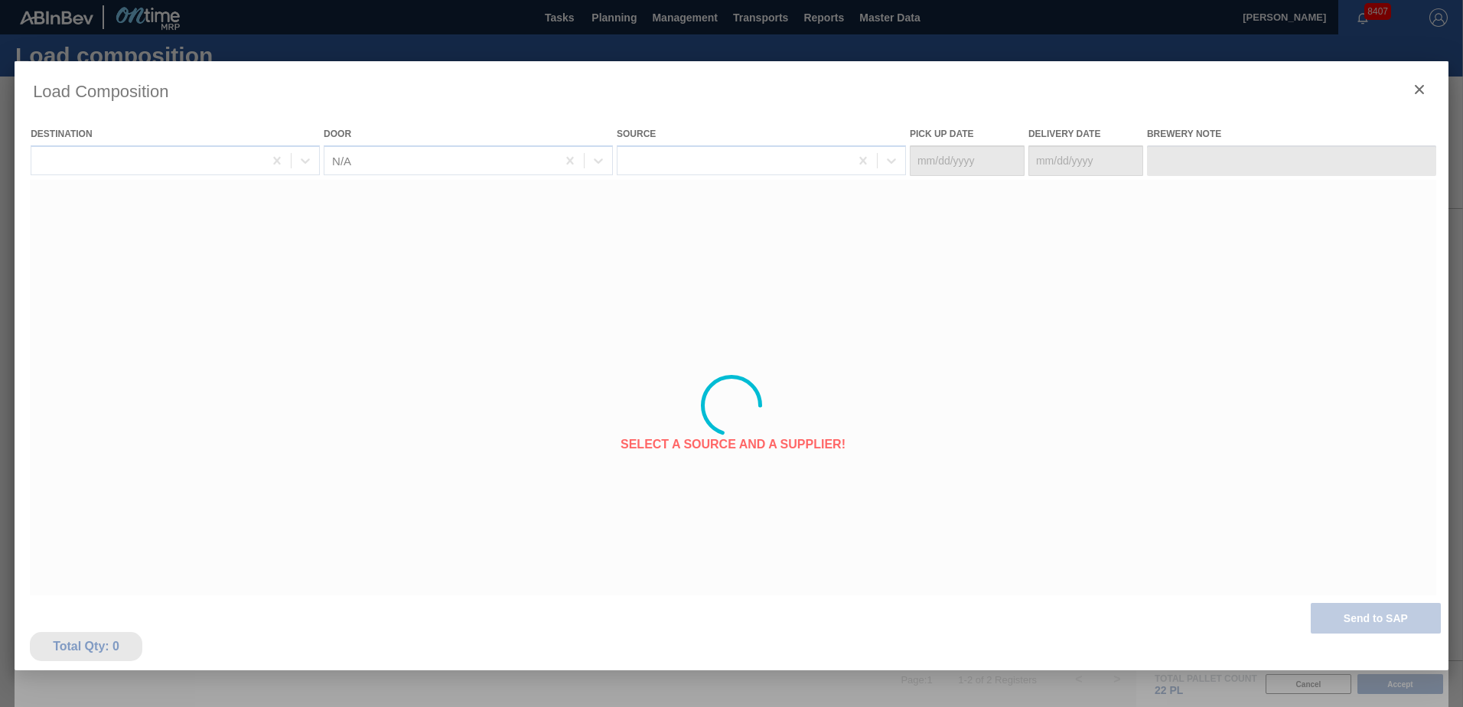
type Date "[DATE]"
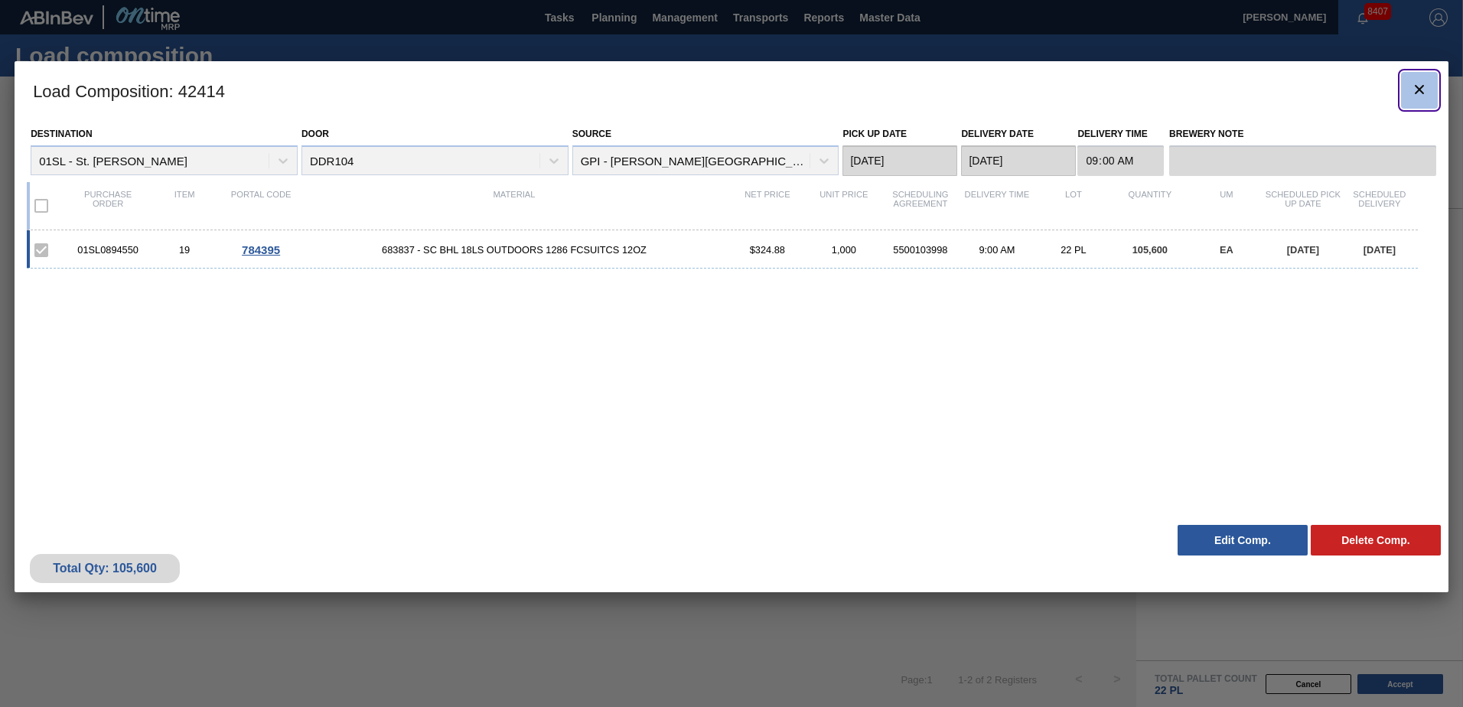
click at [1421, 96] on icon "botão de ícone" at bounding box center [1419, 89] width 18 height 18
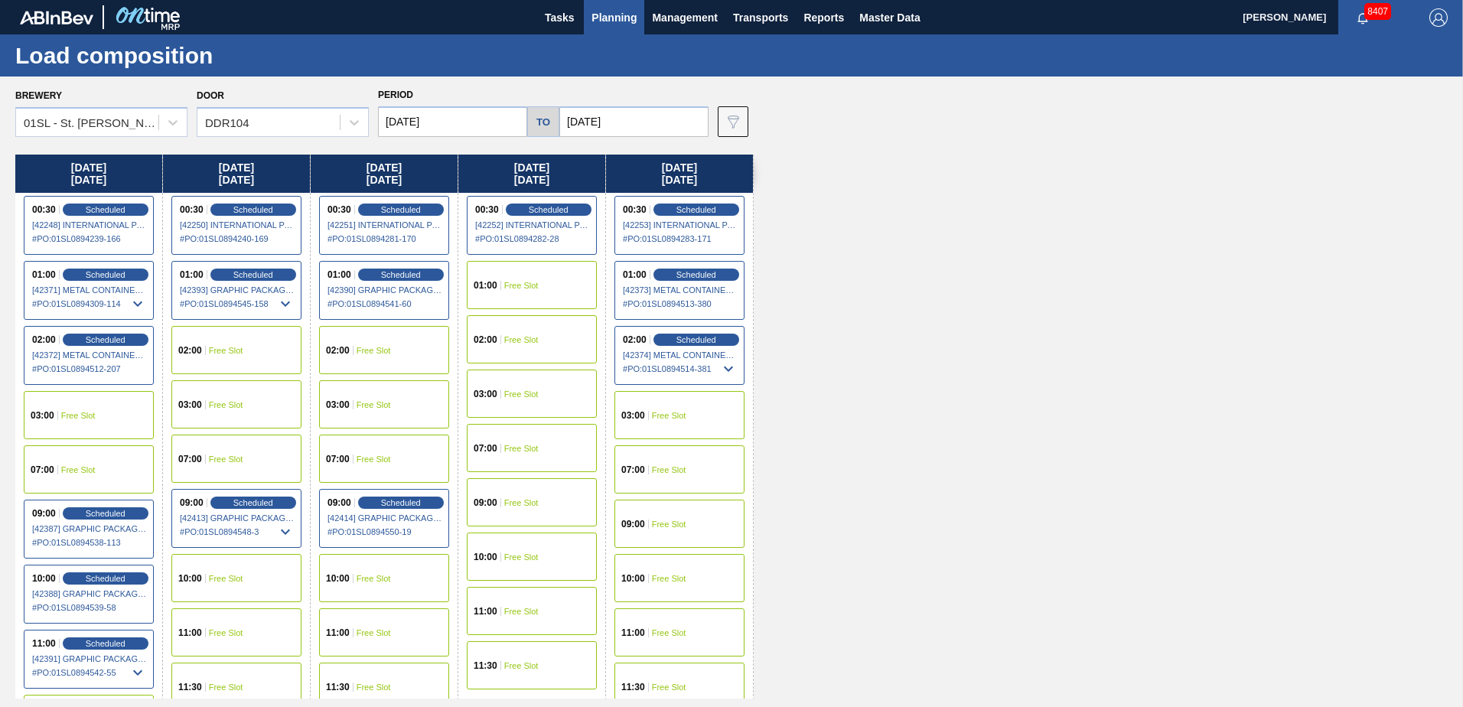
click at [1025, 328] on div "[DATE] 00:30 Scheduled [42248] INTERNATIONAL PAPER COMPANY - 0008219781 # PO : …" at bounding box center [735, 427] width 1440 height 544
